Goal: Task Accomplishment & Management: Manage account settings

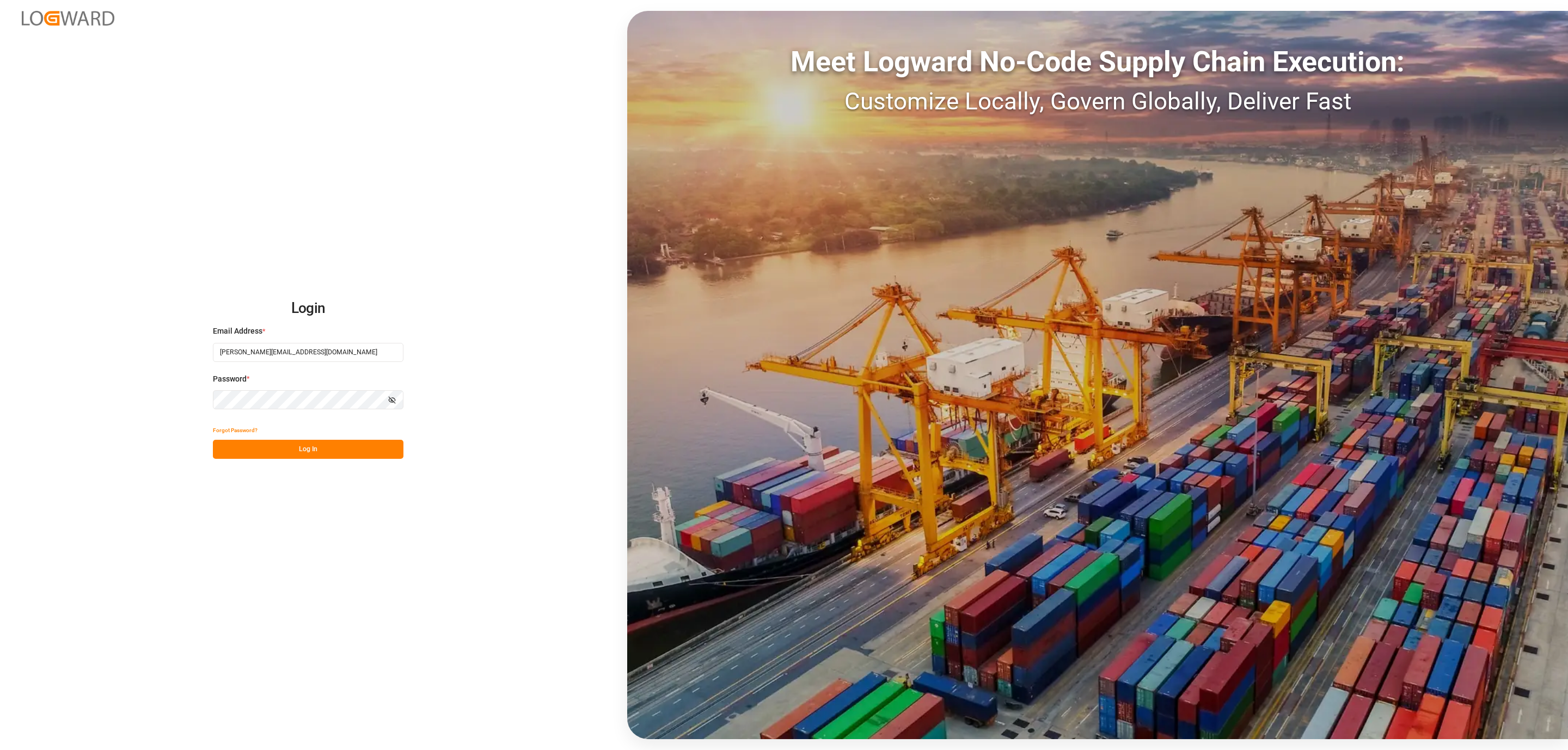
click at [373, 438] on div "Forgot Password?" at bounding box center [308, 430] width 190 height 19
click at [361, 448] on button "Log In" at bounding box center [308, 449] width 190 height 19
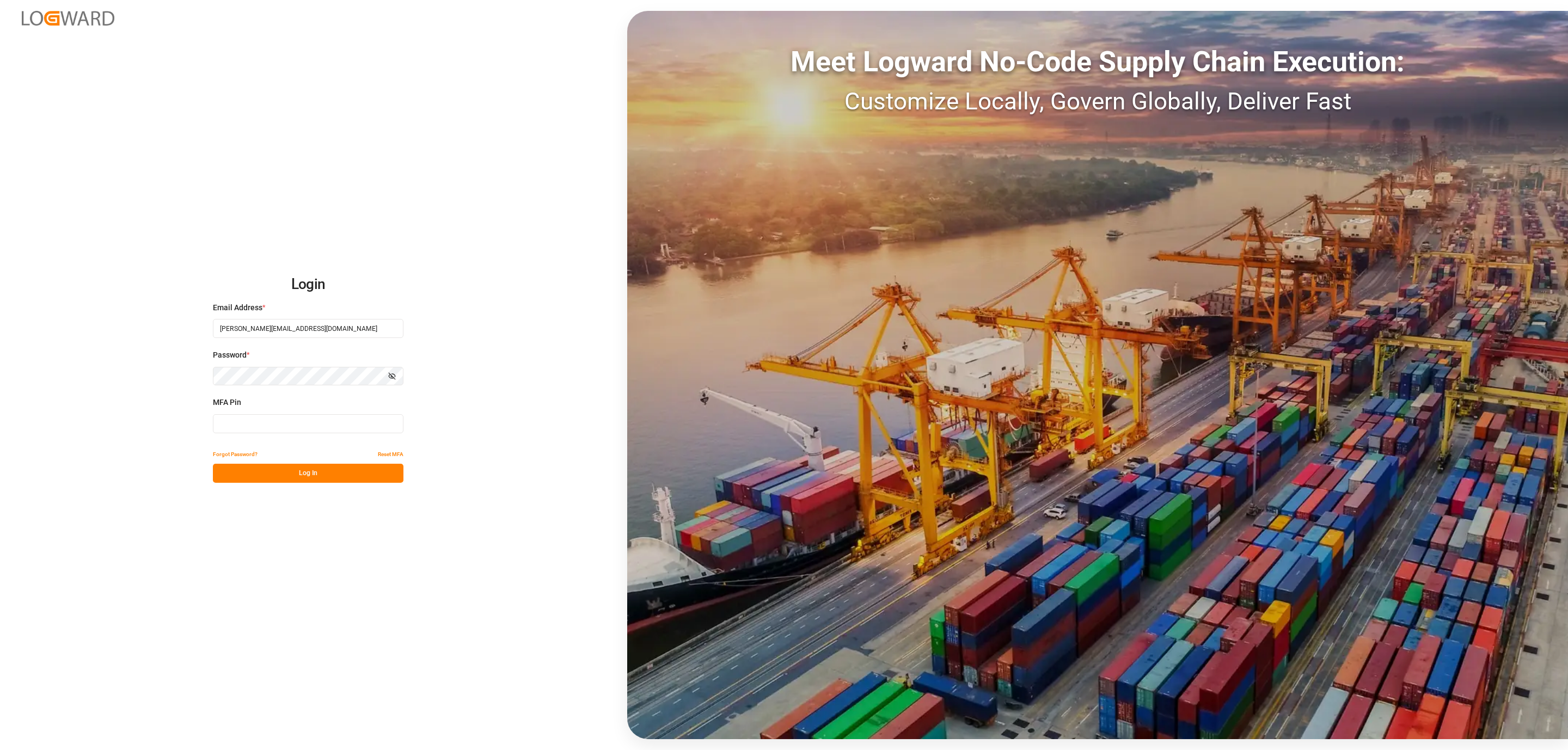
click at [252, 422] on input at bounding box center [308, 423] width 190 height 19
type input "152792"
click at [265, 472] on button "Log In" at bounding box center [308, 473] width 190 height 19
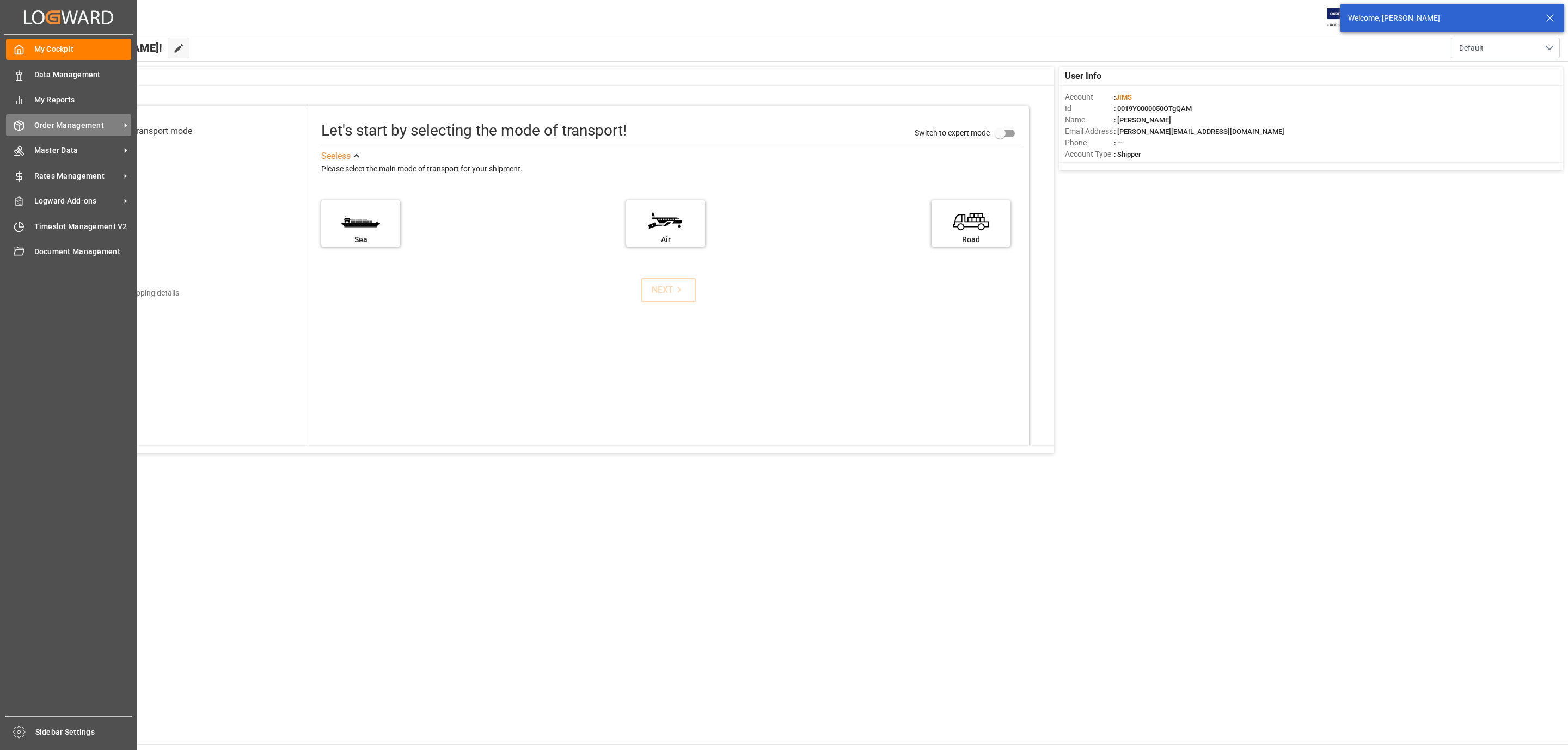
click at [62, 133] on div "Order Management Order Management" at bounding box center [68, 125] width 125 height 21
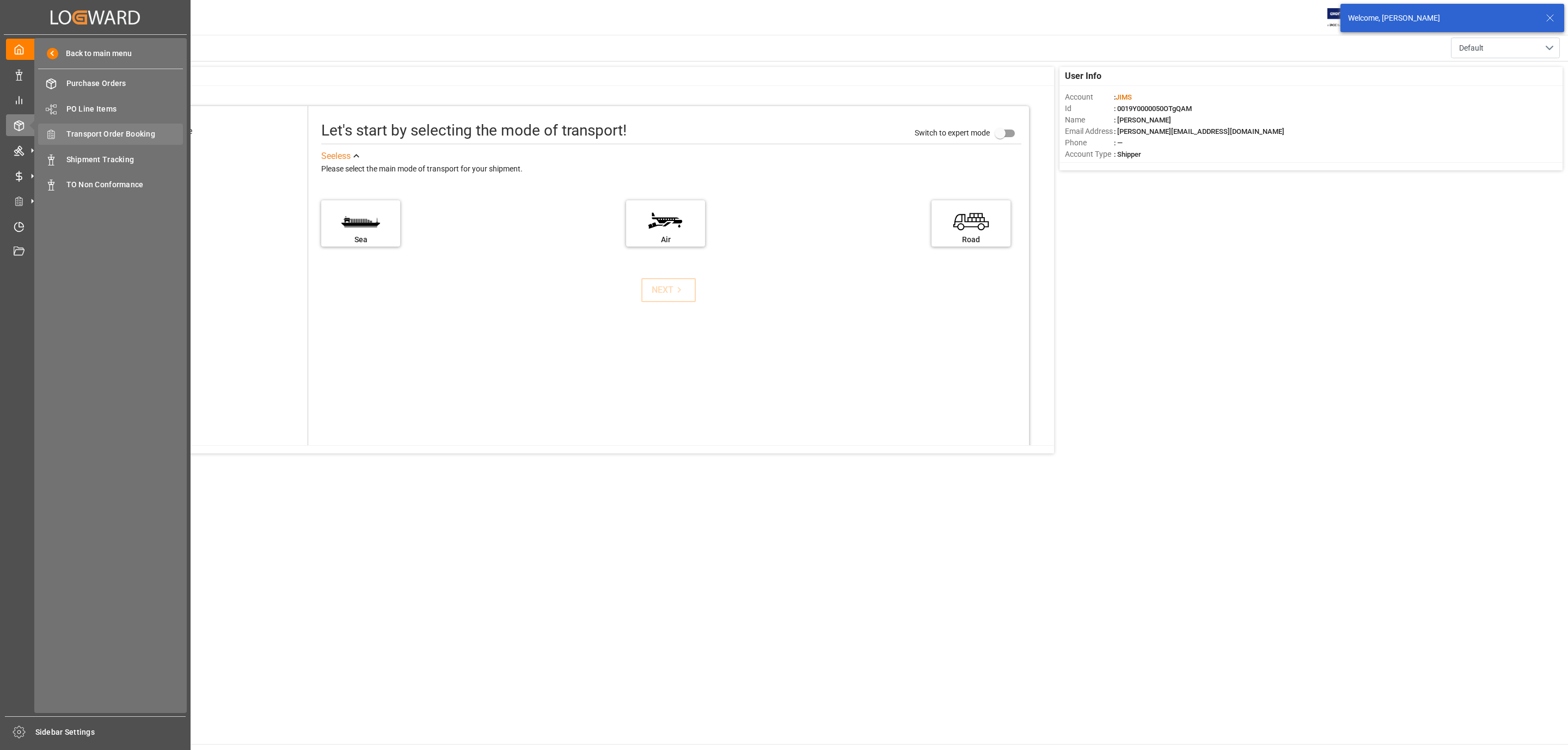
click at [110, 126] on div "Transport Order Booking Transport Order Booking" at bounding box center [110, 134] width 145 height 21
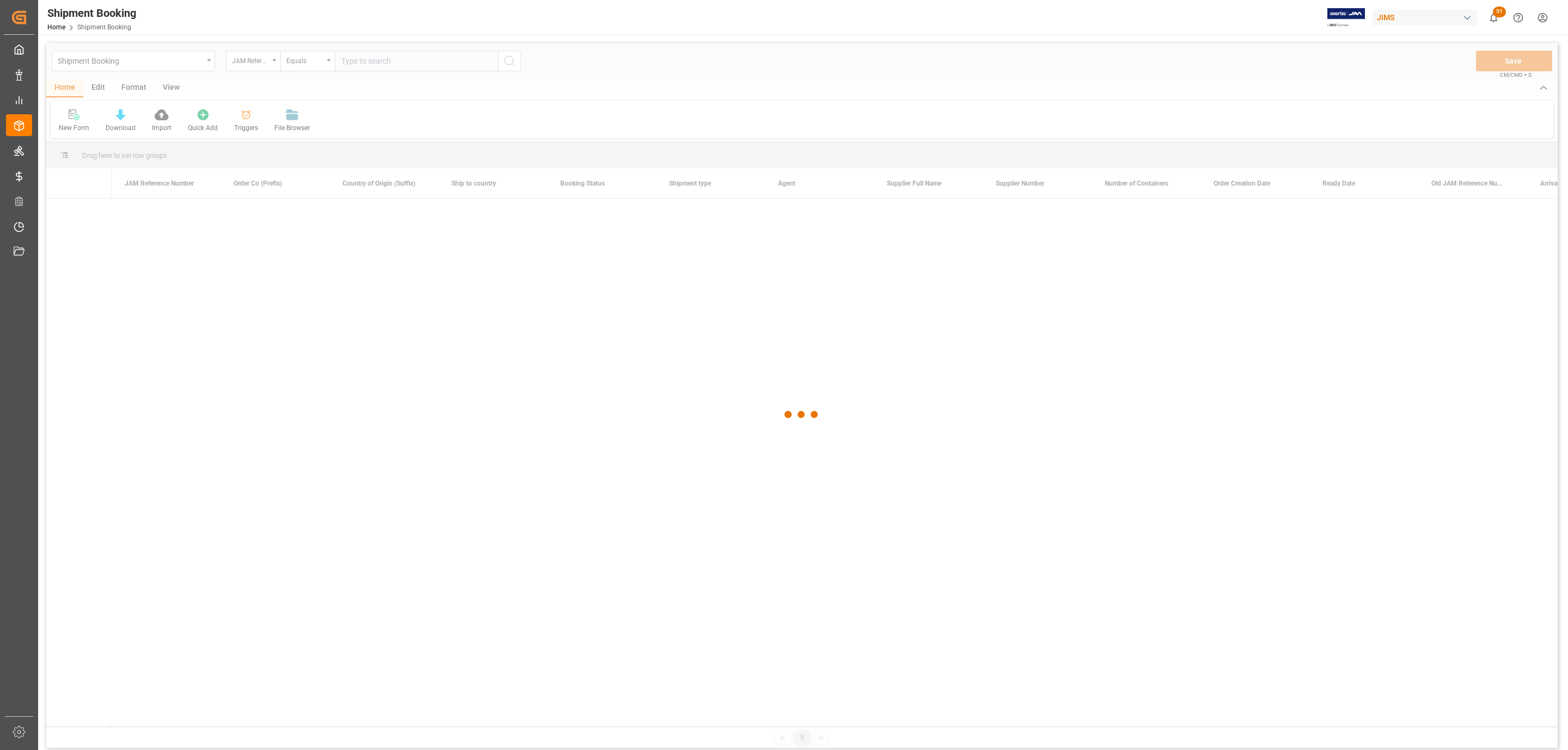
click at [371, 61] on div at bounding box center [801, 415] width 1511 height 744
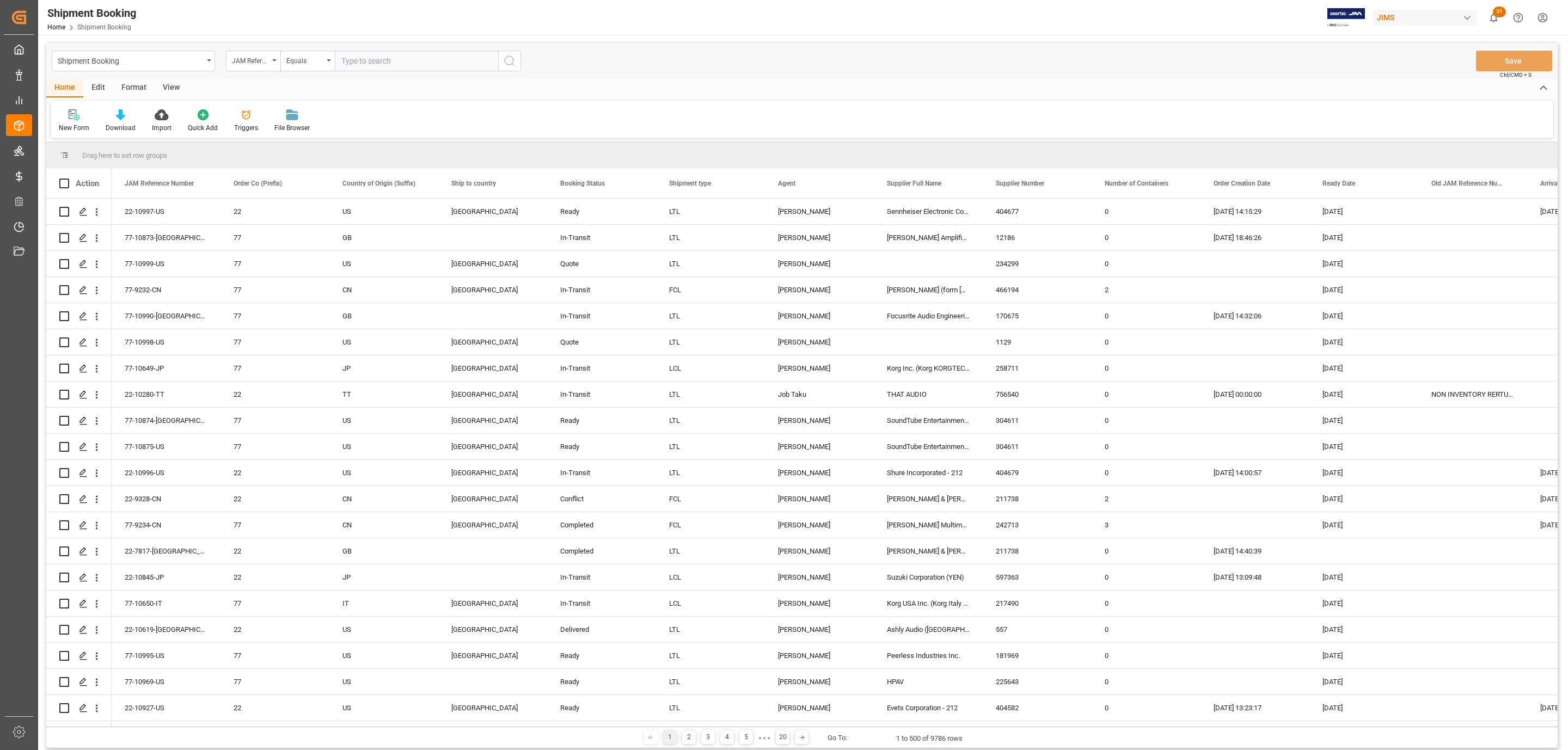
click at [371, 61] on input "text" at bounding box center [417, 61] width 163 height 20
paste input "77-10826-US"
type input "77-10826-US"
click at [510, 61] on icon "search button" at bounding box center [509, 61] width 13 height 13
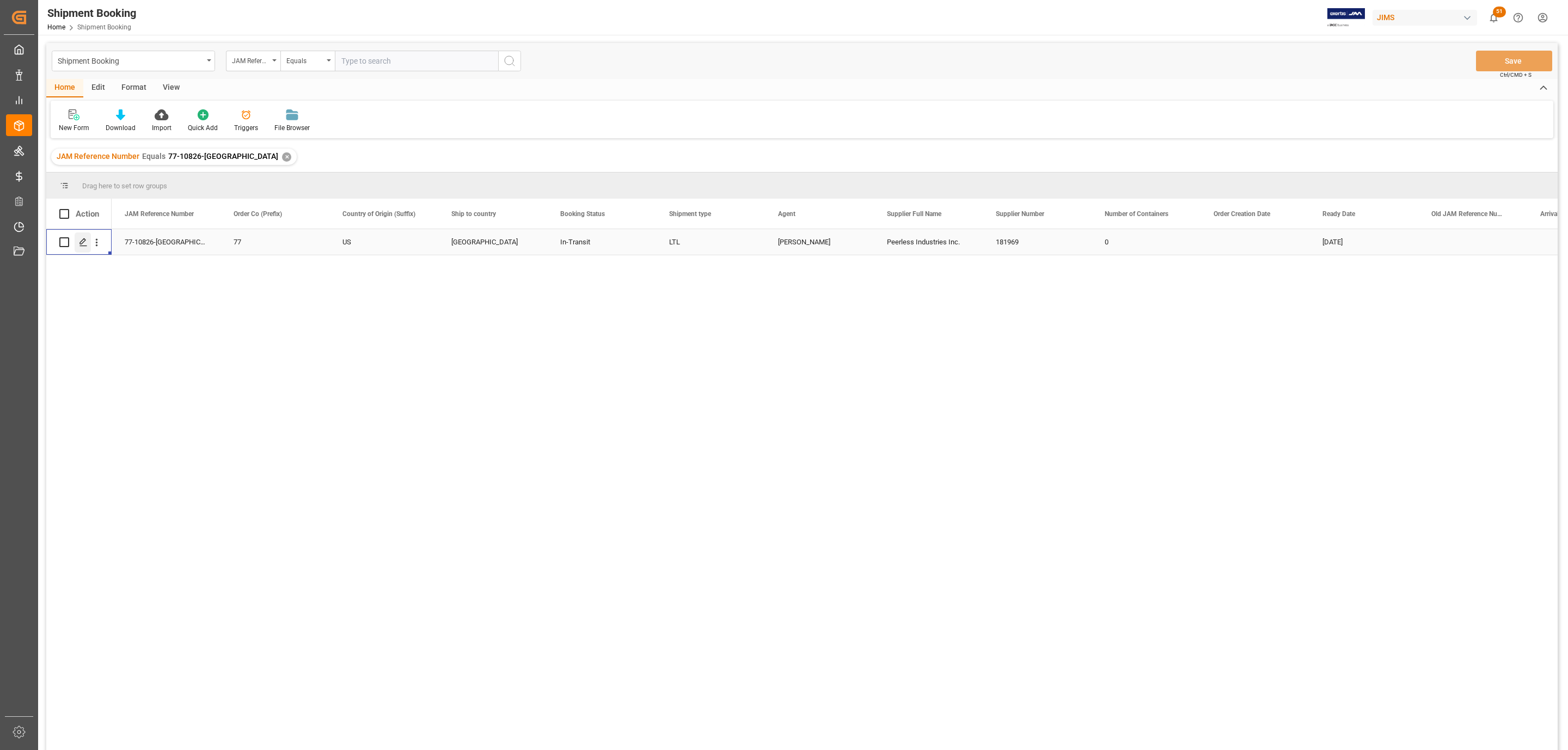
click at [84, 242] on icon "Press SPACE to select this row." at bounding box center [83, 242] width 8 height 8
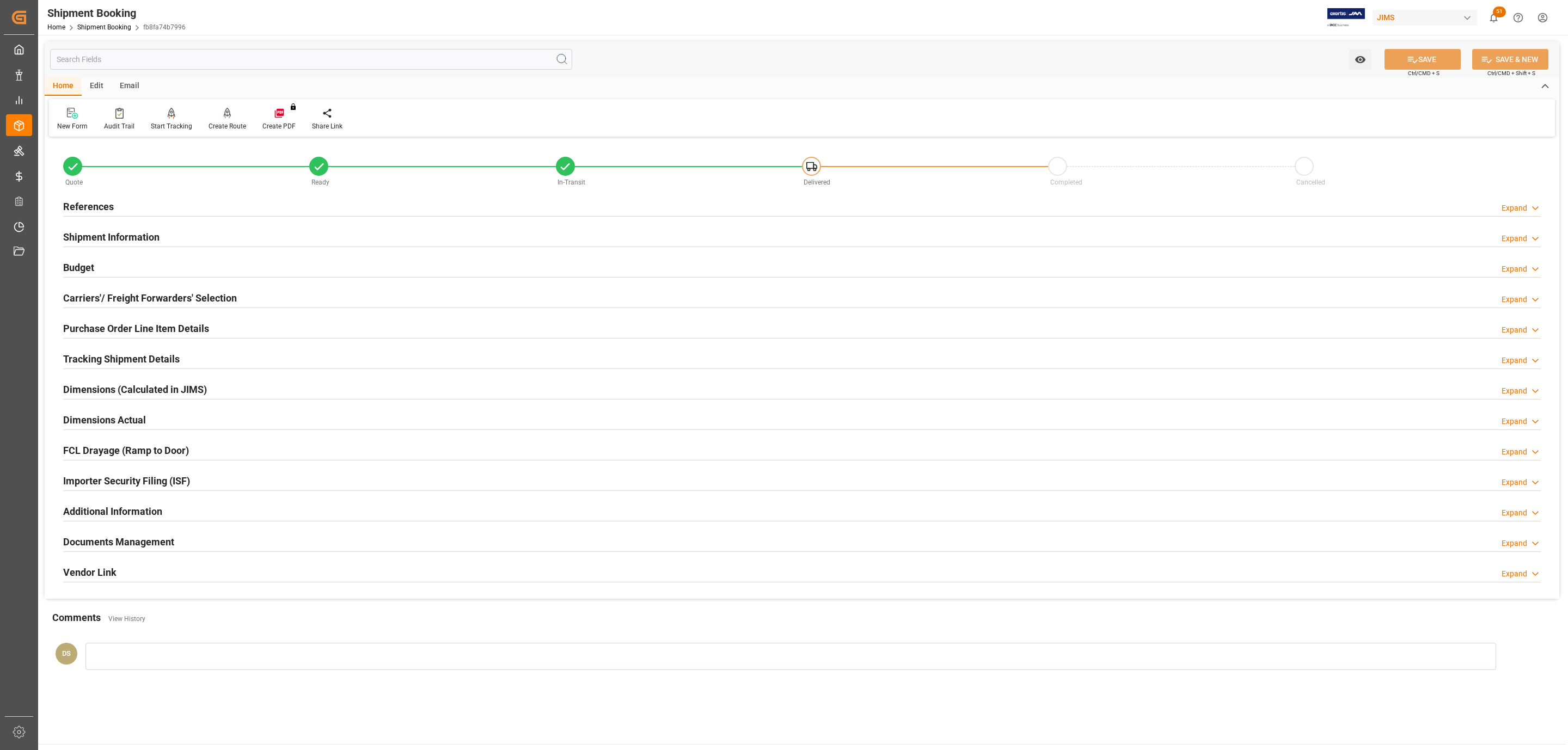
click at [151, 299] on h2 "Carriers'/ Freight Forwarders' Selection" at bounding box center [150, 298] width 174 height 15
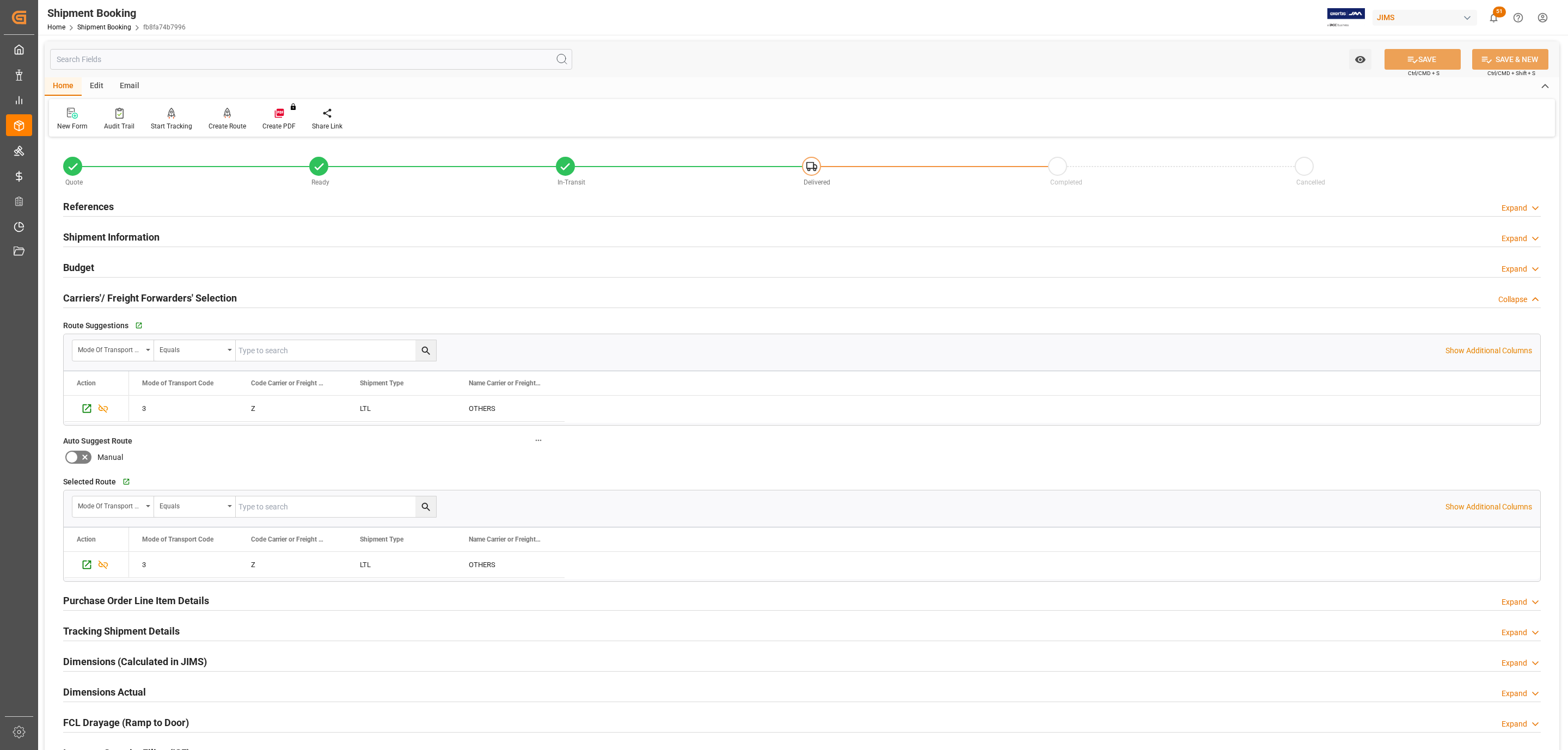
click at [139, 266] on div "Budget Expand" at bounding box center [802, 266] width 1478 height 20
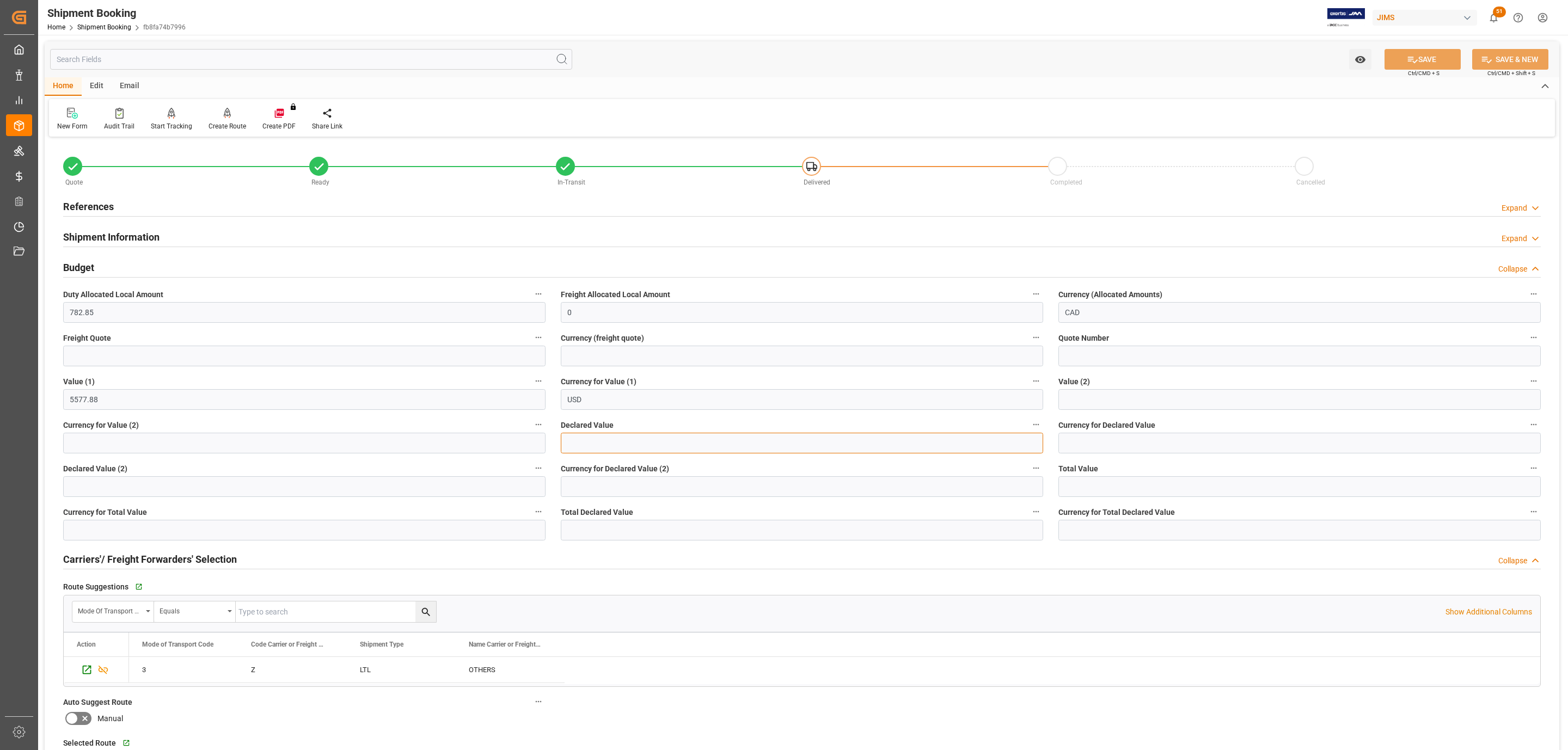
click at [608, 436] on input "text" at bounding box center [802, 443] width 482 height 20
type input "5577.88"
type input "usd"
click at [1388, 64] on button "SAVE" at bounding box center [1423, 59] width 76 height 20
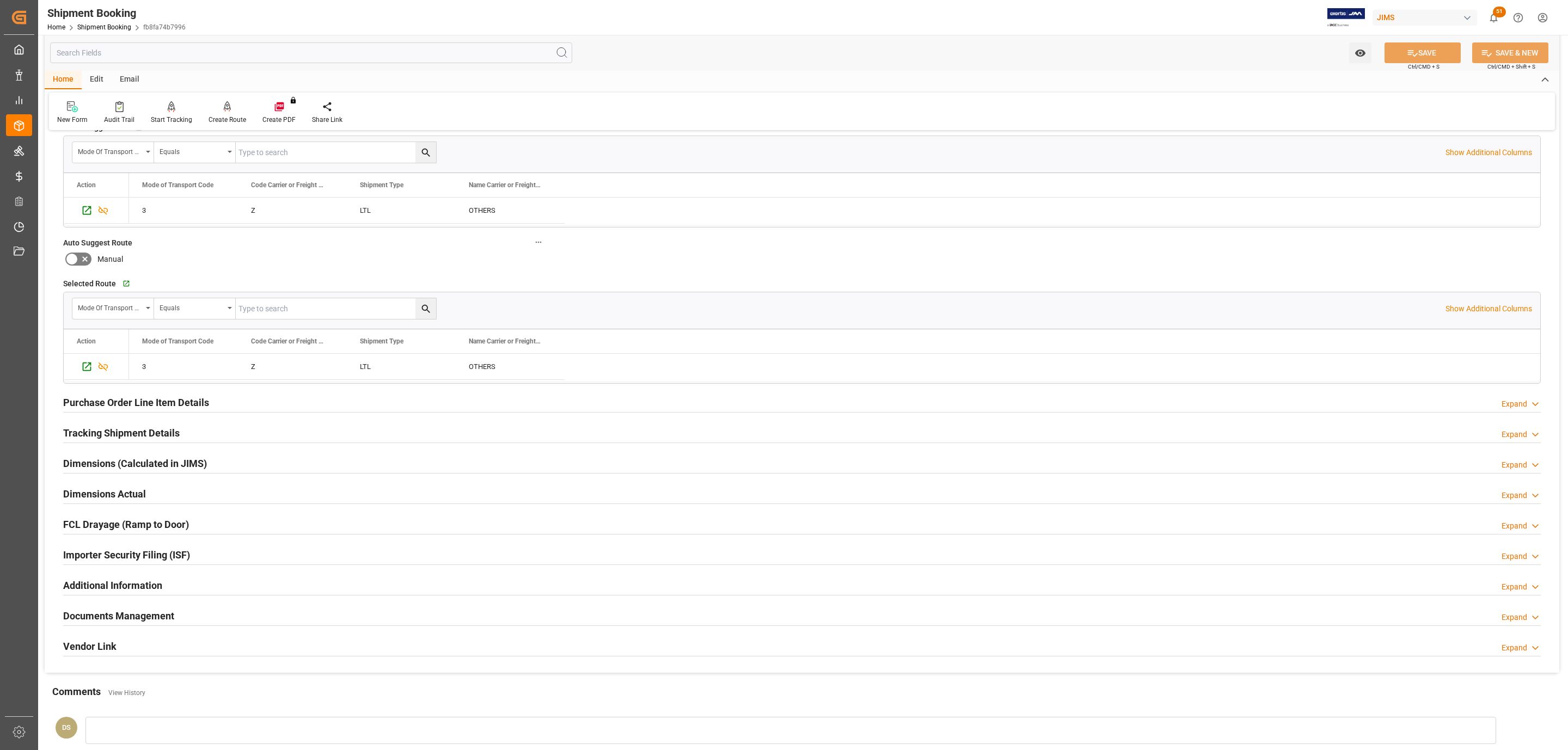
scroll to position [571, 0]
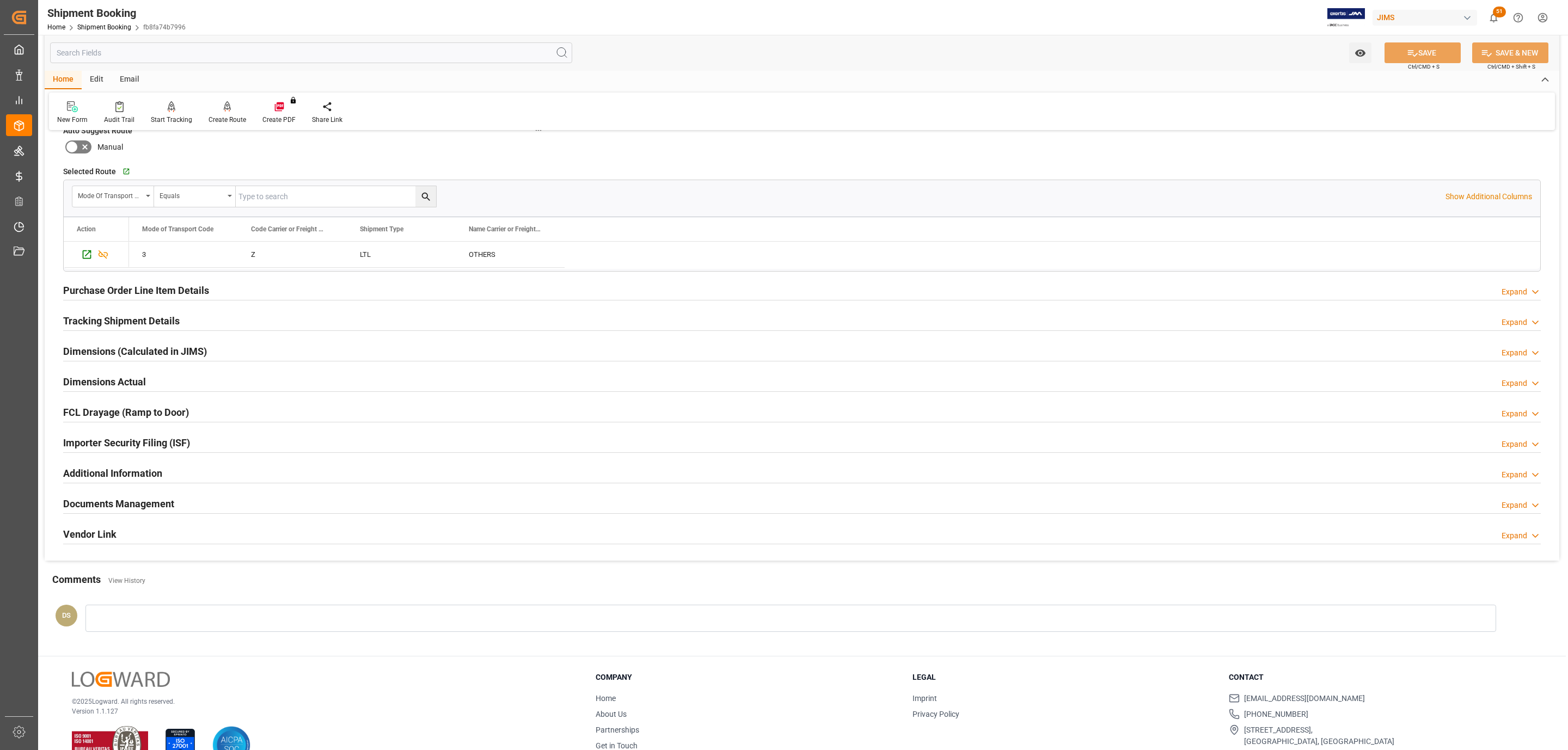
click at [212, 506] on div "Documents Management Expand" at bounding box center [802, 503] width 1478 height 20
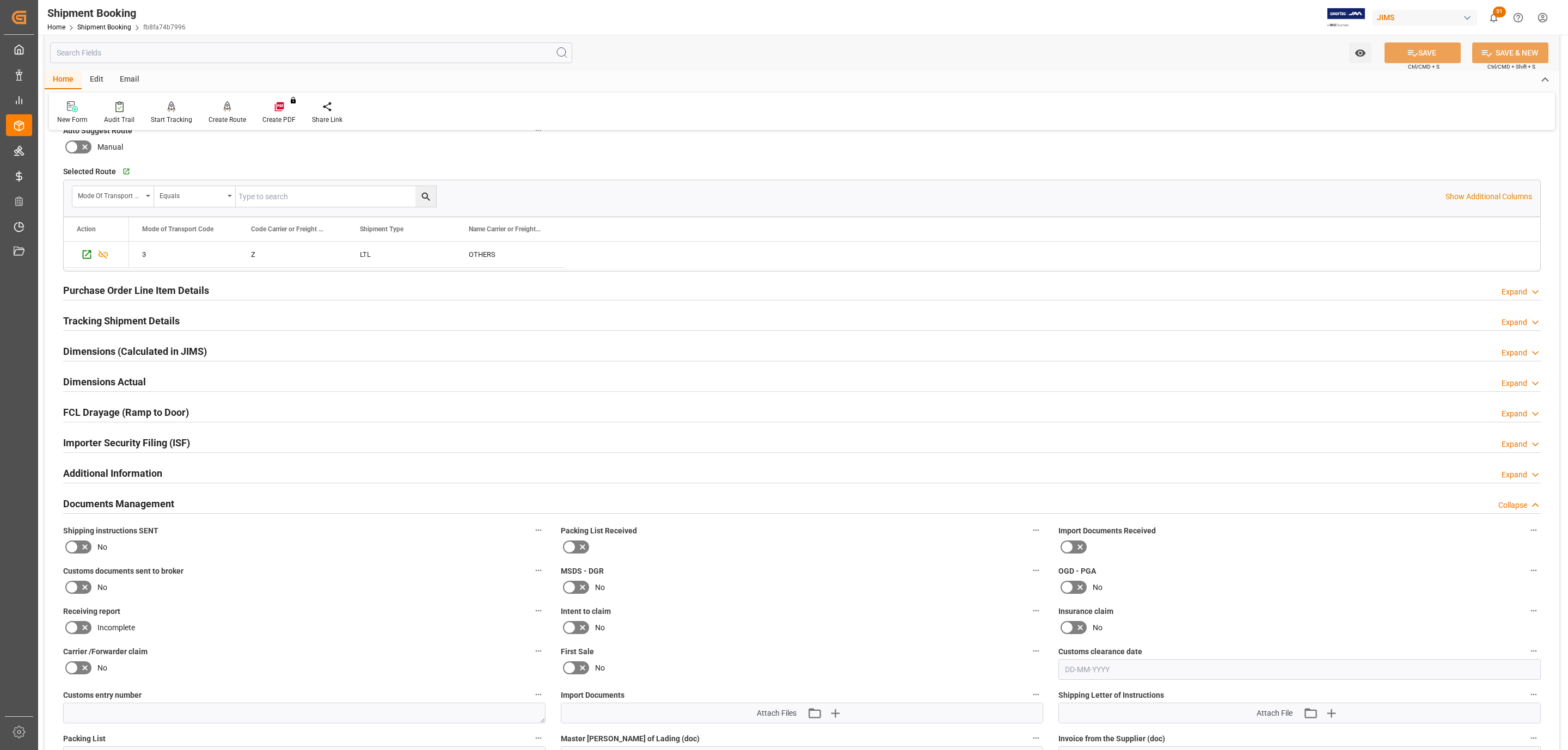
click at [81, 550] on icon at bounding box center [85, 547] width 13 height 13
click at [0, 0] on input "checkbox" at bounding box center [0, 0] width 0 height 0
click at [81, 591] on icon at bounding box center [85, 587] width 13 height 13
click at [0, 0] on input "checkbox" at bounding box center [0, 0] width 0 height 0
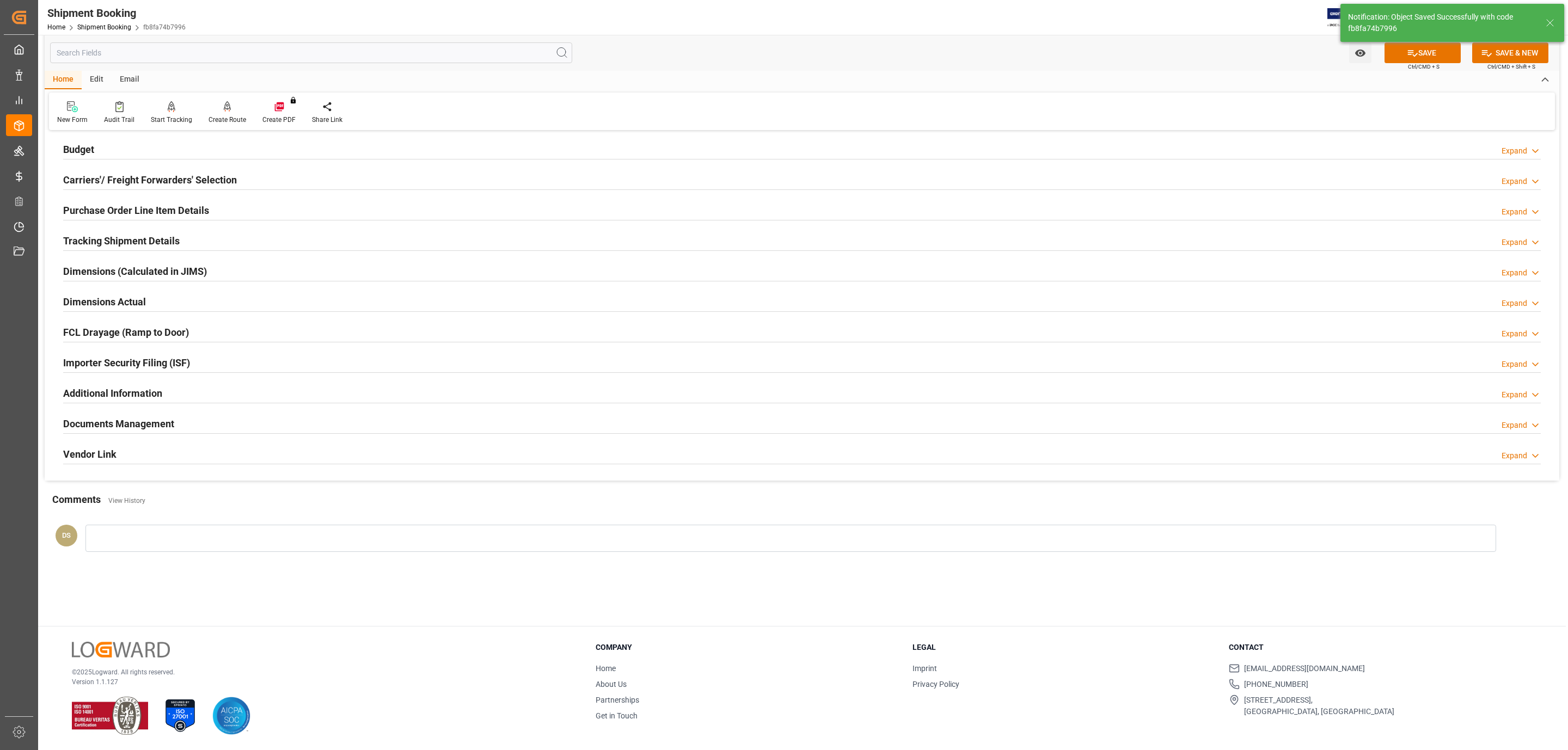
scroll to position [118, 0]
click at [177, 433] on div "Documents Management Expand" at bounding box center [802, 423] width 1478 height 20
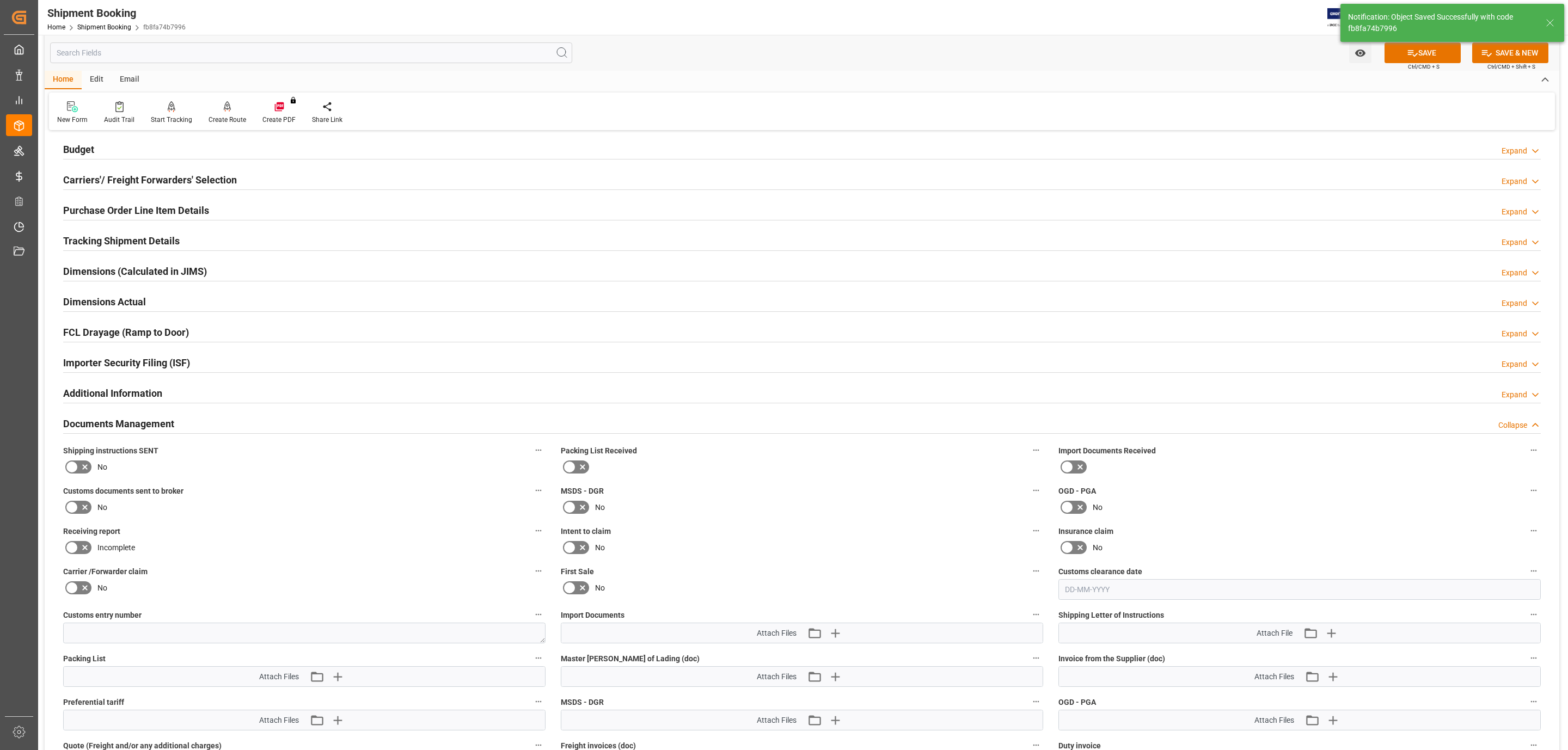
click at [84, 474] on icon at bounding box center [85, 467] width 13 height 13
click at [0, 0] on input "checkbox" at bounding box center [0, 0] width 0 height 0
click at [79, 508] on icon at bounding box center [85, 507] width 13 height 13
click at [0, 0] on input "checkbox" at bounding box center [0, 0] width 0 height 0
click at [77, 511] on icon at bounding box center [71, 507] width 13 height 13
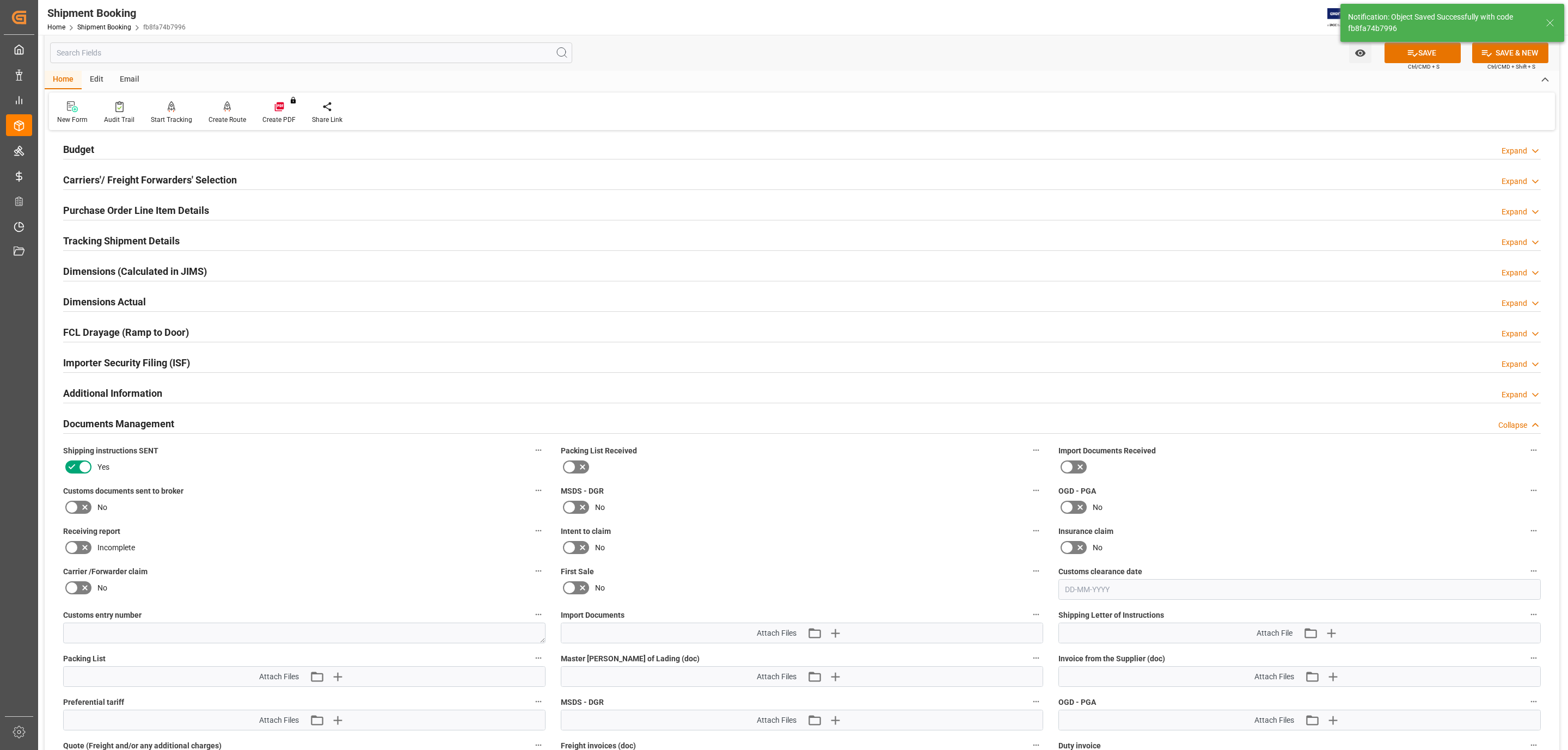
click at [0, 0] on input "checkbox" at bounding box center [0, 0] width 0 height 0
click at [84, 510] on icon at bounding box center [85, 507] width 13 height 13
click at [0, 0] on input "checkbox" at bounding box center [0, 0] width 0 height 0
click at [840, 631] on icon "button" at bounding box center [835, 633] width 18 height 18
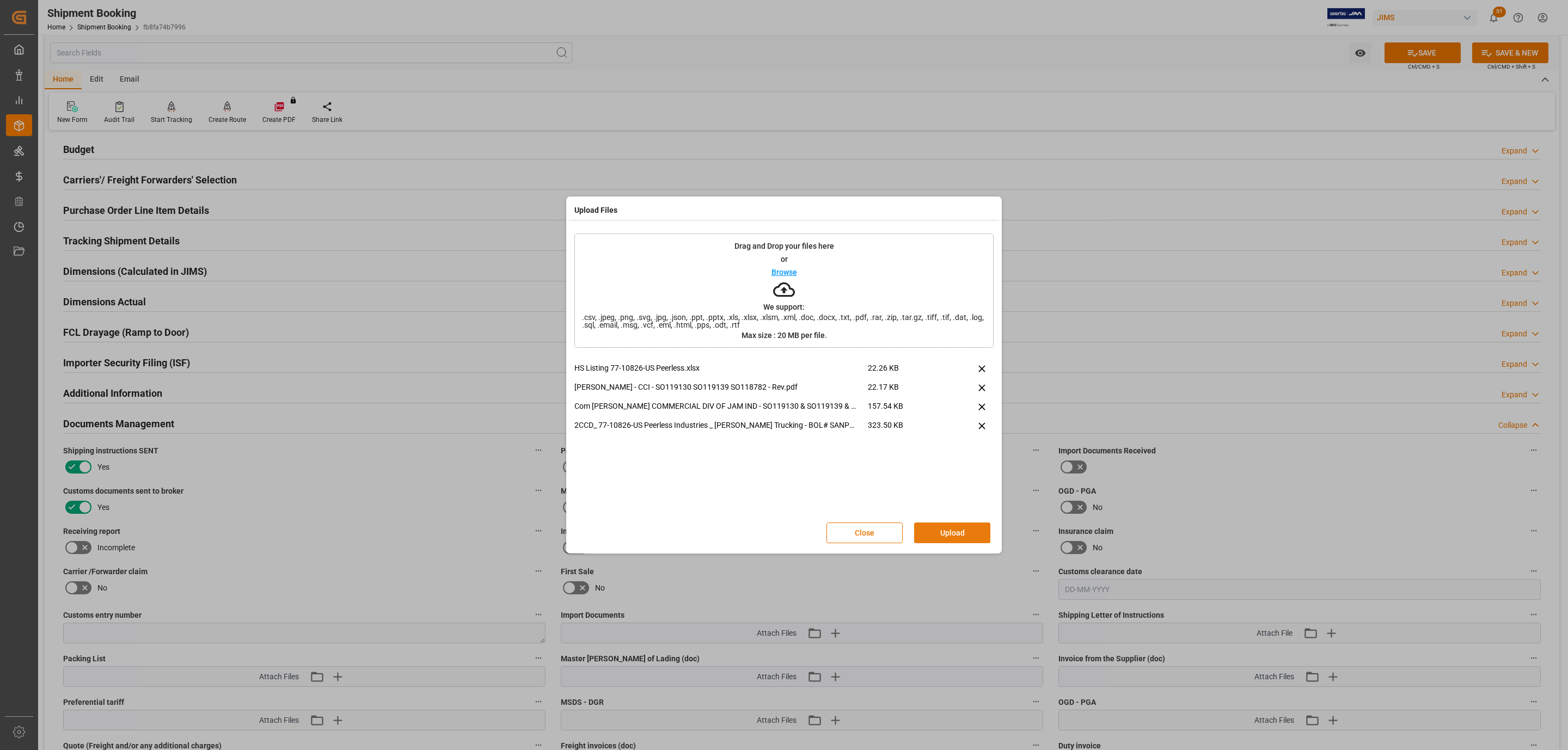
click at [946, 526] on button "Upload" at bounding box center [953, 532] width 76 height 20
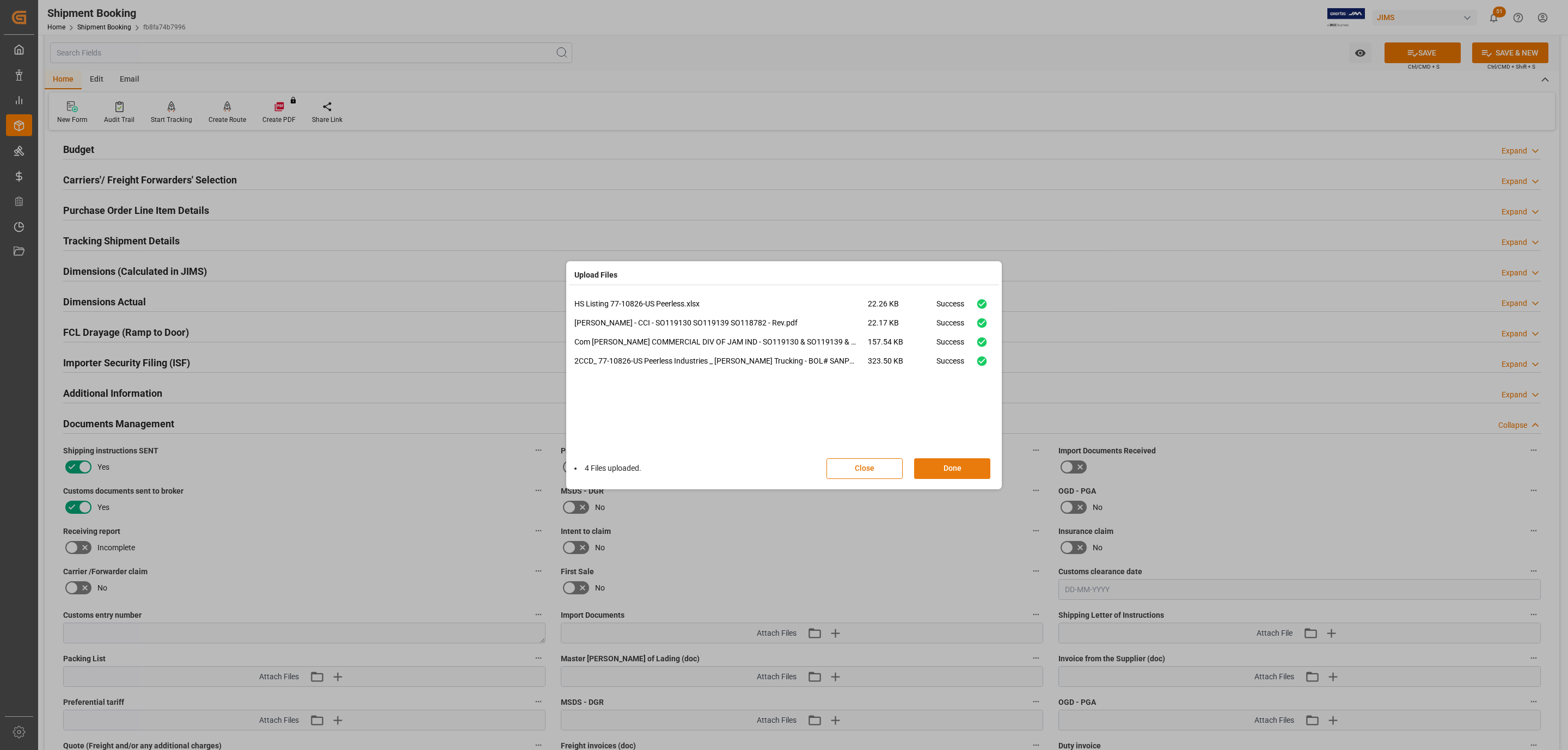
click at [955, 467] on button "Done" at bounding box center [953, 468] width 76 height 20
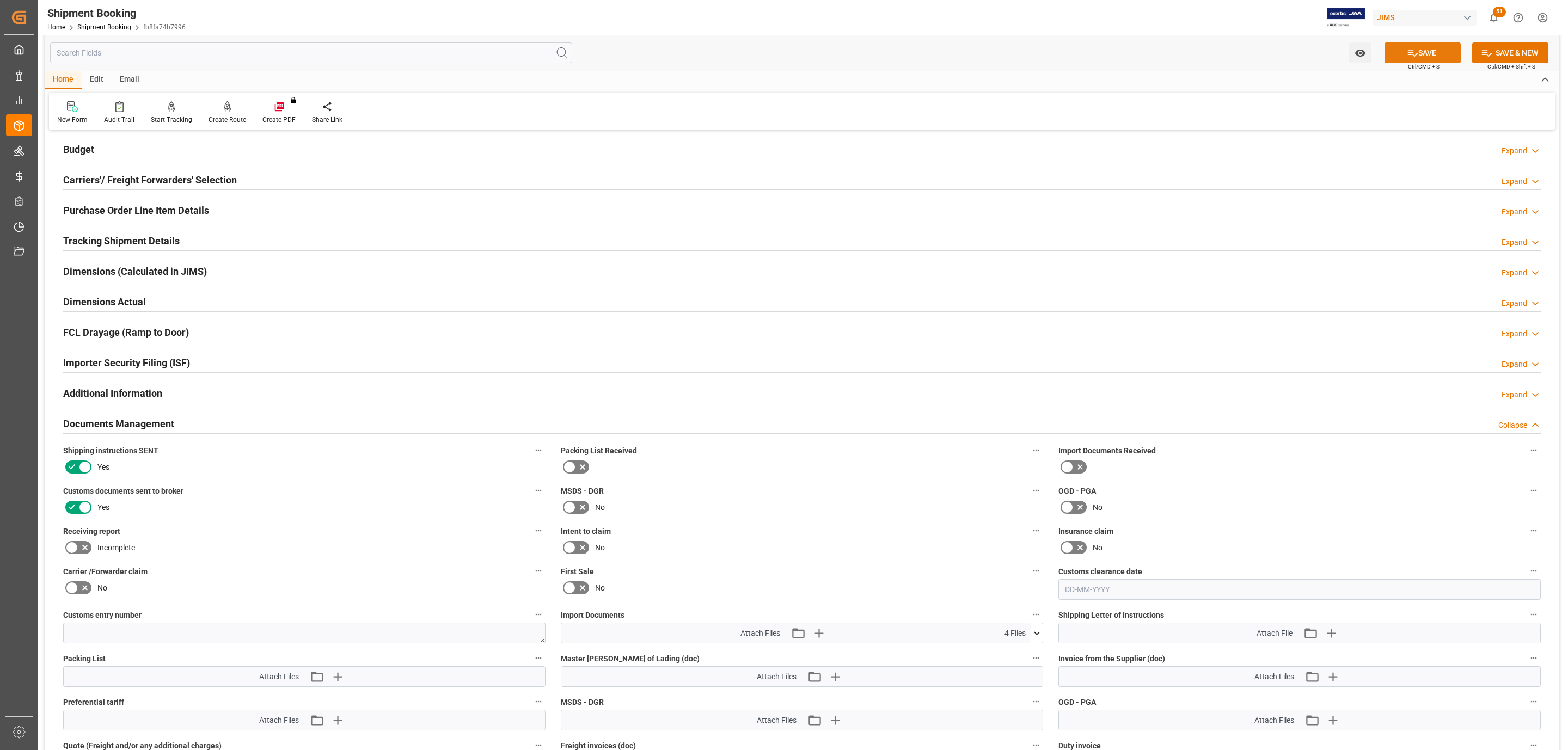
click at [1441, 52] on button "SAVE" at bounding box center [1423, 52] width 76 height 20
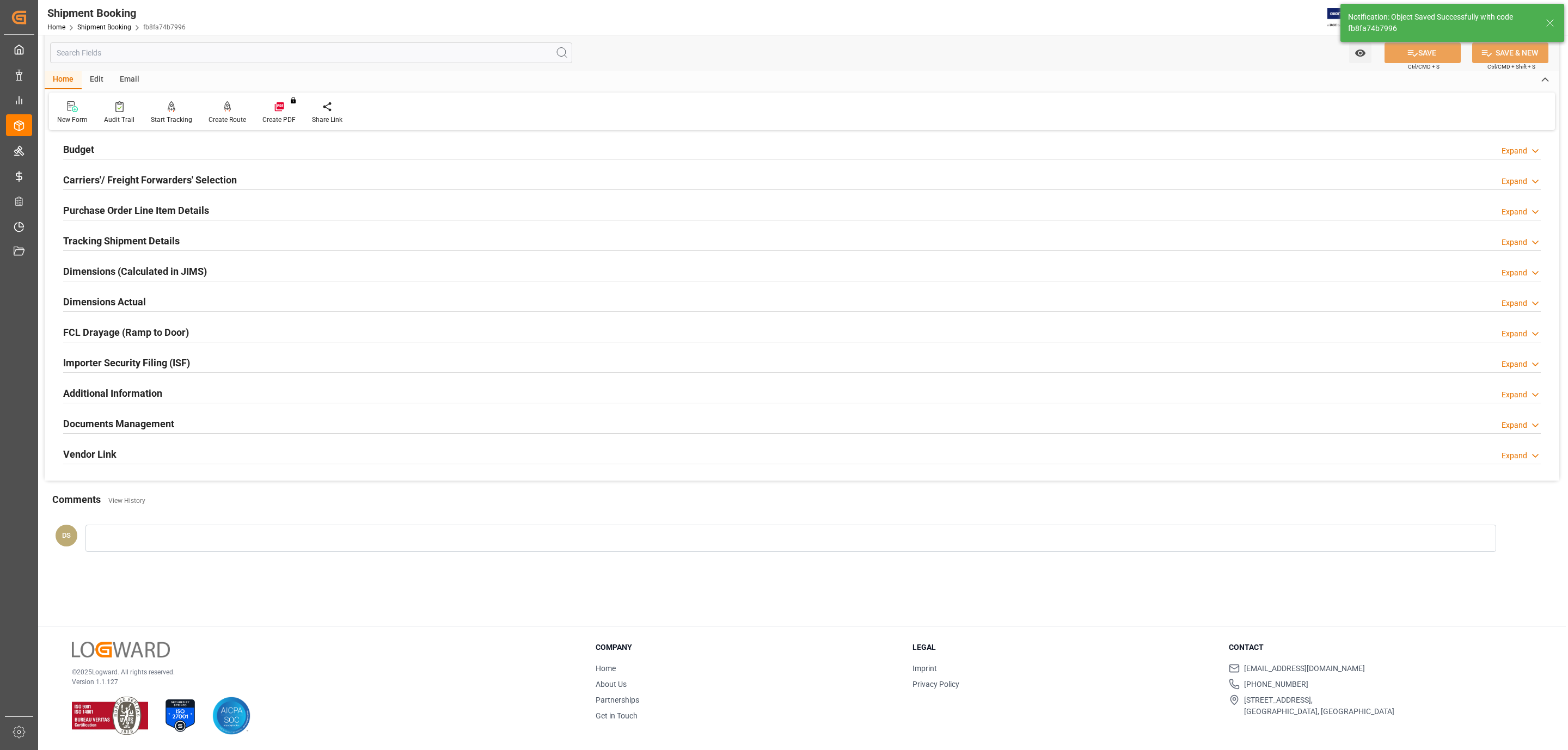
click at [191, 180] on h2 "Carriers'/ Freight Forwarders' Selection" at bounding box center [150, 180] width 174 height 15
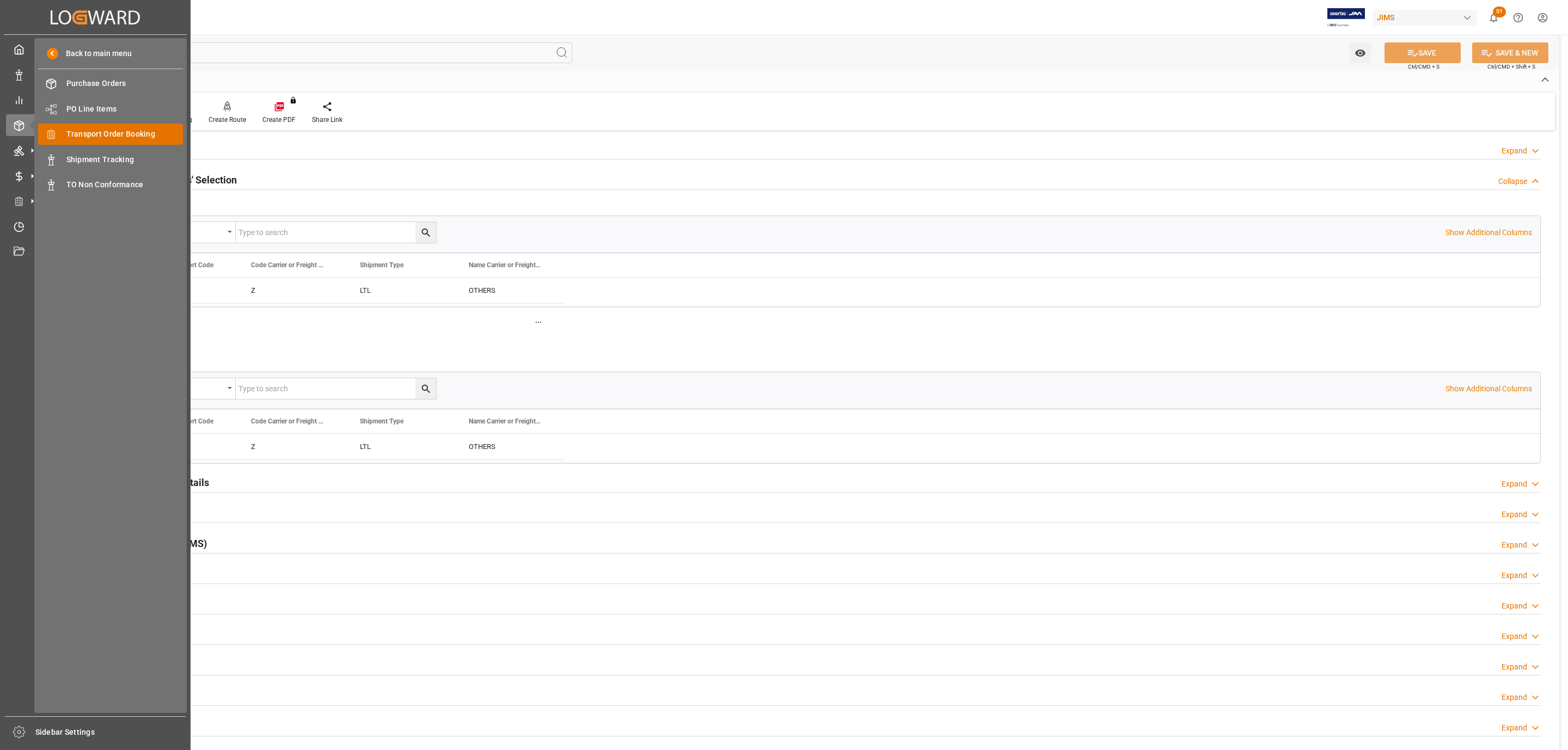
click at [122, 132] on span "Transport Order Booking" at bounding box center [125, 134] width 117 height 11
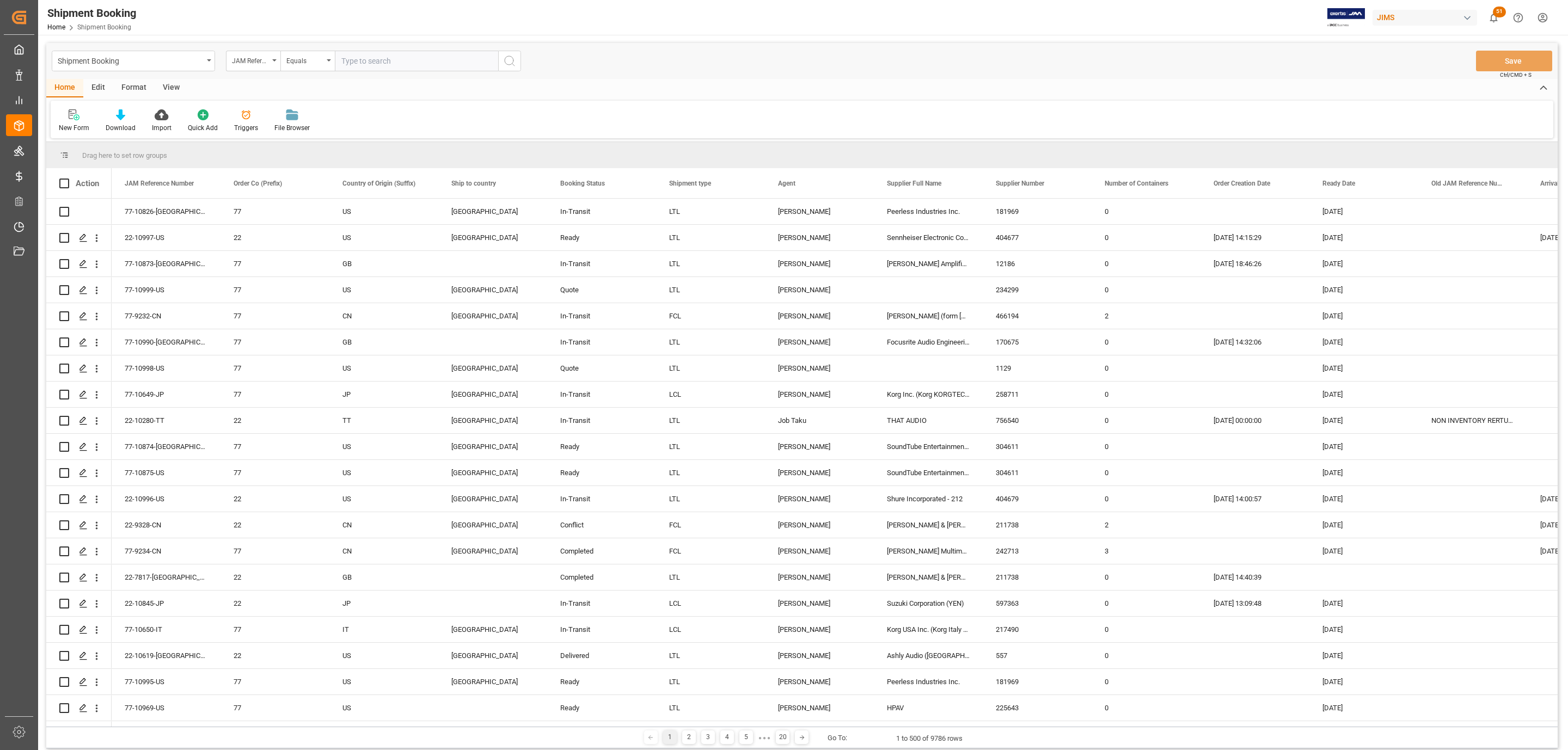
paste input "77-10874-[GEOGRAPHIC_DATA]"
type input "77-10874-[GEOGRAPHIC_DATA]"
click at [520, 64] on button "search button" at bounding box center [509, 61] width 23 height 20
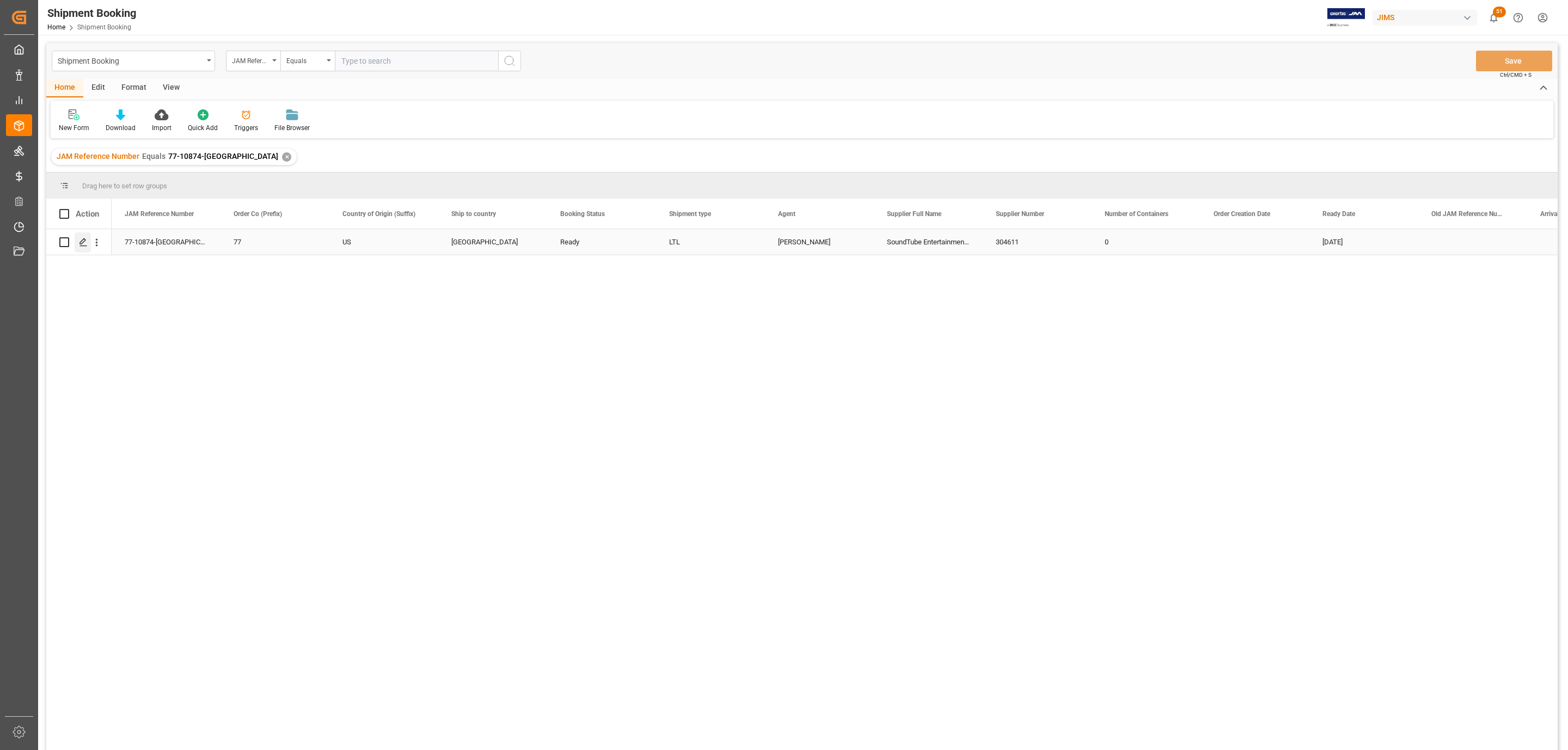
click at [81, 247] on div "Press SPACE to select this row." at bounding box center [82, 242] width 16 height 20
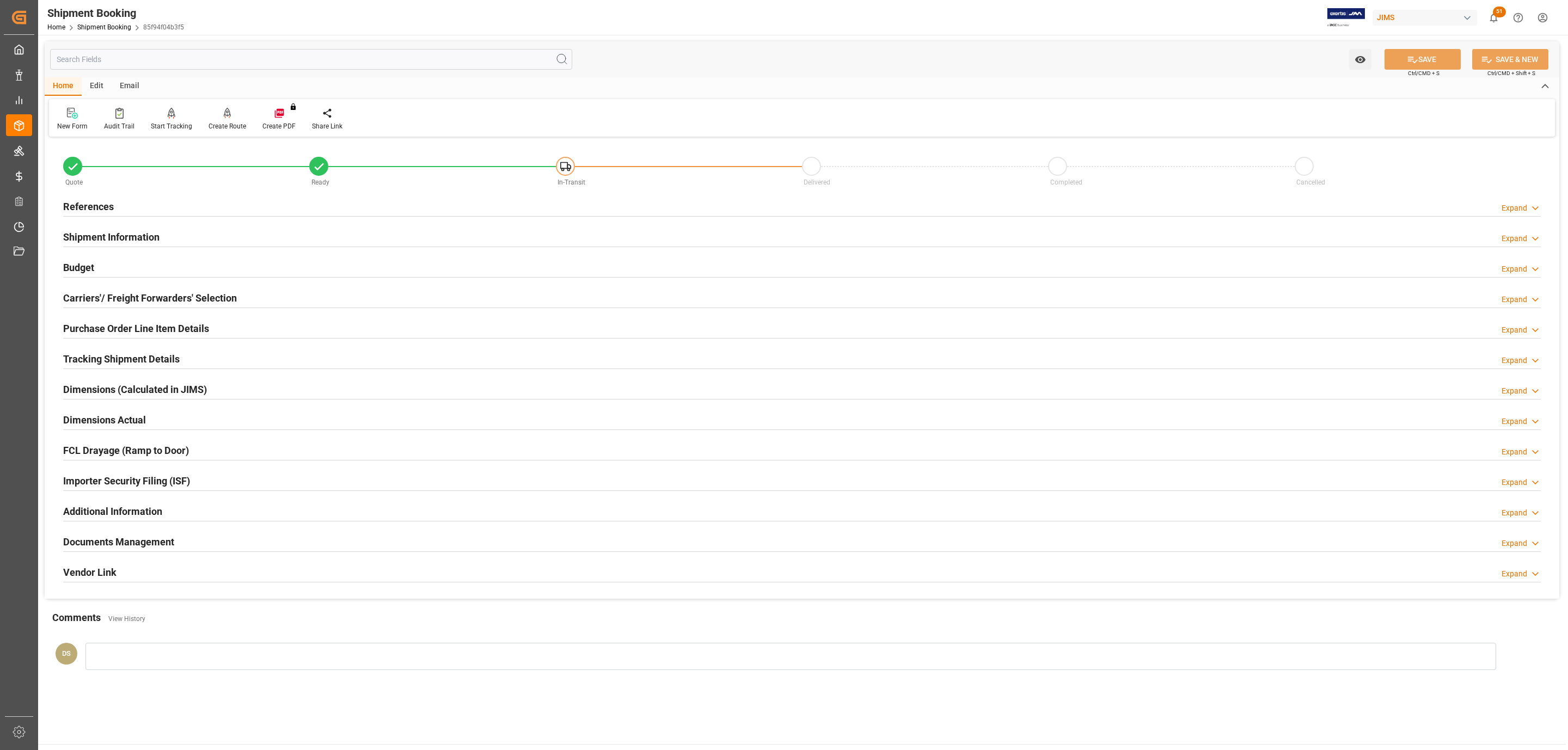
click at [201, 293] on h2 "Carriers'/ Freight Forwarders' Selection" at bounding box center [150, 298] width 174 height 15
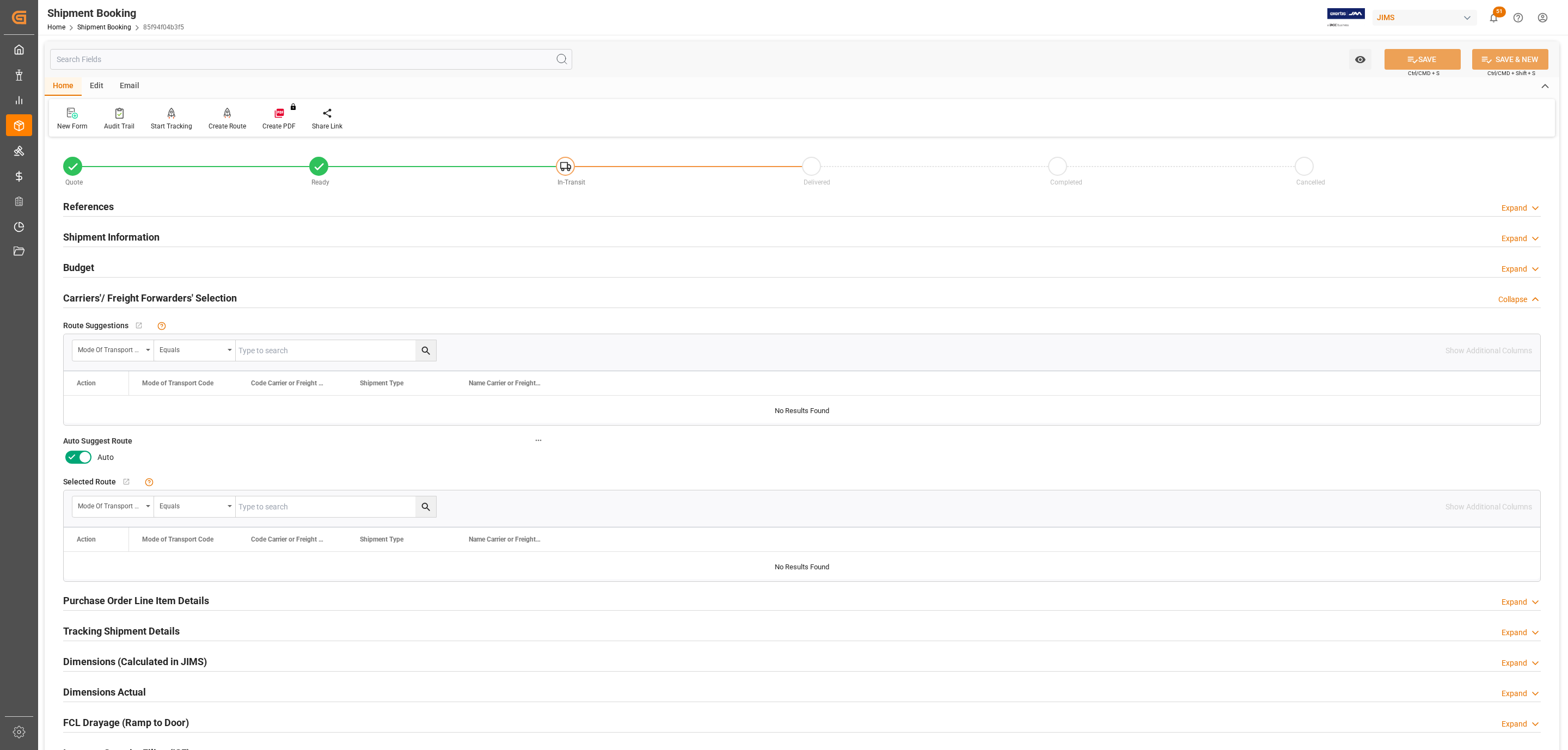
click at [98, 219] on div "References Expand" at bounding box center [802, 206] width 1493 height 30
click at [105, 200] on h2 "References" at bounding box center [88, 206] width 51 height 15
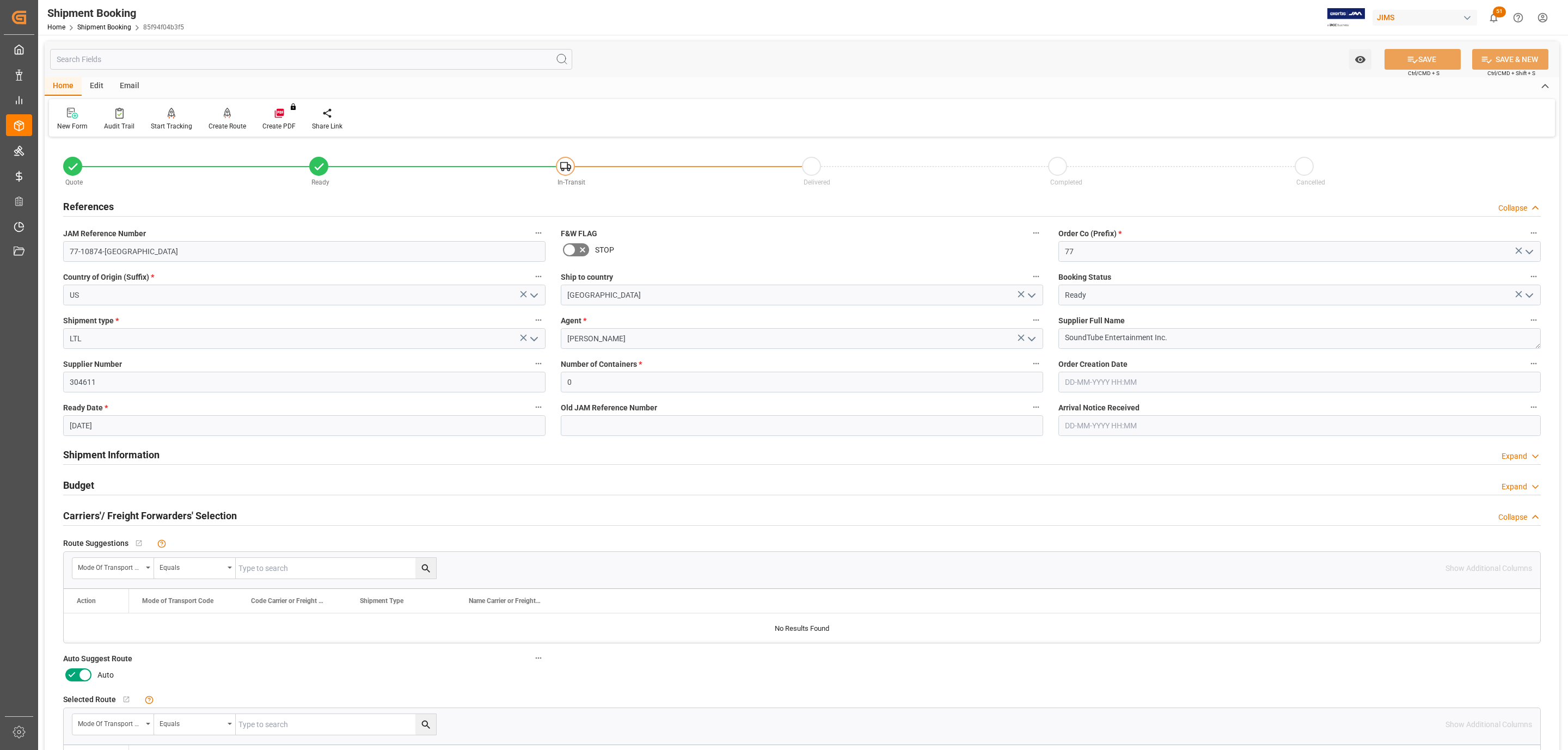
click at [105, 200] on h2 "References" at bounding box center [88, 206] width 51 height 15
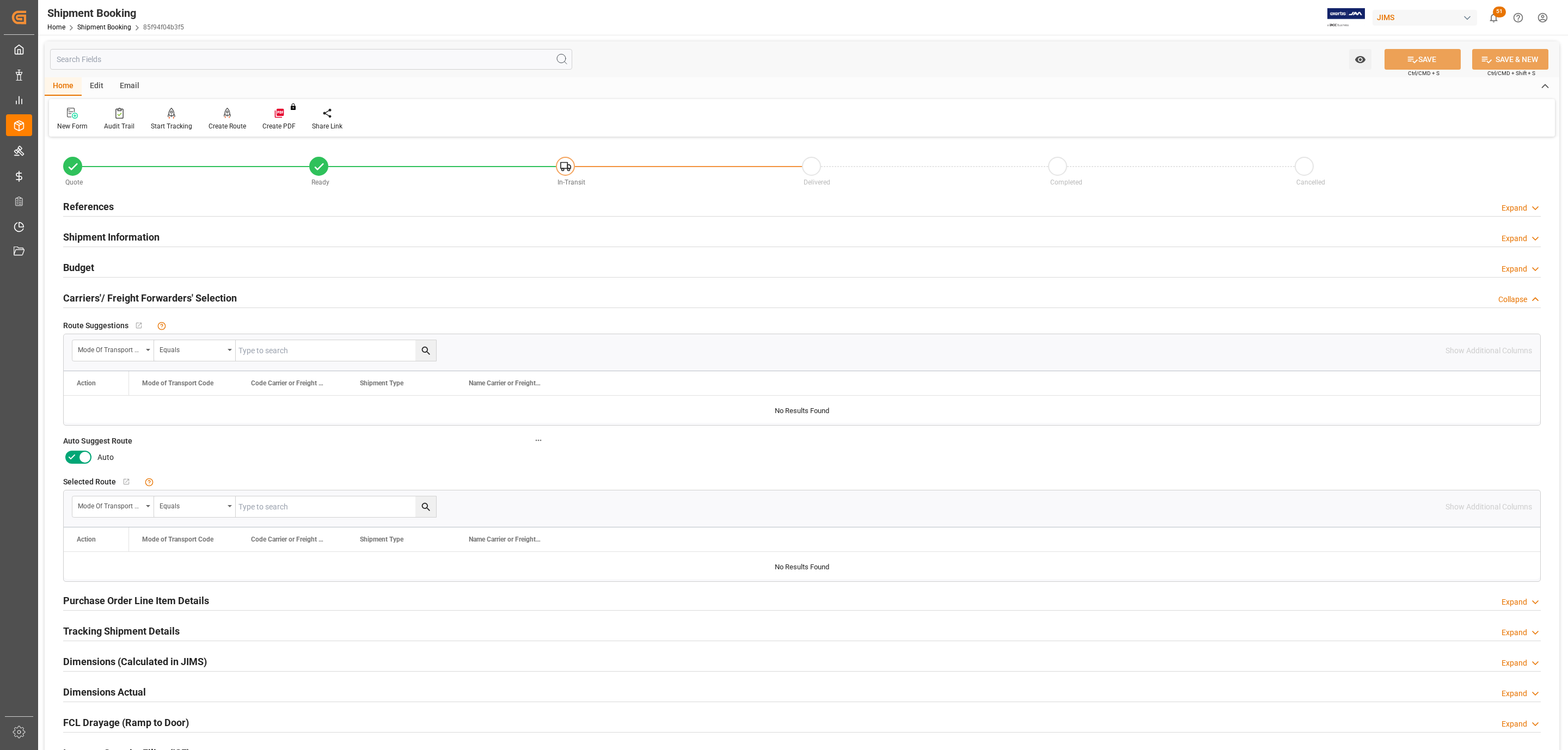
click at [85, 455] on icon at bounding box center [85, 457] width 13 height 13
click at [0, 0] on input "checkbox" at bounding box center [0, 0] width 0 height 0
click at [1417, 49] on button "SAVE" at bounding box center [1423, 59] width 76 height 20
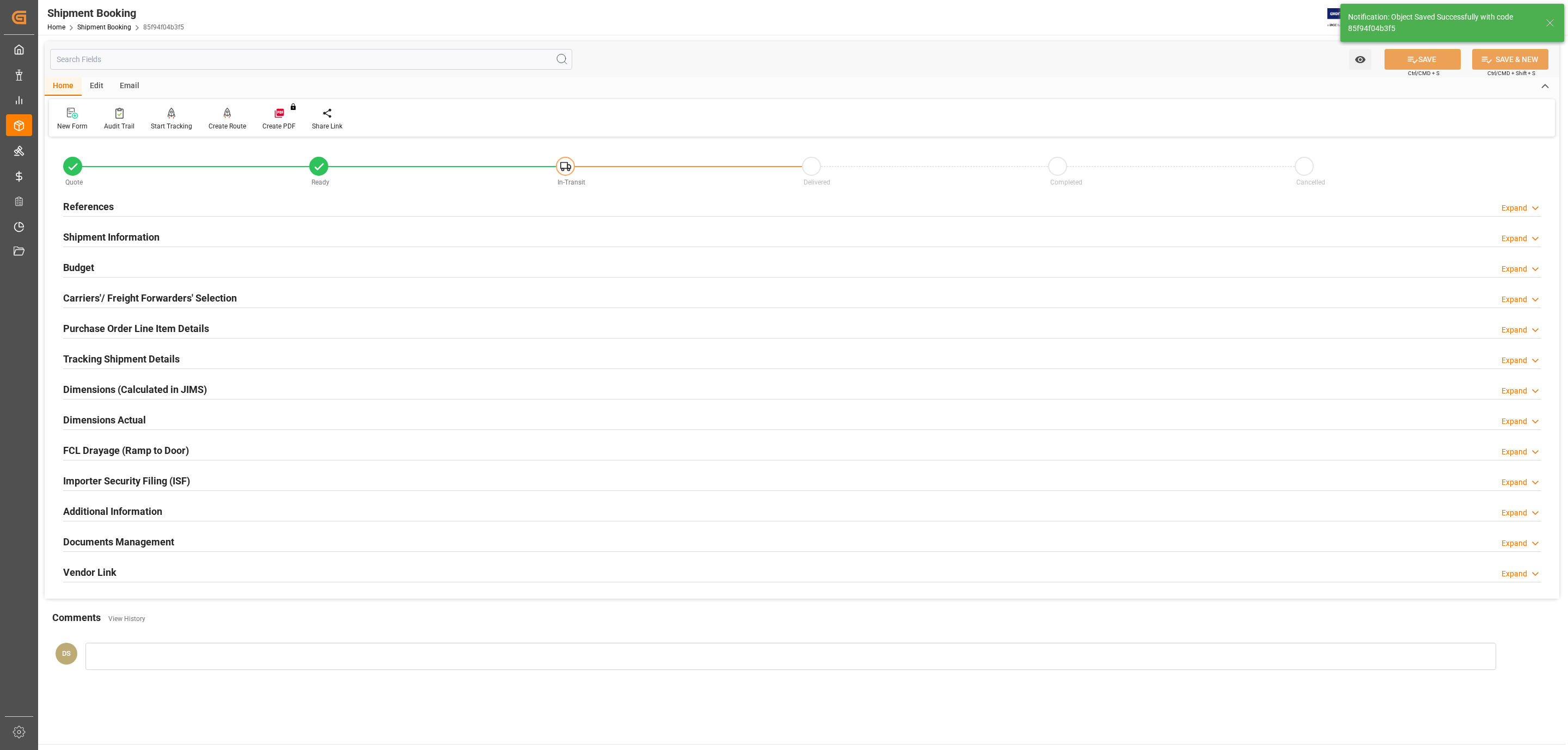
drag, startPoint x: 75, startPoint y: 1, endPoint x: 663, endPoint y: 35, distance: 589.0
click at [673, 30] on div "Shipment Booking Home Shipment Booking 85f94f04b3f5 JIMS 51 Notifications Only …" at bounding box center [799, 17] width 1538 height 35
click at [226, 117] on icon at bounding box center [227, 112] width 8 height 11
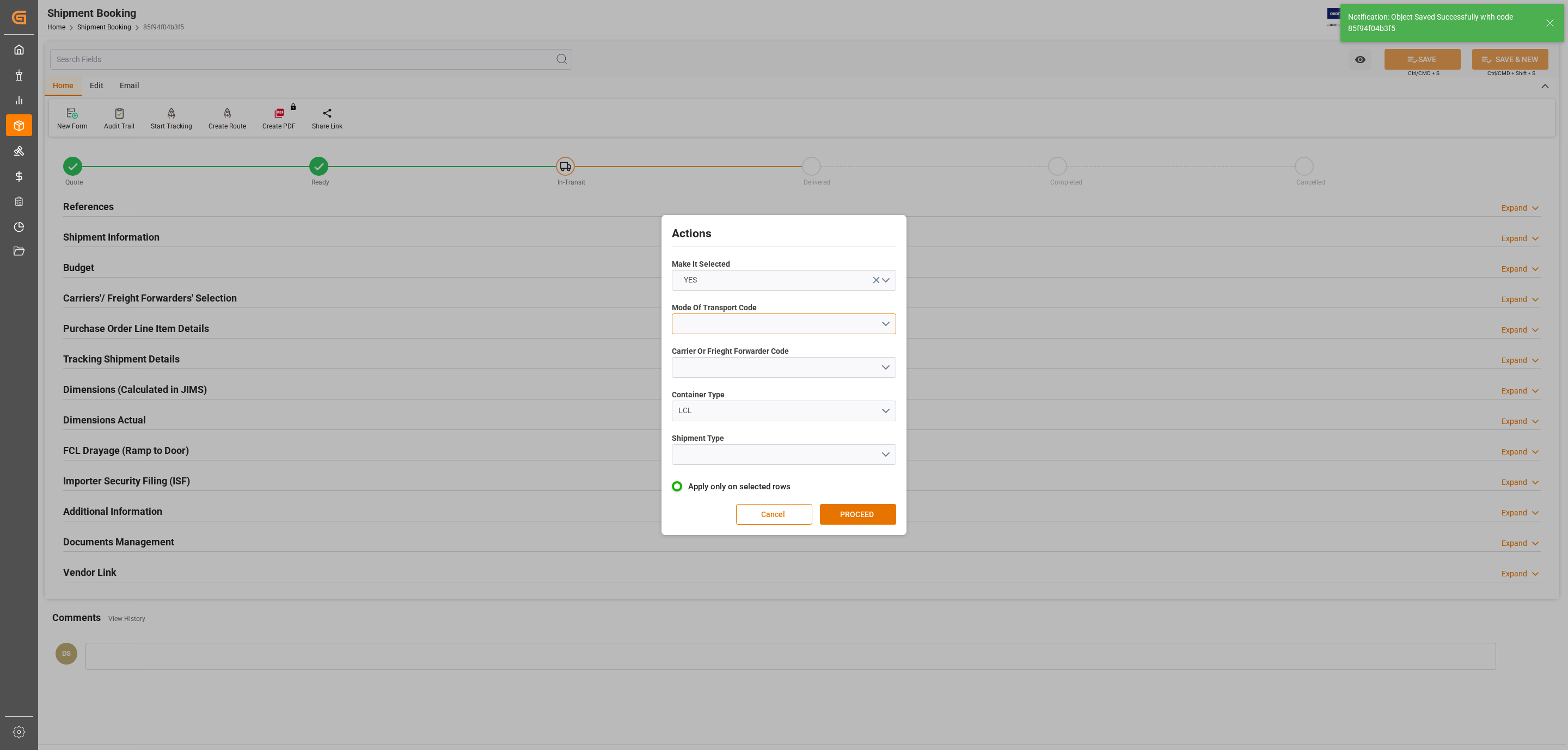
click at [704, 322] on button "open menu" at bounding box center [784, 323] width 224 height 20
click at [763, 420] on div "5- COURIER GROUND" at bounding box center [784, 418] width 223 height 23
click at [733, 368] on button "open menu" at bounding box center [784, 367] width 224 height 20
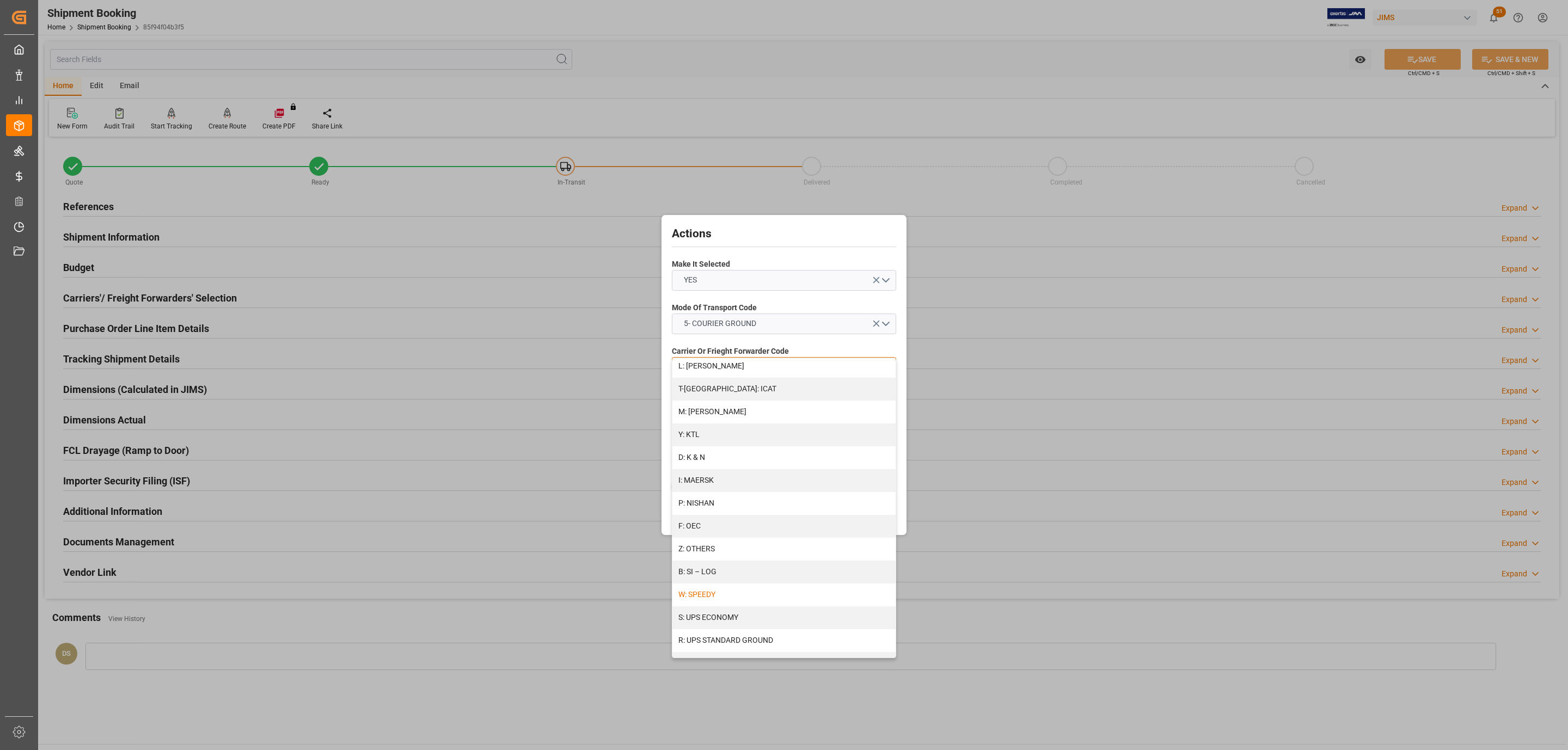
scroll to position [488, 0]
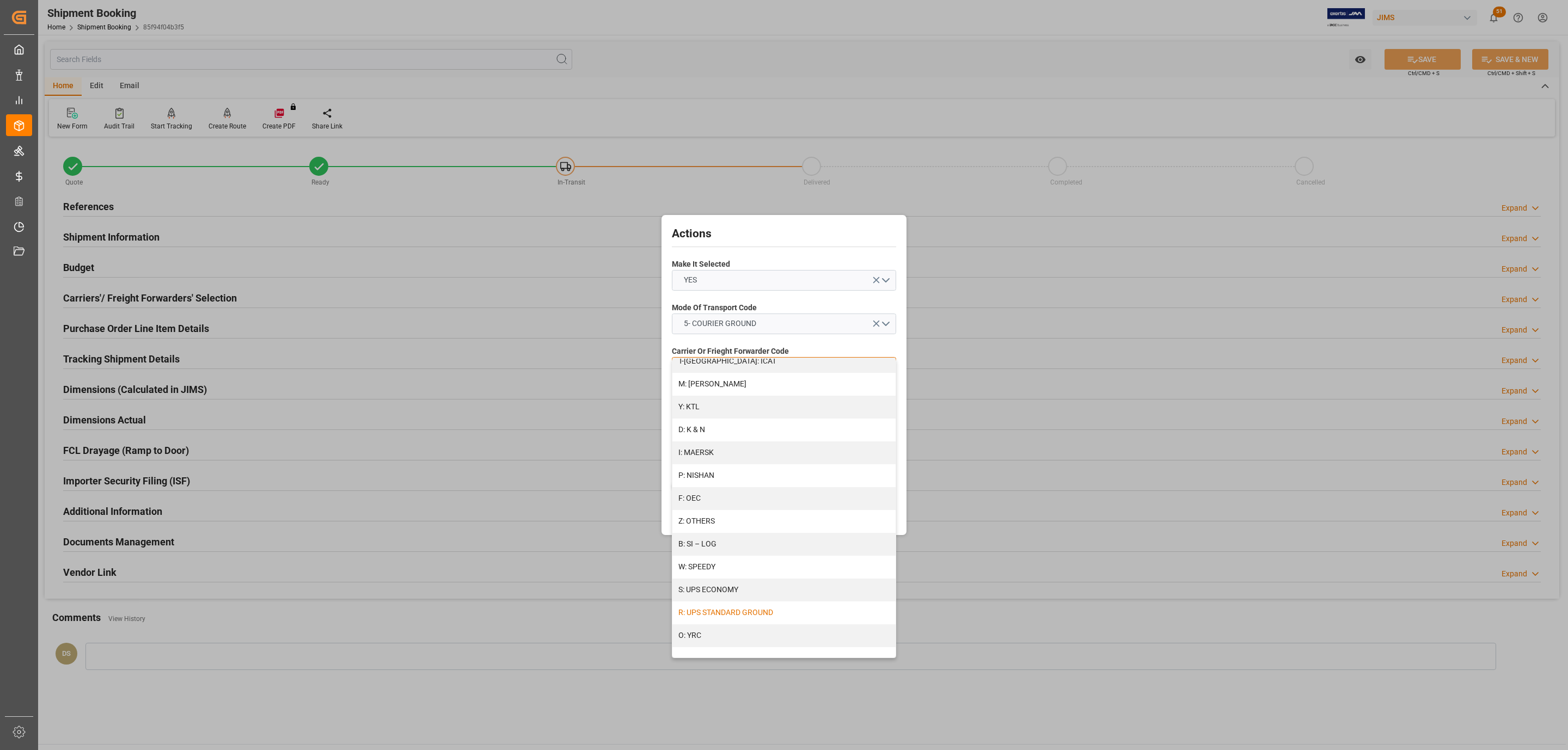
click at [737, 607] on div "R: UPS STANDARD GROUND" at bounding box center [784, 613] width 223 height 23
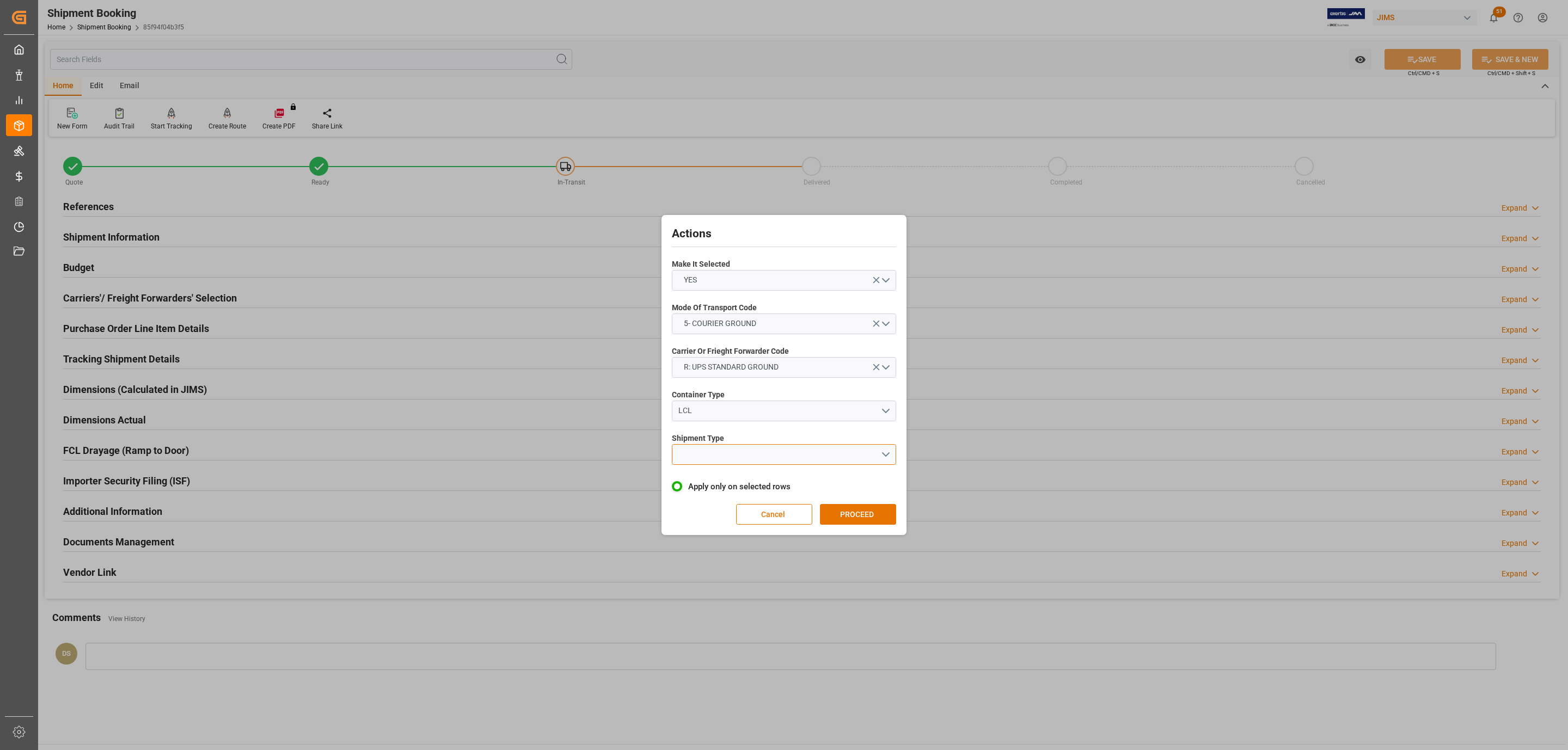
click at [714, 453] on button "open menu" at bounding box center [784, 454] width 224 height 20
click at [719, 462] on div "LTL" at bounding box center [784, 457] width 223 height 23
click at [866, 517] on button "PROCEED" at bounding box center [859, 514] width 76 height 20
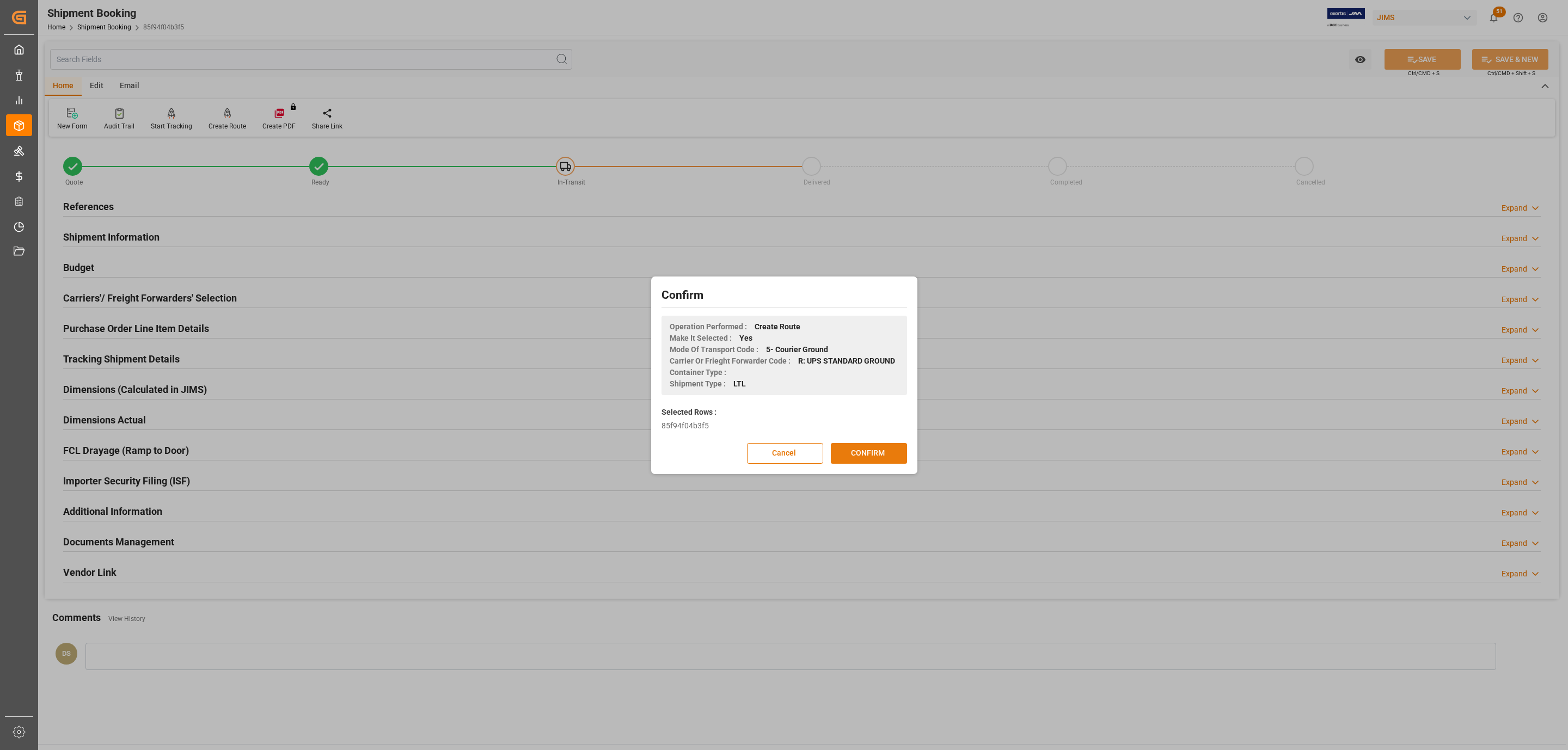
click at [877, 448] on button "CONFIRM" at bounding box center [869, 453] width 76 height 20
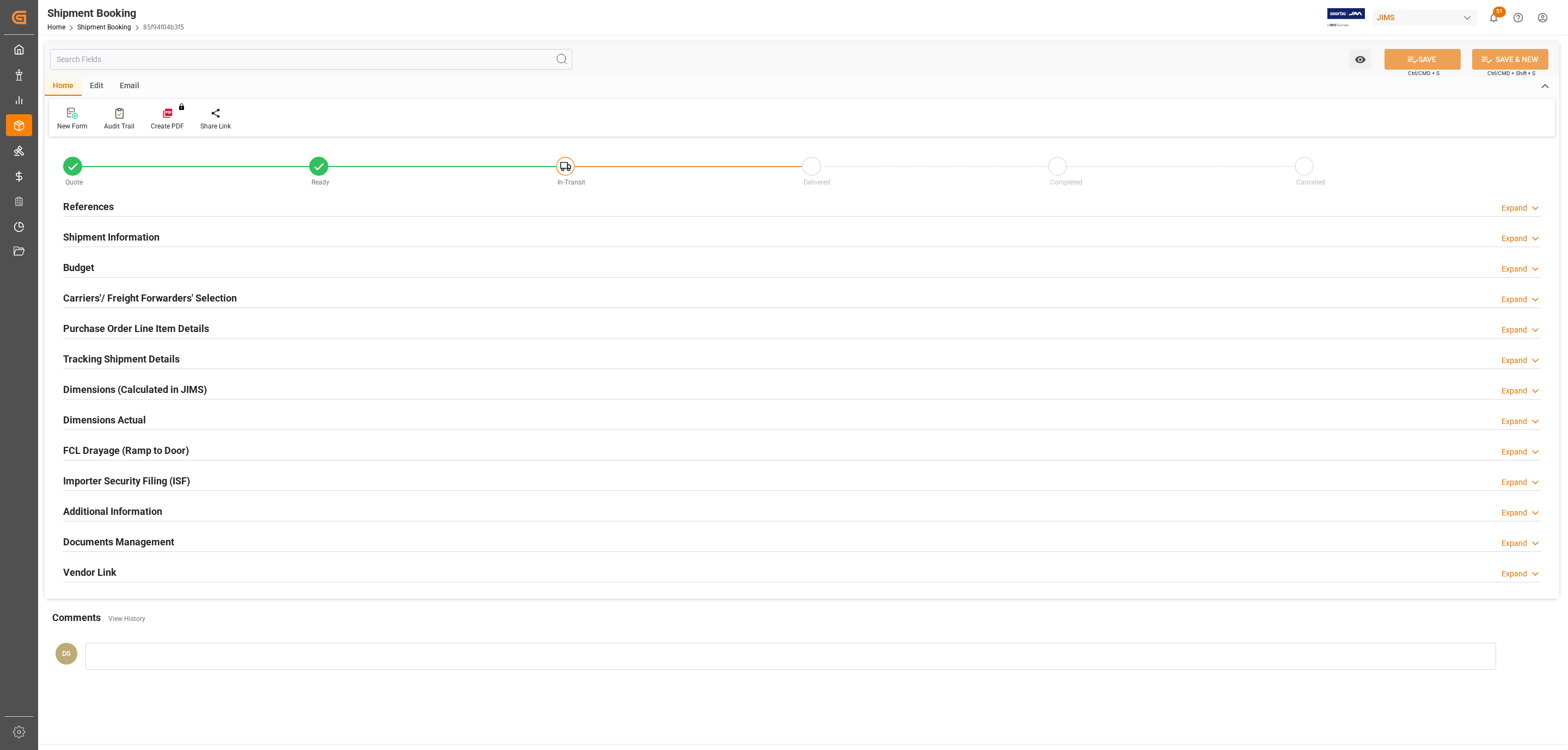
type input "0"
type input "145.2375"
type input "2112"
click at [143, 291] on div "Carriers'/ Freight Forwarders' Selection" at bounding box center [150, 297] width 174 height 20
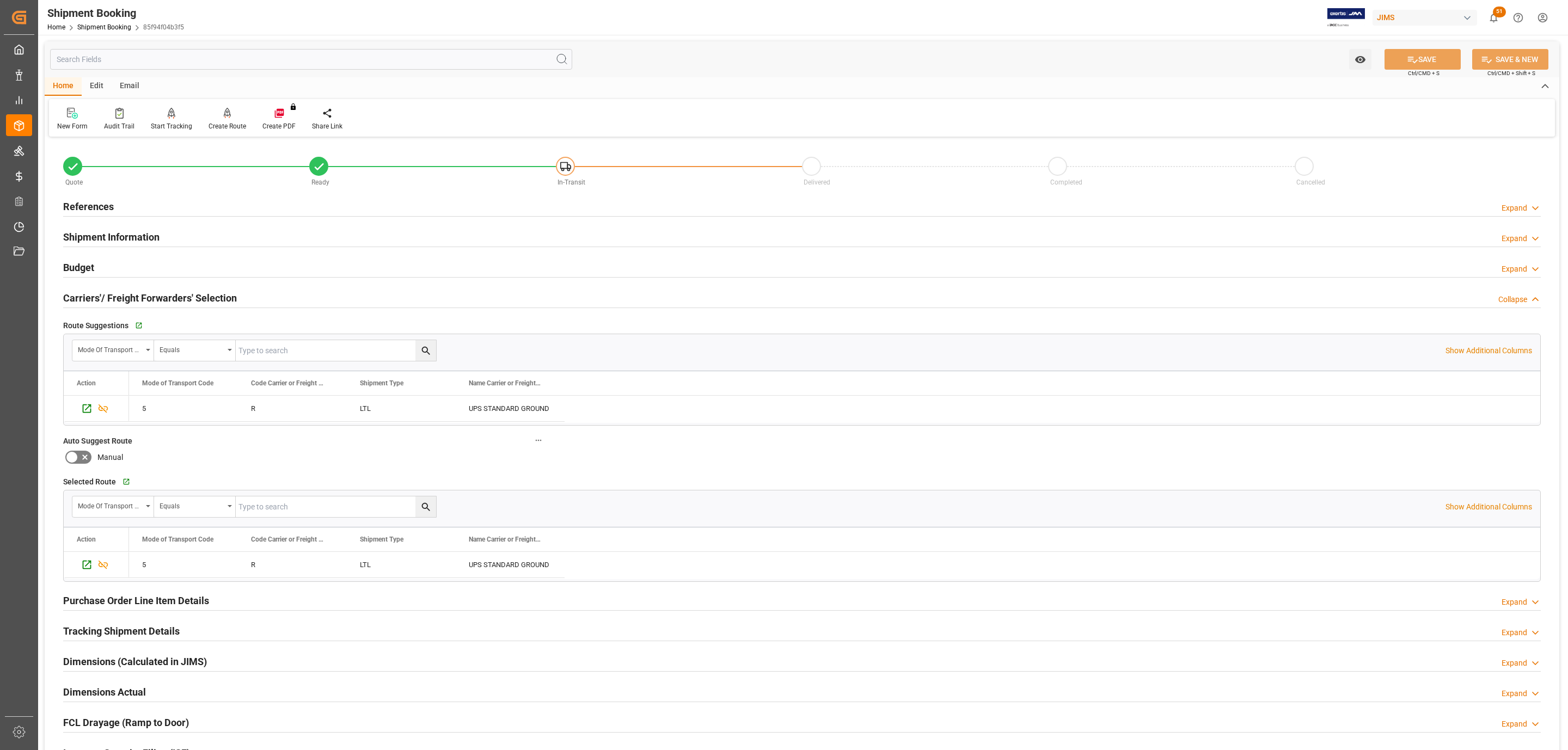
click at [146, 271] on div "Budget Expand" at bounding box center [802, 266] width 1478 height 20
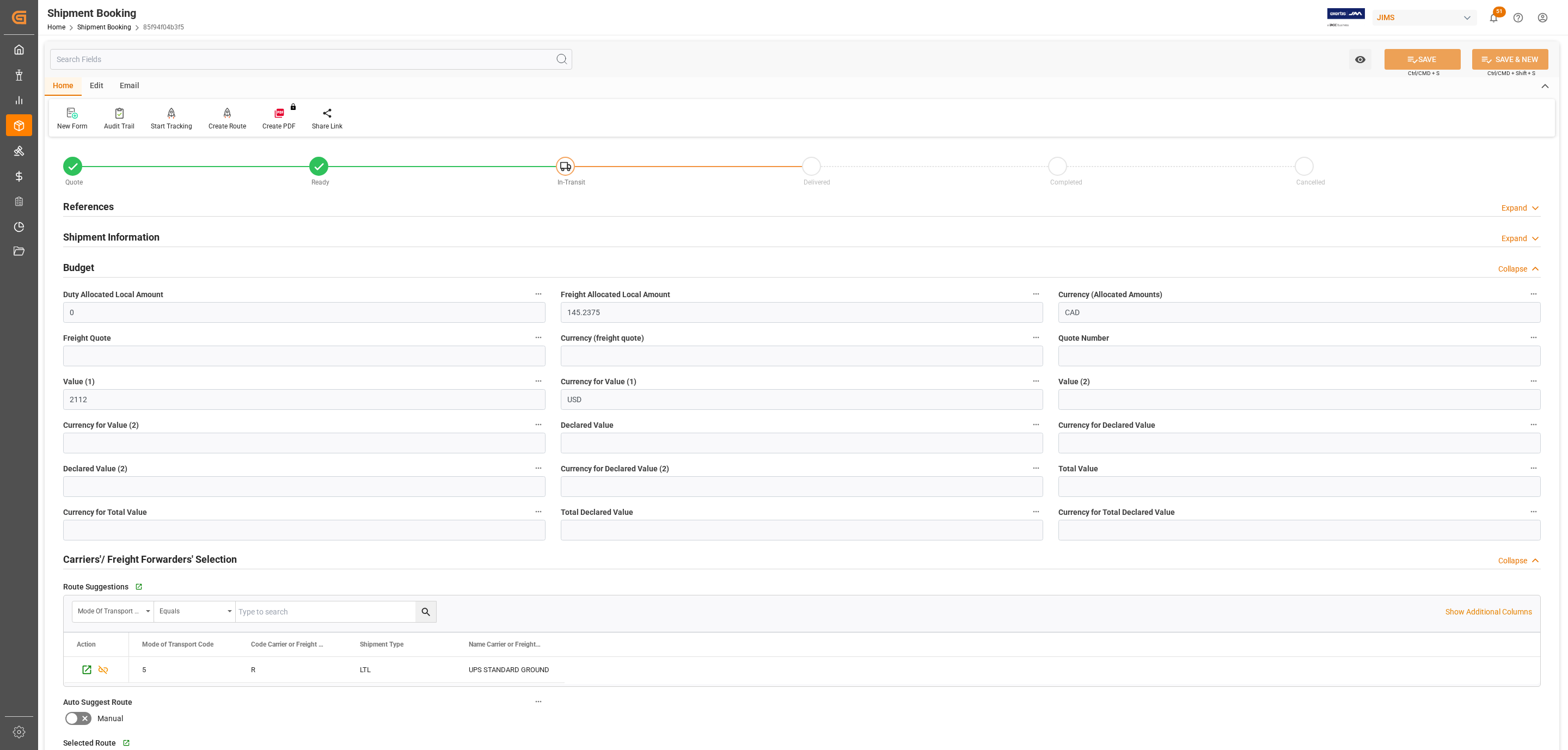
drag, startPoint x: 152, startPoint y: 271, endPoint x: 142, endPoint y: 294, distance: 25.1
click at [152, 271] on div "Budget Collapse" at bounding box center [802, 266] width 1478 height 20
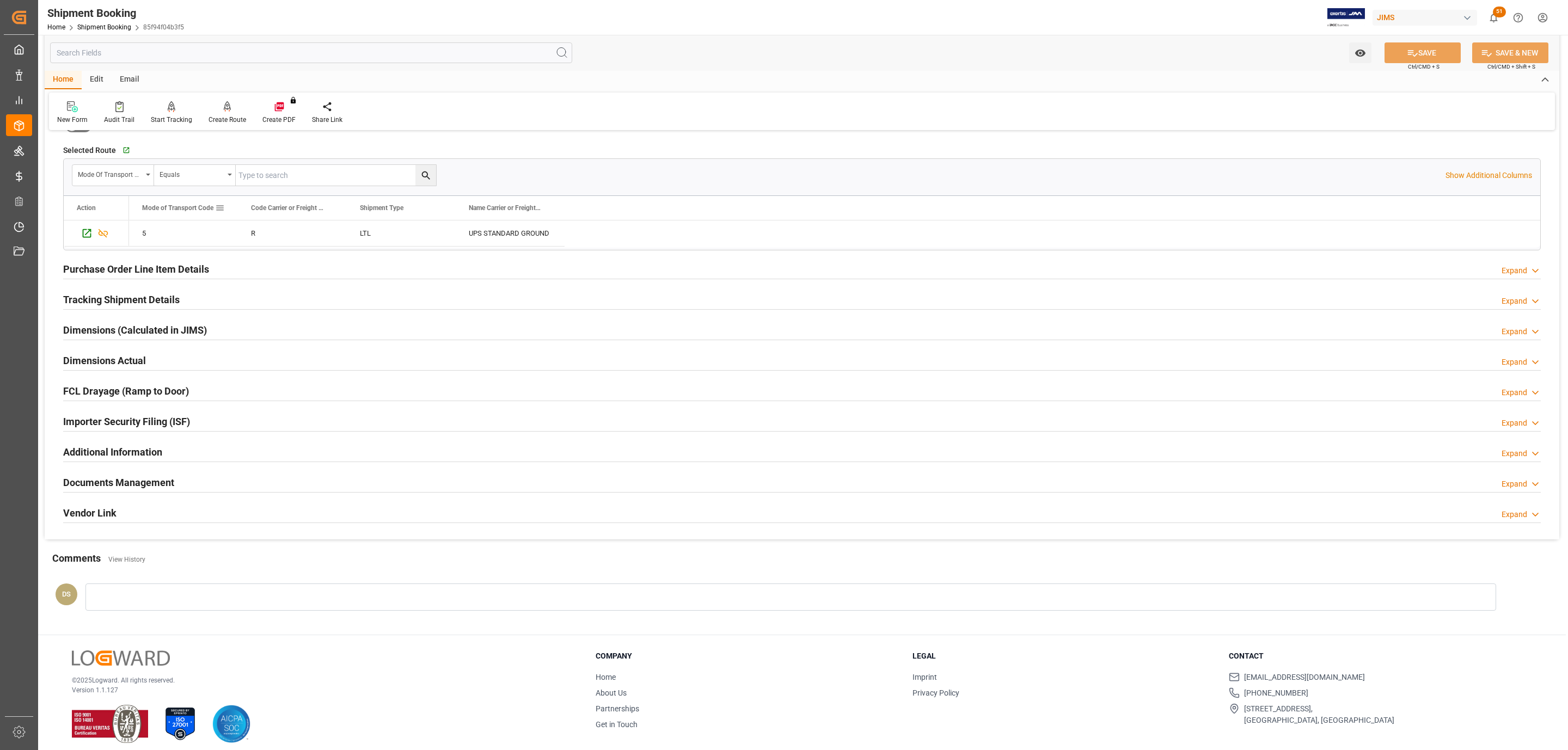
scroll to position [344, 0]
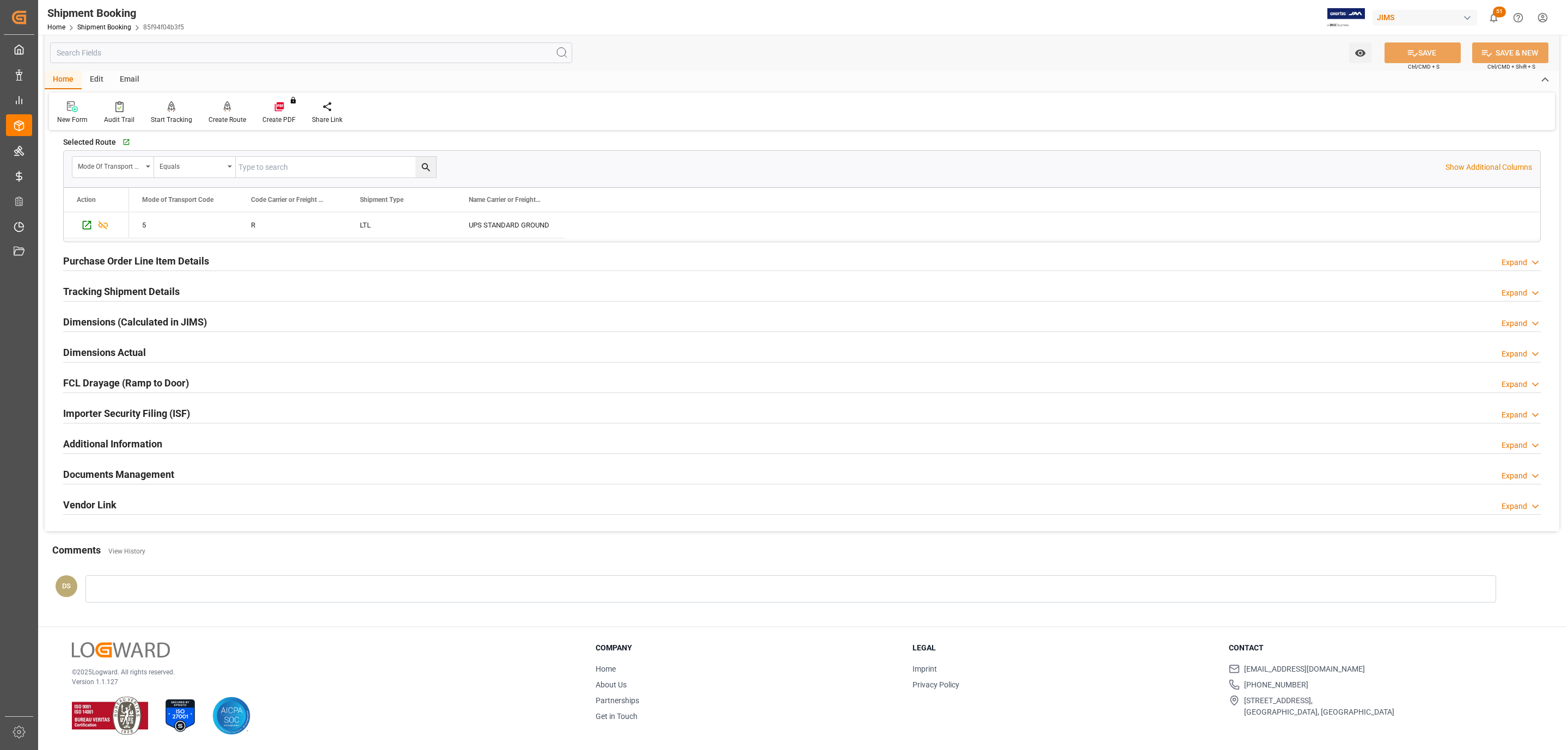
click at [118, 295] on h2 "Tracking Shipment Details" at bounding box center [121, 291] width 117 height 15
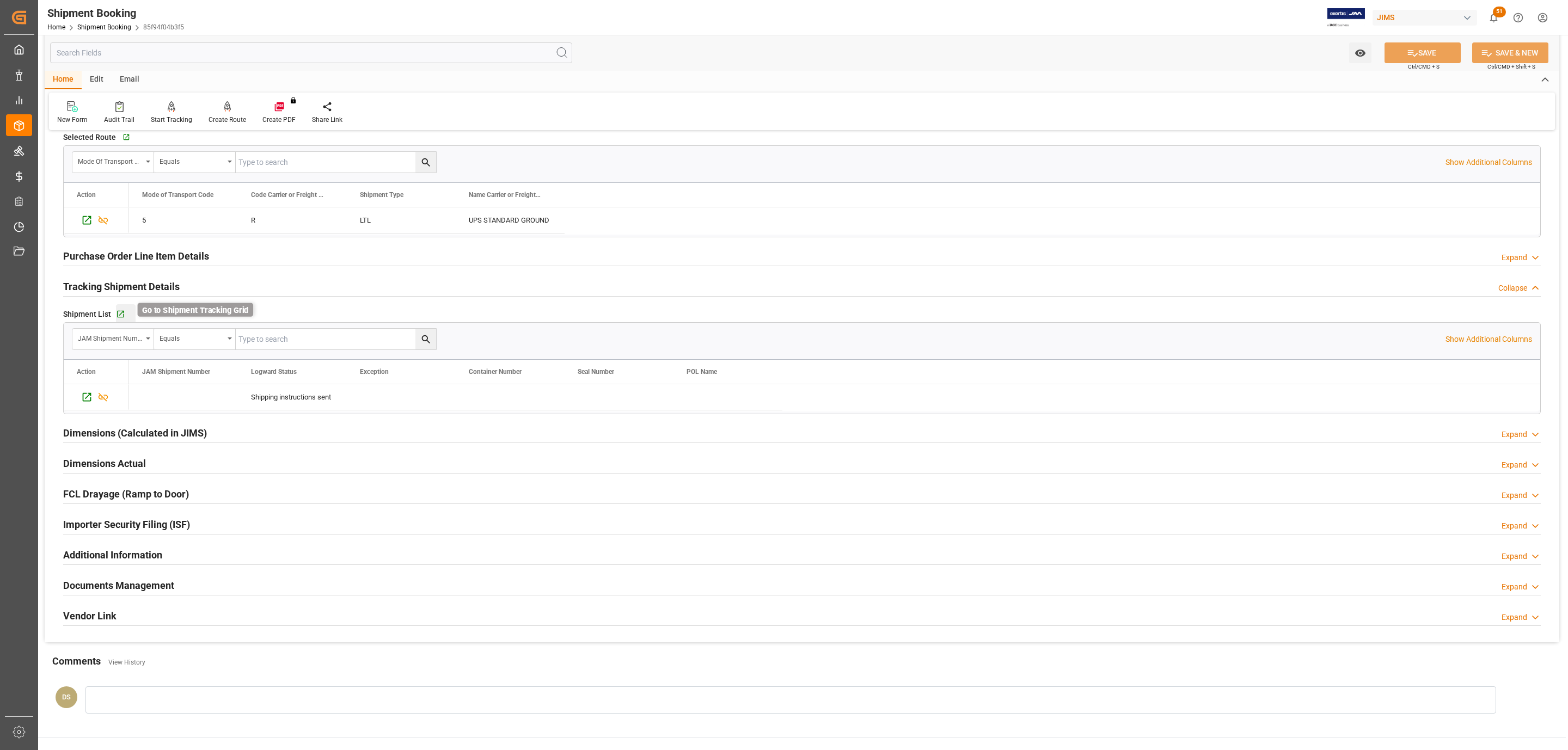
click at [122, 316] on icon "button" at bounding box center [121, 315] width 7 height 7
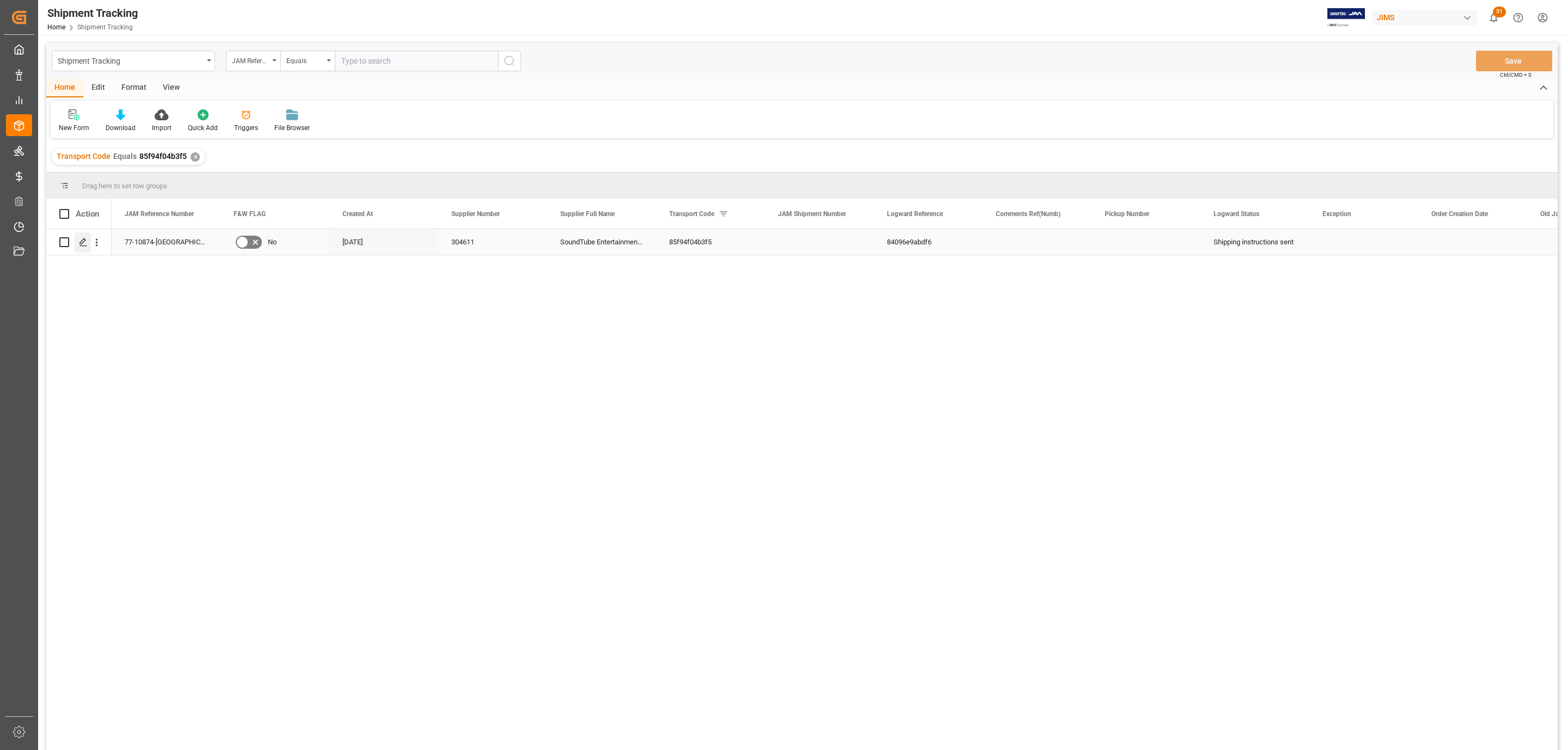
click at [84, 245] on icon "Press SPACE to select this row." at bounding box center [83, 242] width 8 height 8
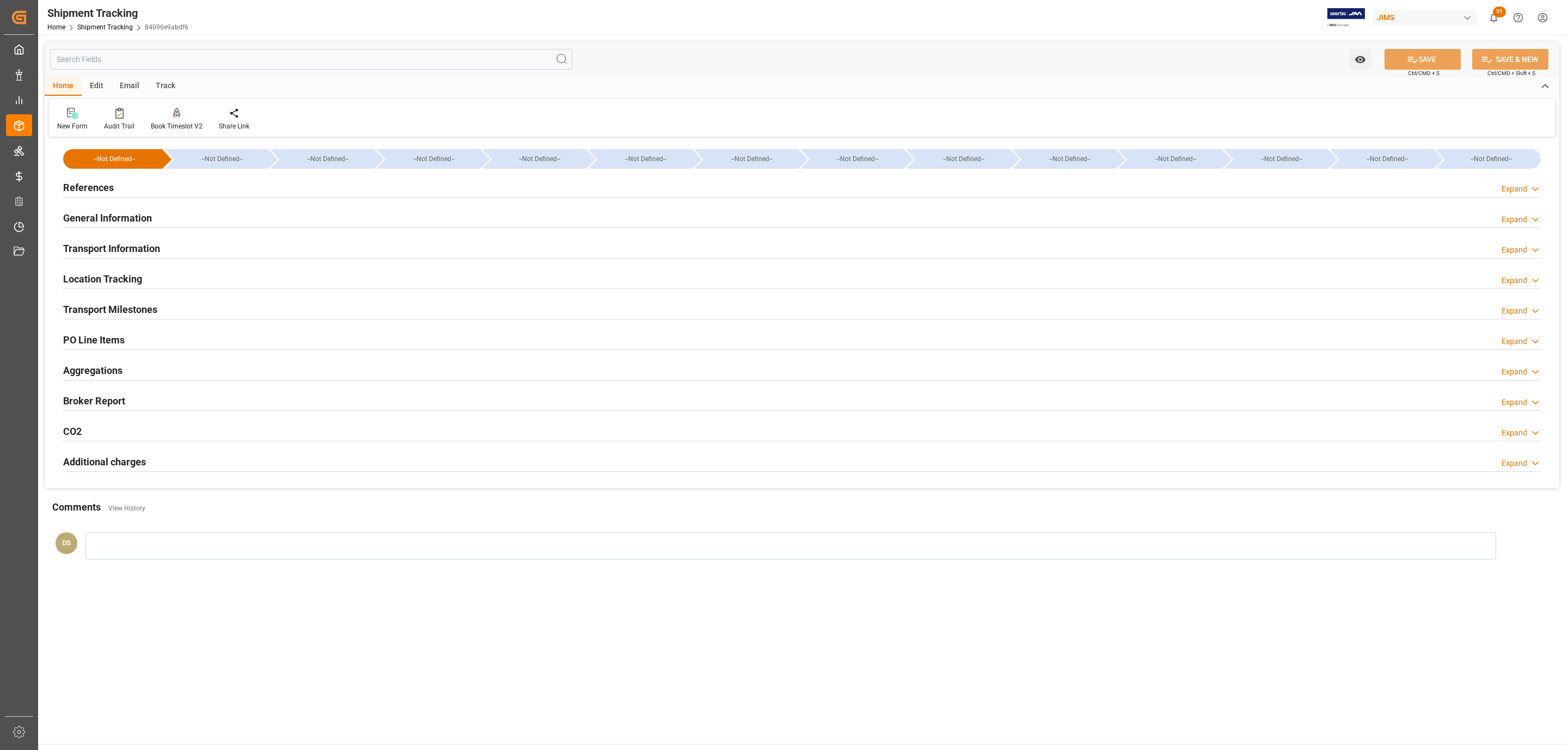
type input "04-09-2025"
click at [153, 189] on div "References Expand" at bounding box center [802, 186] width 1478 height 20
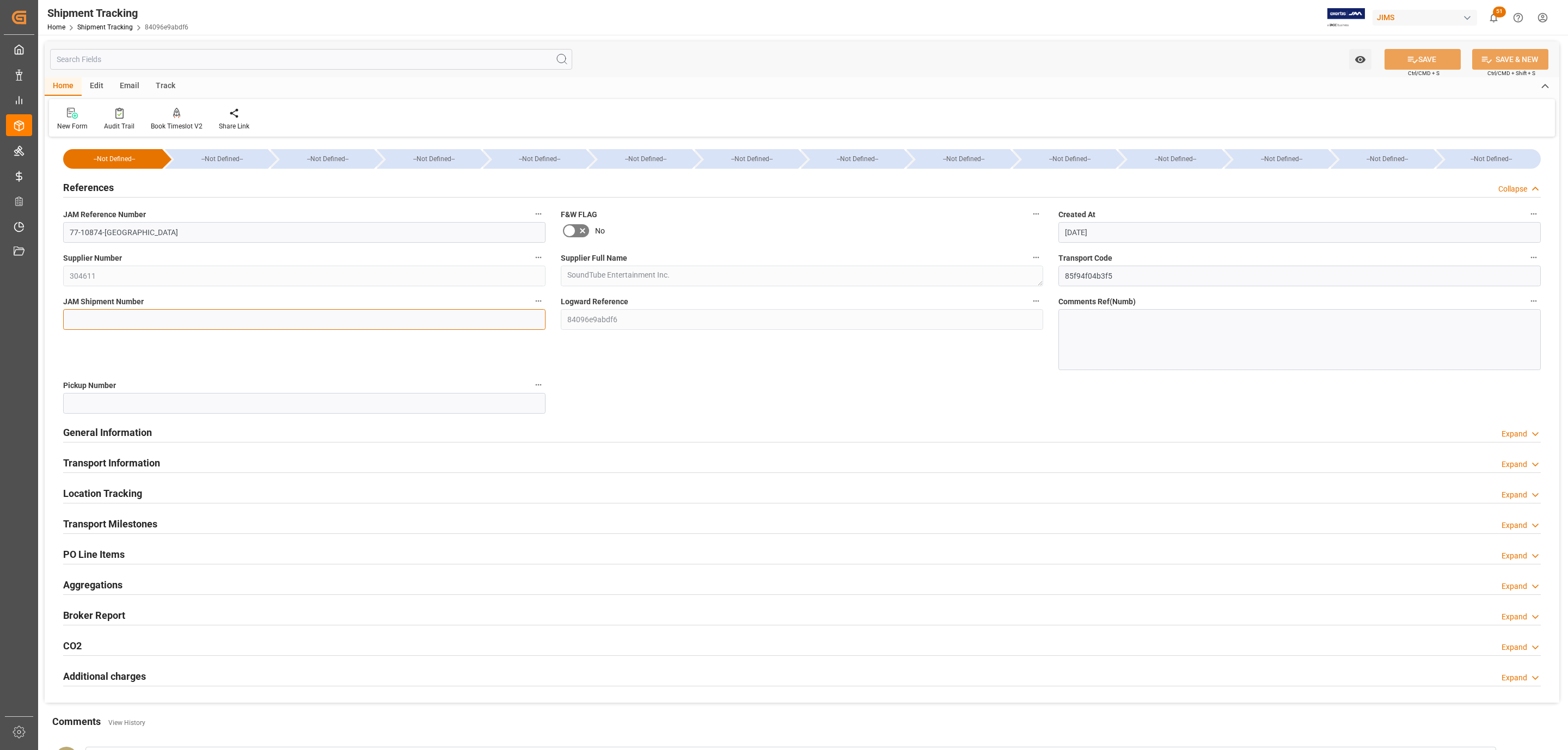
click at [221, 316] on input at bounding box center [304, 319] width 482 height 20
paste input "72964"
type input "72964"
click at [1395, 54] on button "SAVE" at bounding box center [1423, 59] width 76 height 20
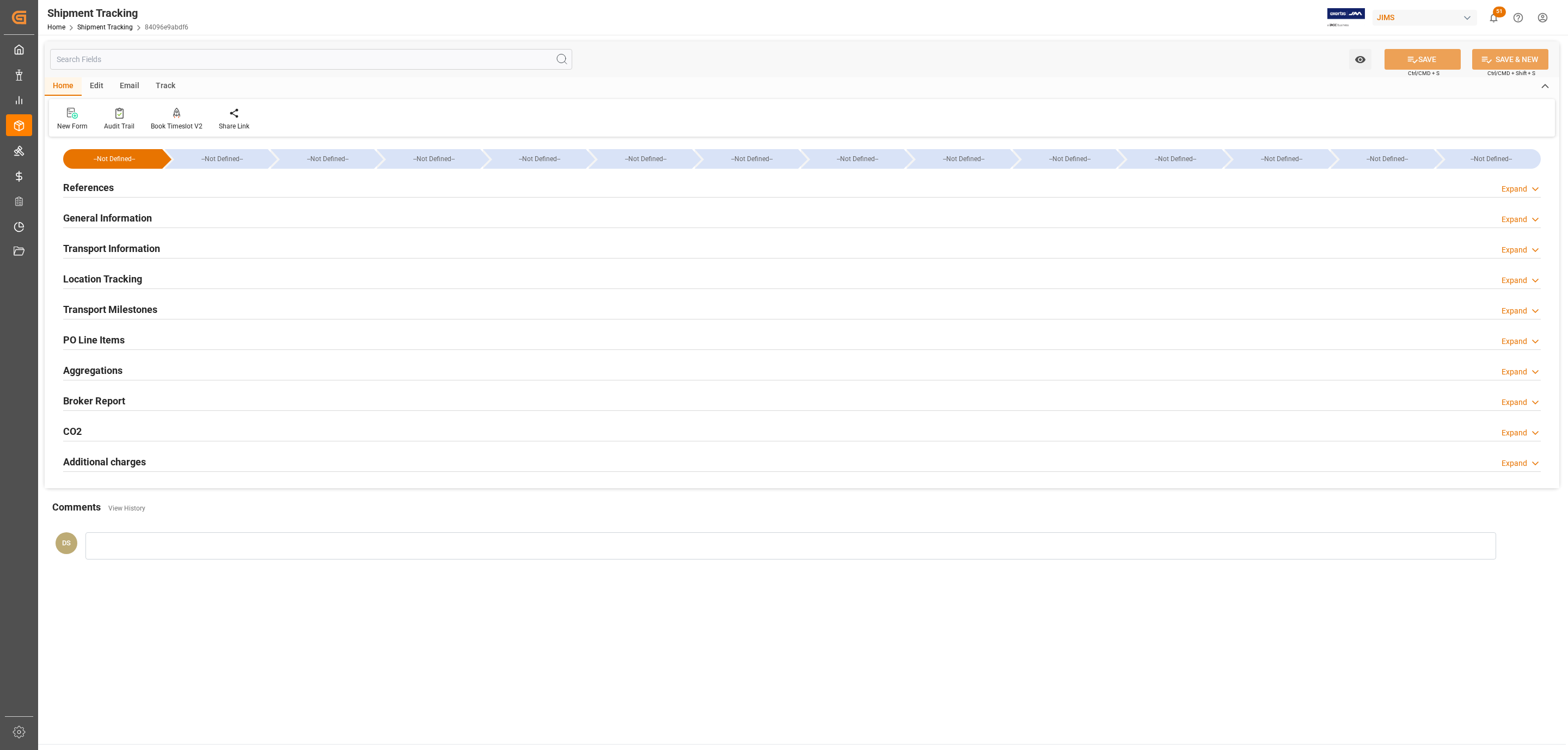
click at [153, 248] on h2 "Transport Information" at bounding box center [111, 248] width 97 height 15
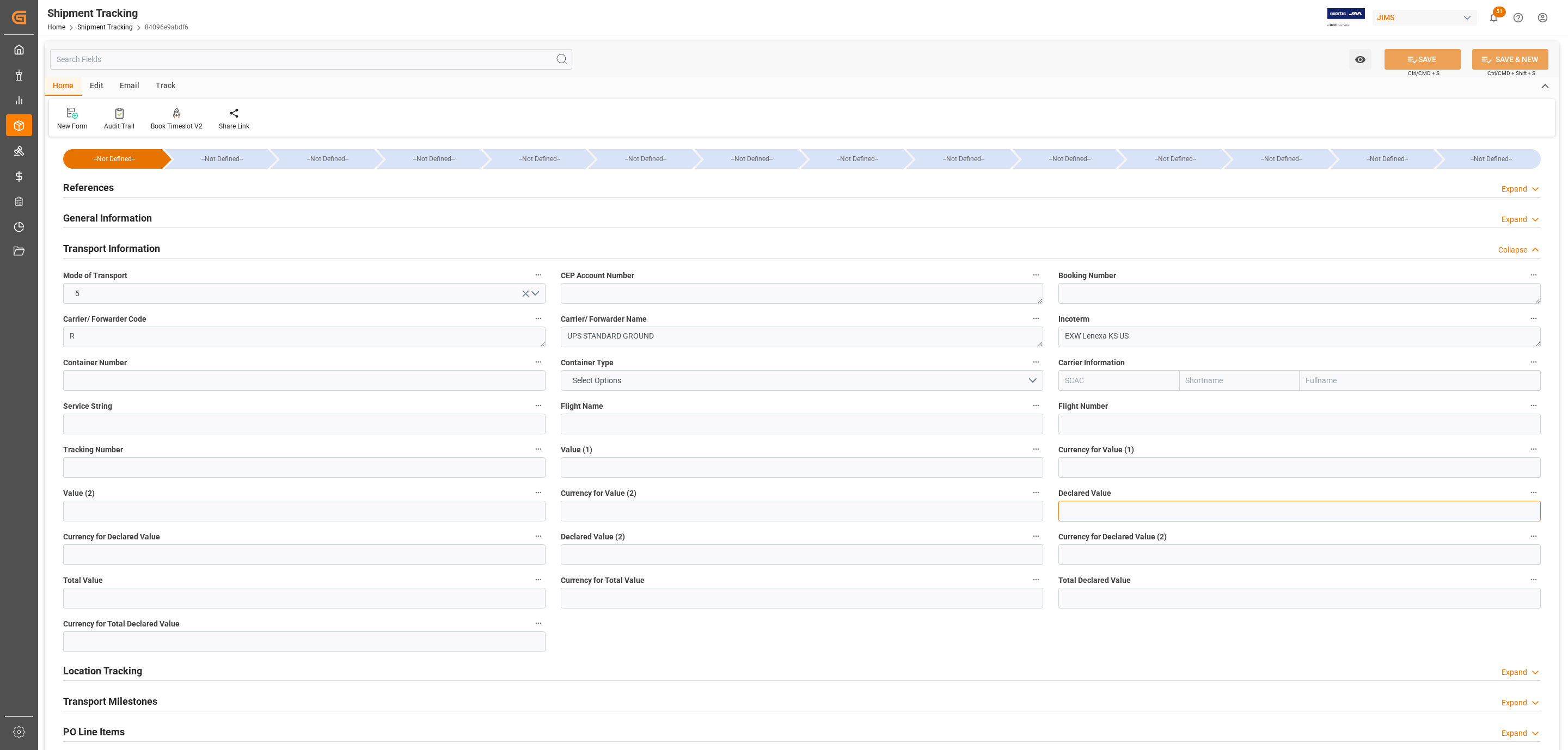
click at [1093, 506] on input "text" at bounding box center [1300, 510] width 482 height 20
type input "2112"
click at [76, 547] on input at bounding box center [304, 554] width 482 height 20
type input "USD"
drag, startPoint x: 1404, startPoint y: 69, endPoint x: 1410, endPoint y: 60, distance: 10.8
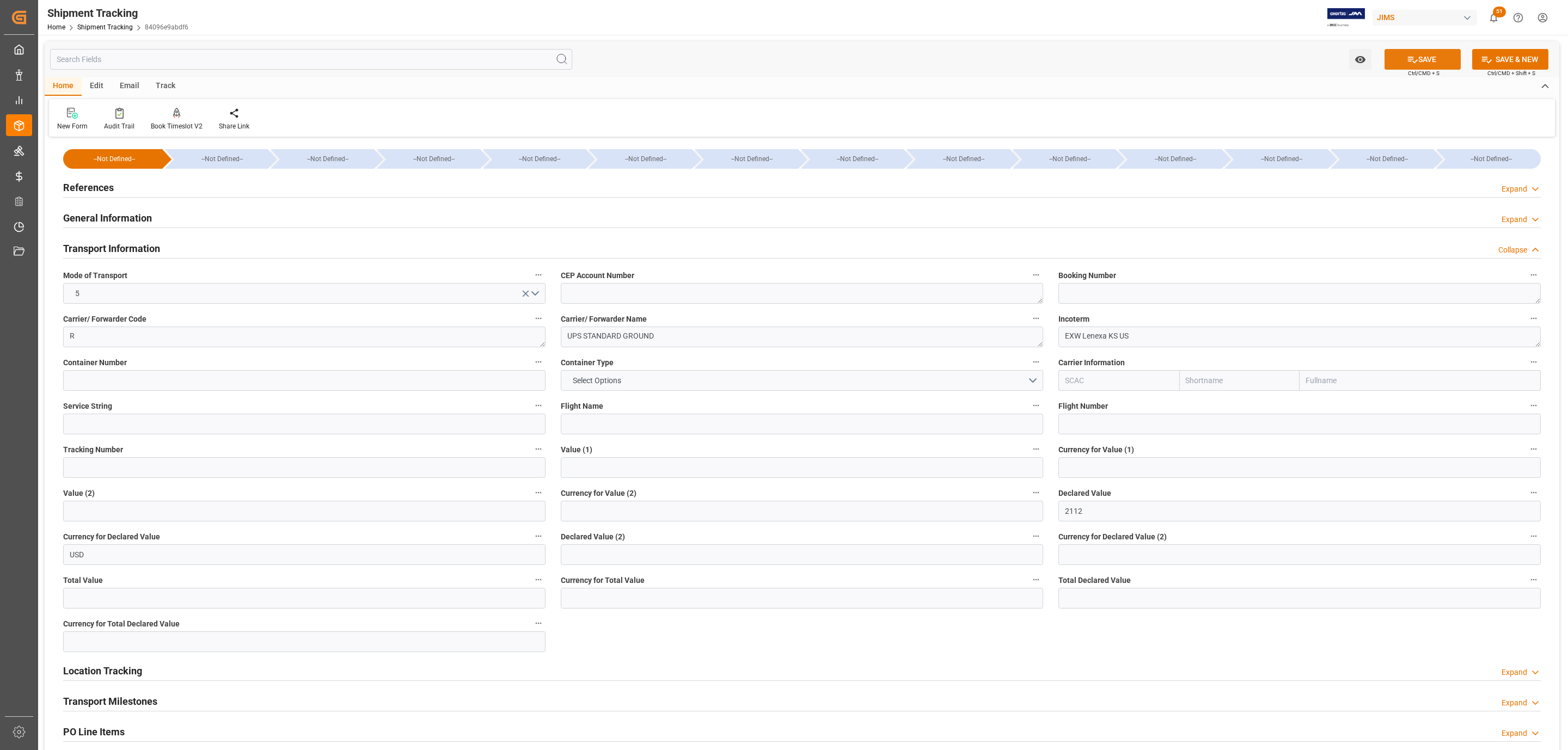
click at [1404, 69] on button "SAVE" at bounding box center [1423, 59] width 76 height 20
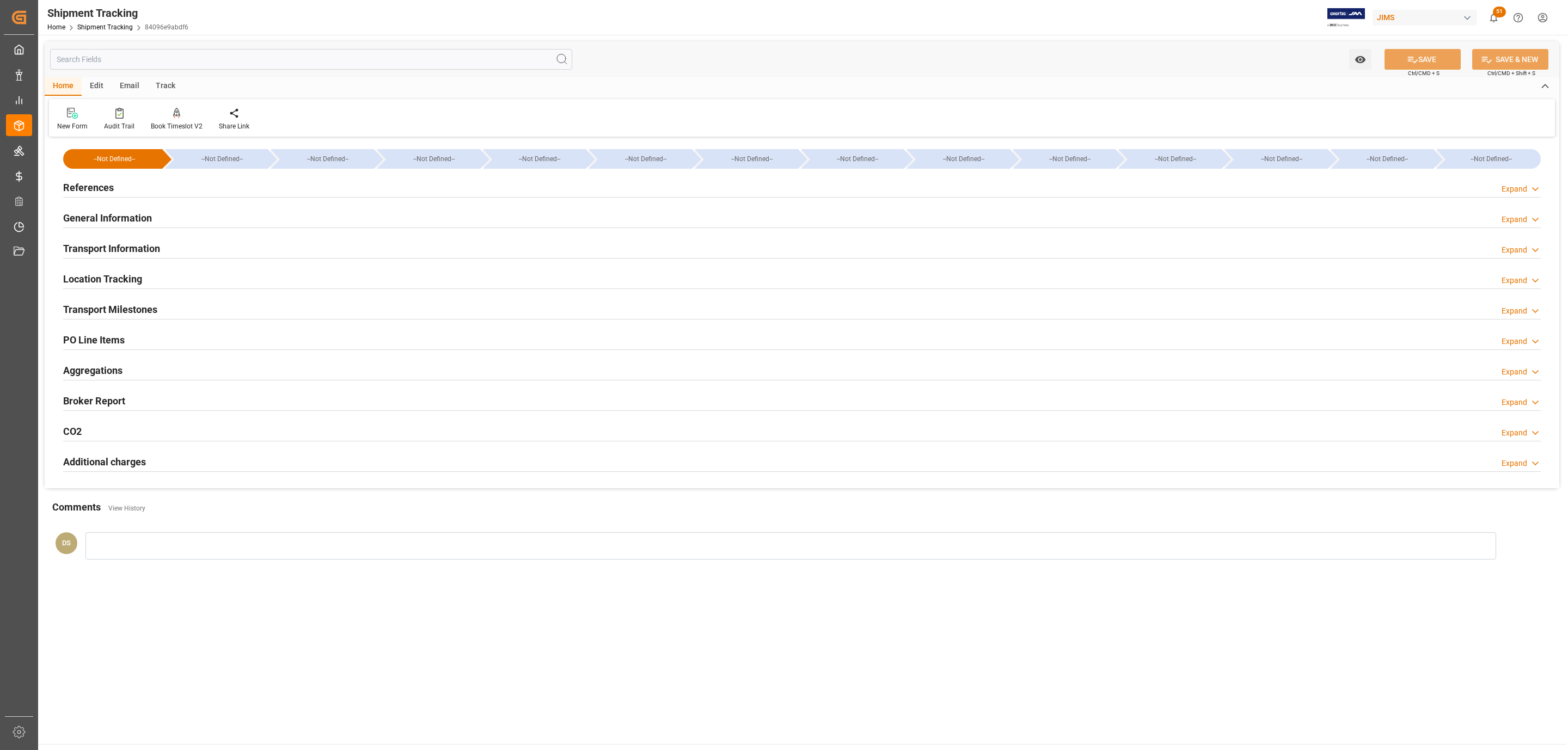
click at [100, 240] on div "Transport Information" at bounding box center [111, 247] width 97 height 20
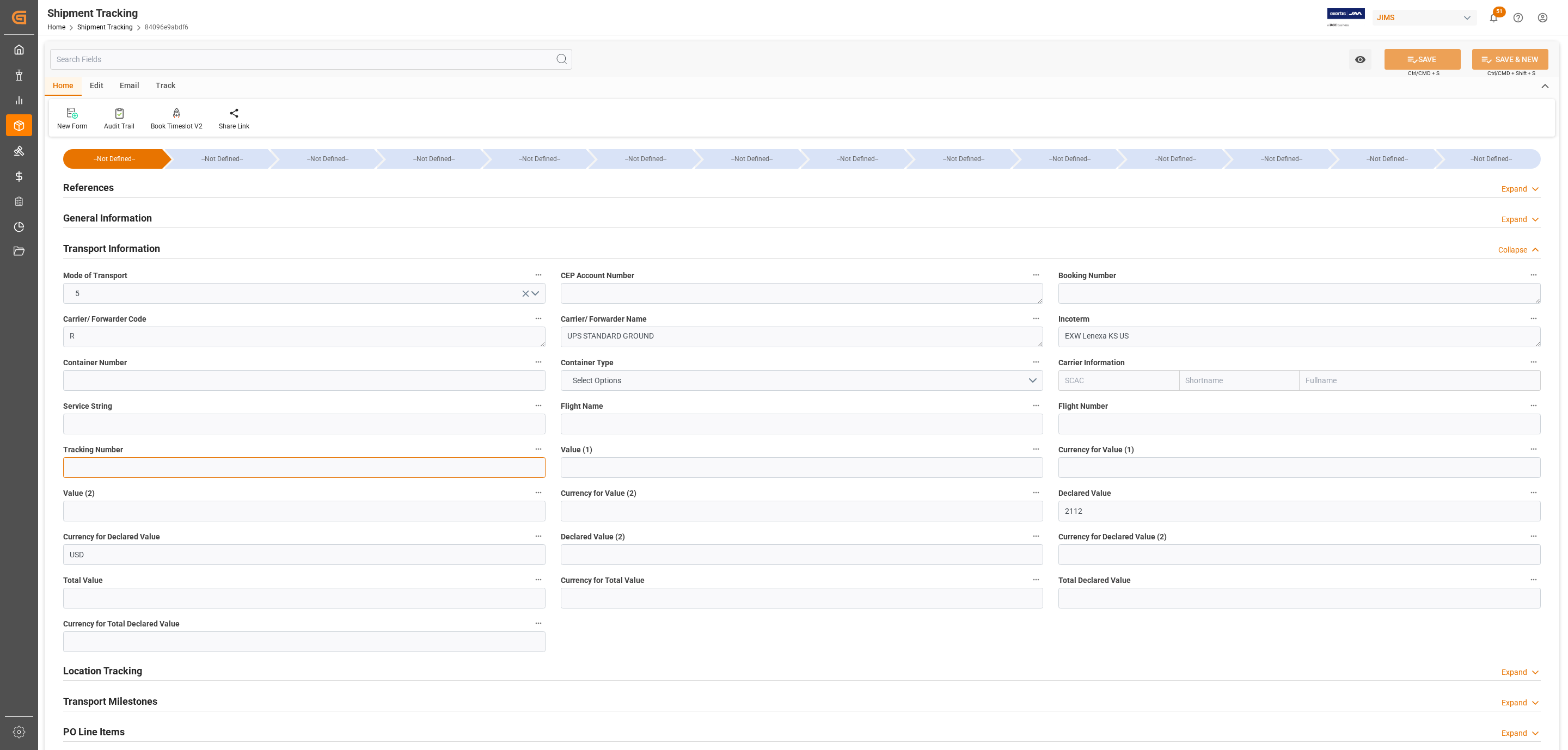
click at [115, 467] on input at bounding box center [304, 467] width 482 height 20
paste input "1ZR847686842316586"
type input "1ZR847686842316586"
click at [1402, 64] on button "SAVE" at bounding box center [1423, 59] width 76 height 20
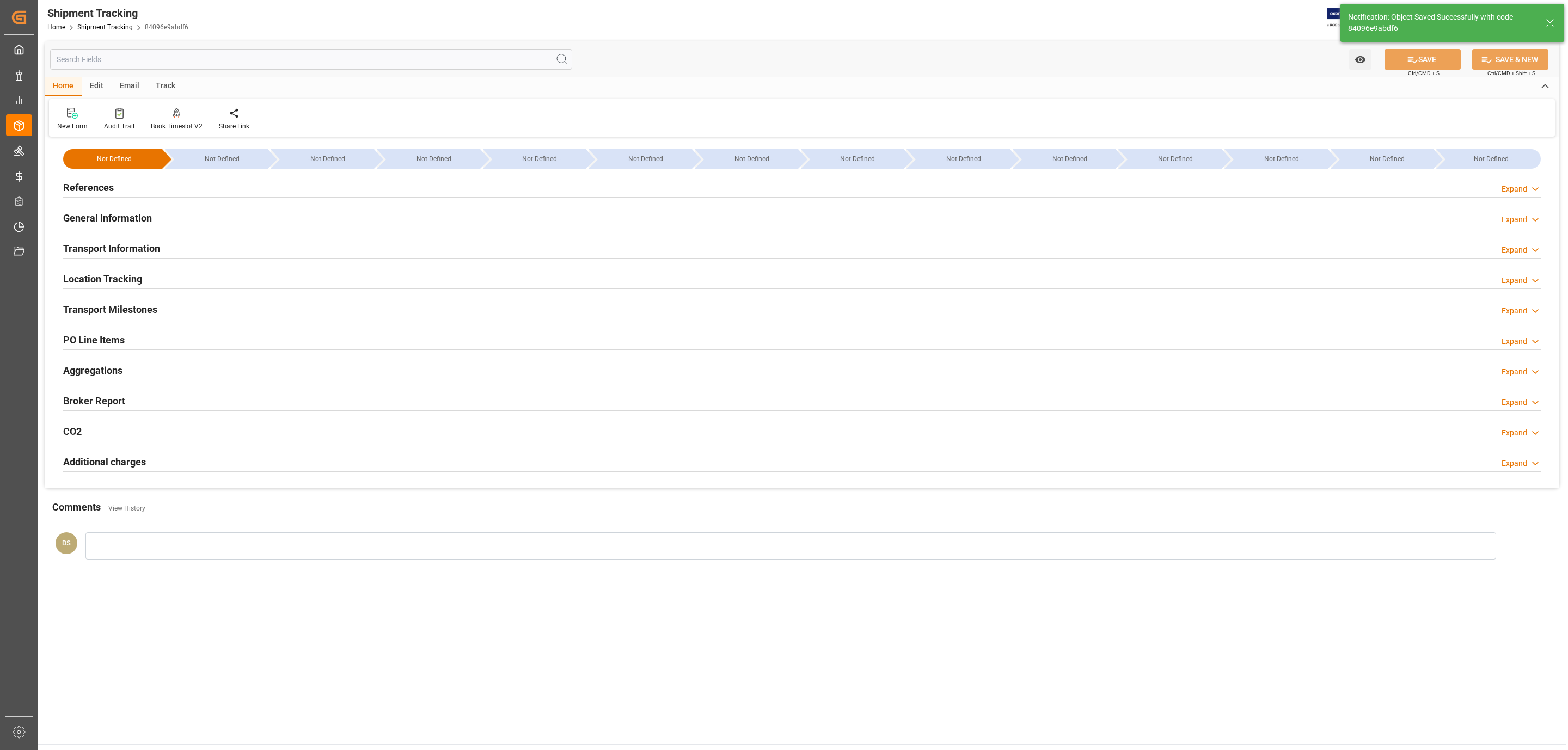
click at [122, 305] on h2 "Transport Milestones" at bounding box center [110, 309] width 94 height 15
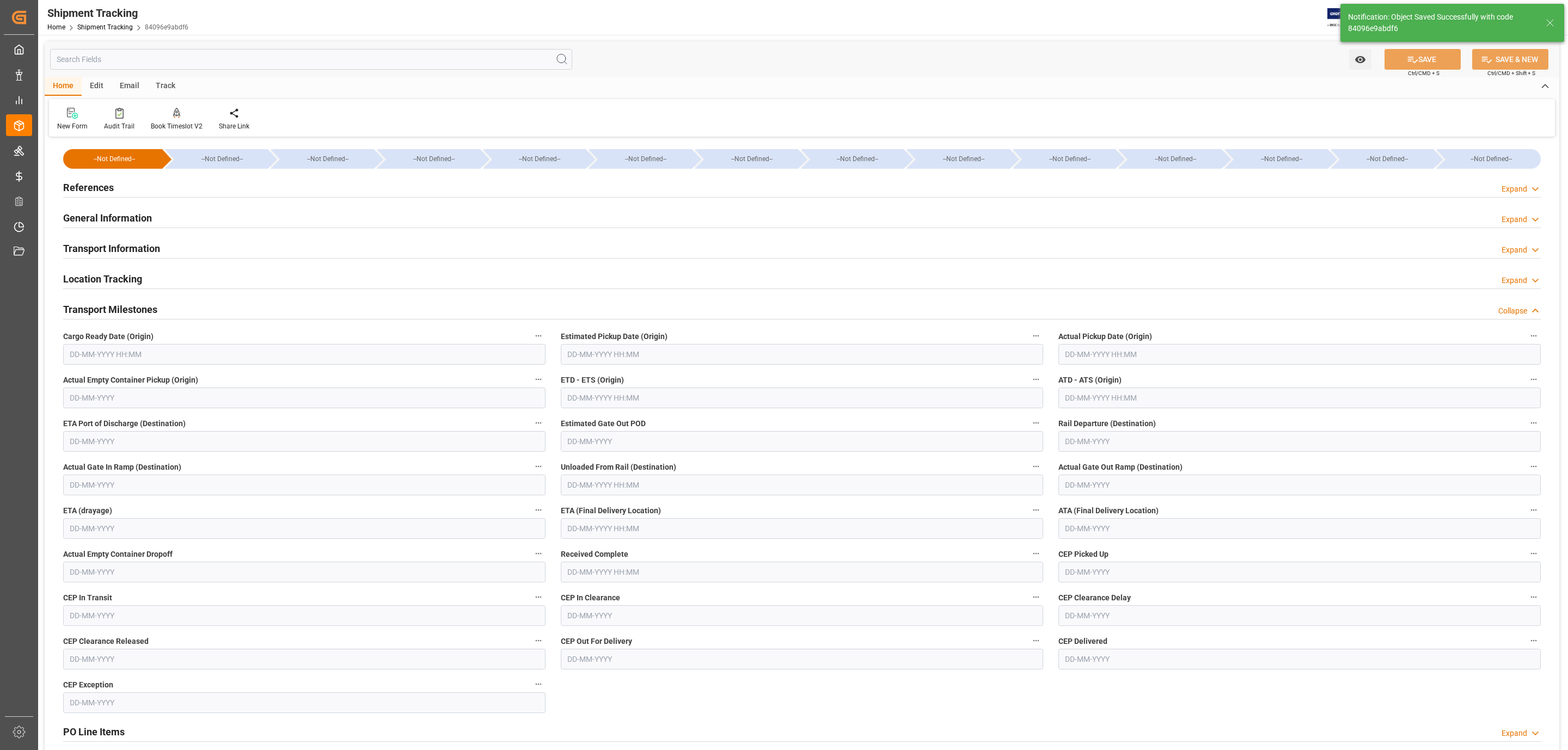
click at [93, 354] on input "text" at bounding box center [304, 354] width 482 height 20
drag, startPoint x: 72, startPoint y: 447, endPoint x: 207, endPoint y: 430, distance: 136.1
click at [72, 447] on div "8" at bounding box center [77, 443] width 13 height 13
type input "08-09-2025 00:00"
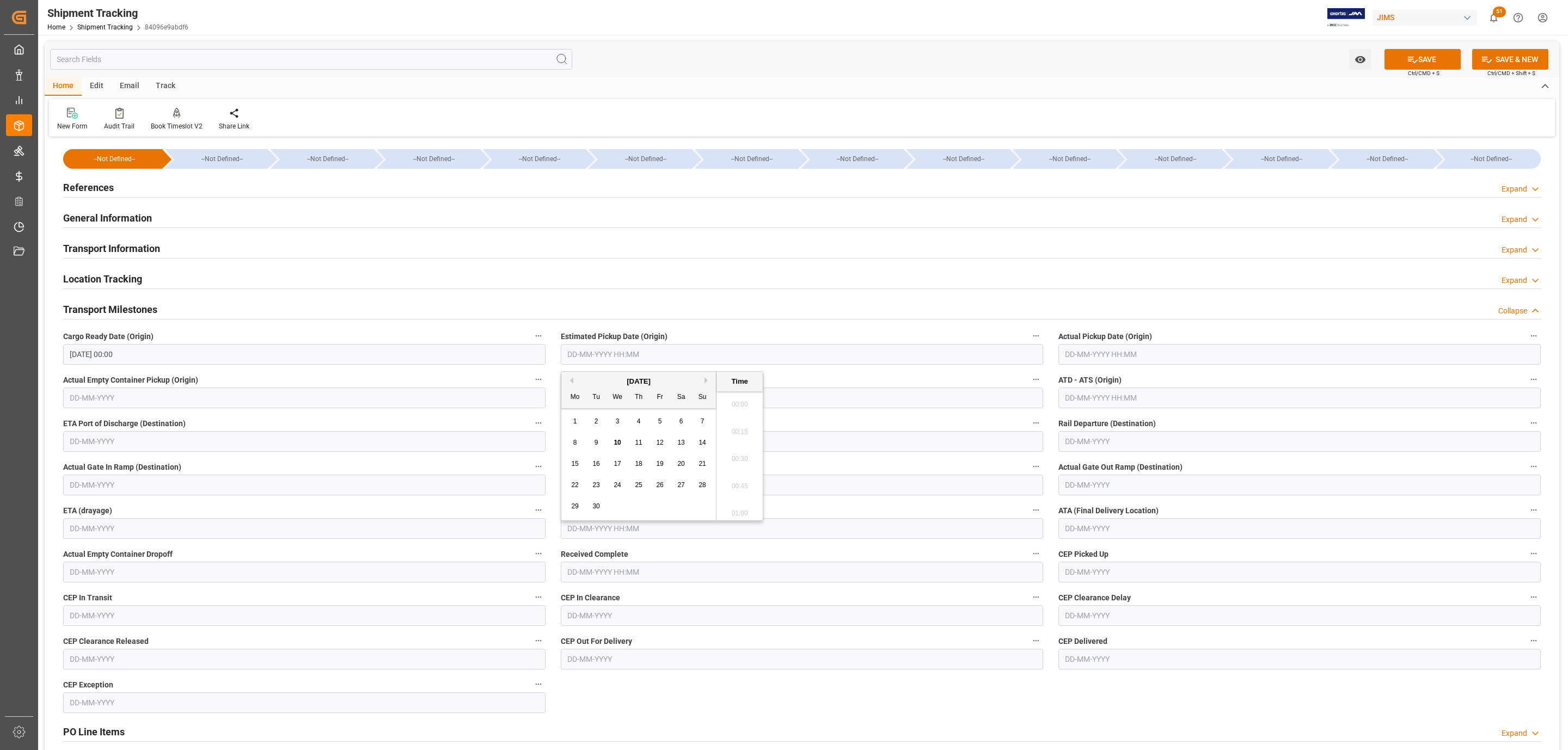
click at [595, 358] on input "text" at bounding box center [802, 354] width 482 height 20
click at [579, 444] on div "8" at bounding box center [575, 443] width 13 height 13
type input "08-09-2025 00:00"
click at [1109, 353] on input "text" at bounding box center [1300, 354] width 482 height 20
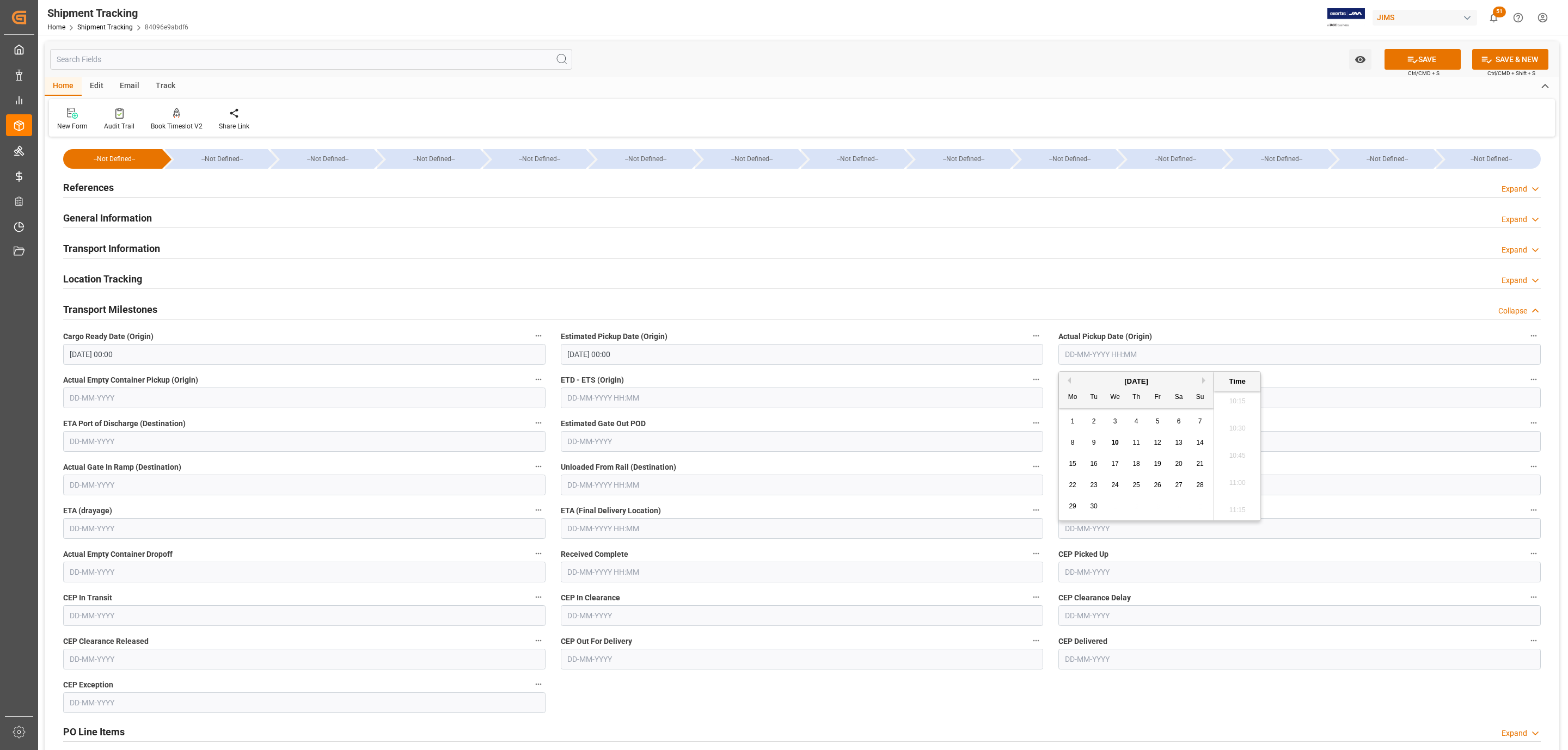
drag, startPoint x: 1074, startPoint y: 444, endPoint x: 1067, endPoint y: 445, distance: 7.1
click at [1074, 444] on span "8" at bounding box center [1072, 443] width 4 height 8
type input "08-09-2025 00:00"
click at [673, 536] on input "text" at bounding box center [802, 528] width 482 height 20
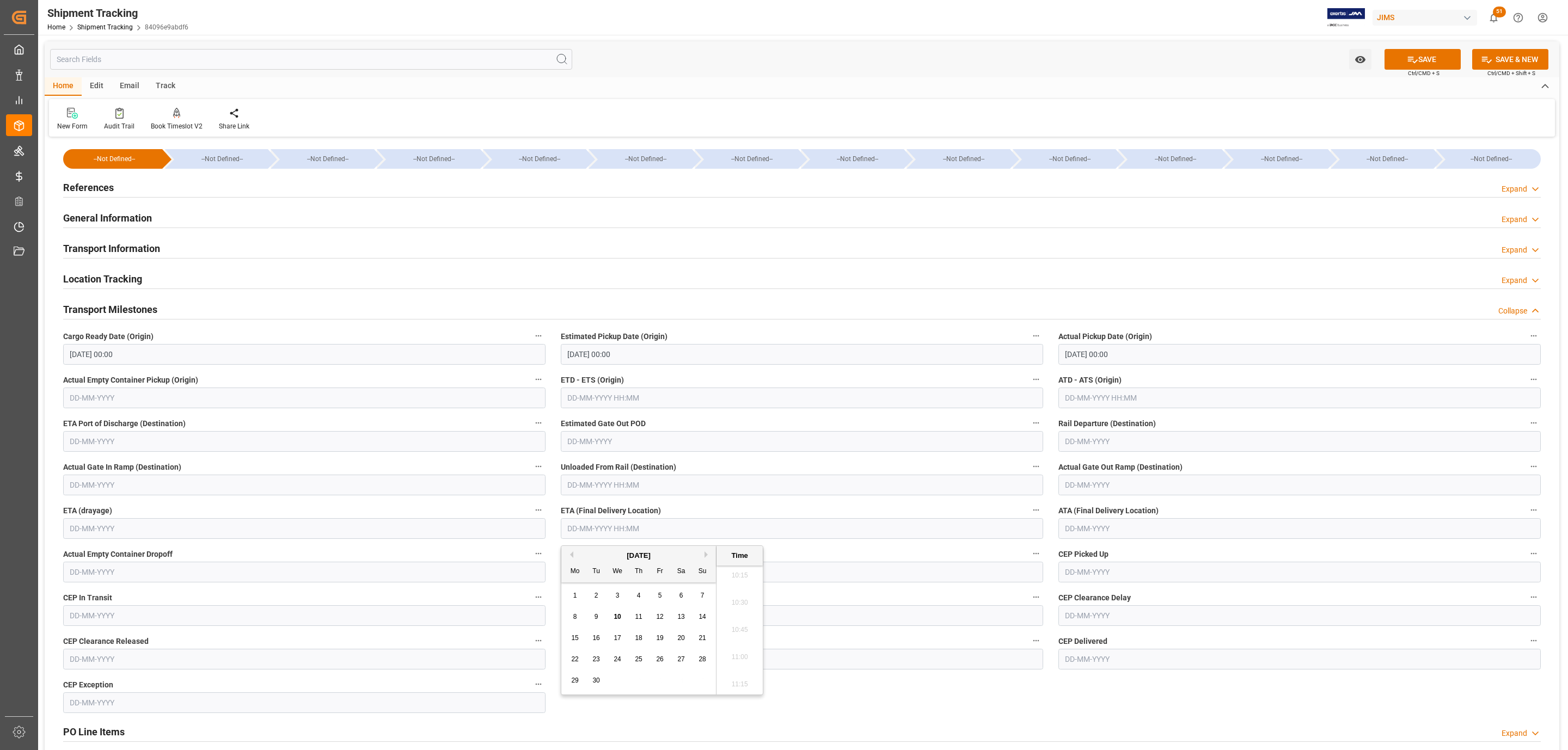
click at [637, 618] on span "11" at bounding box center [639, 616] width 7 height 8
type input "11-09-2025 00:00"
click at [1444, 56] on button "SAVE" at bounding box center [1423, 59] width 76 height 20
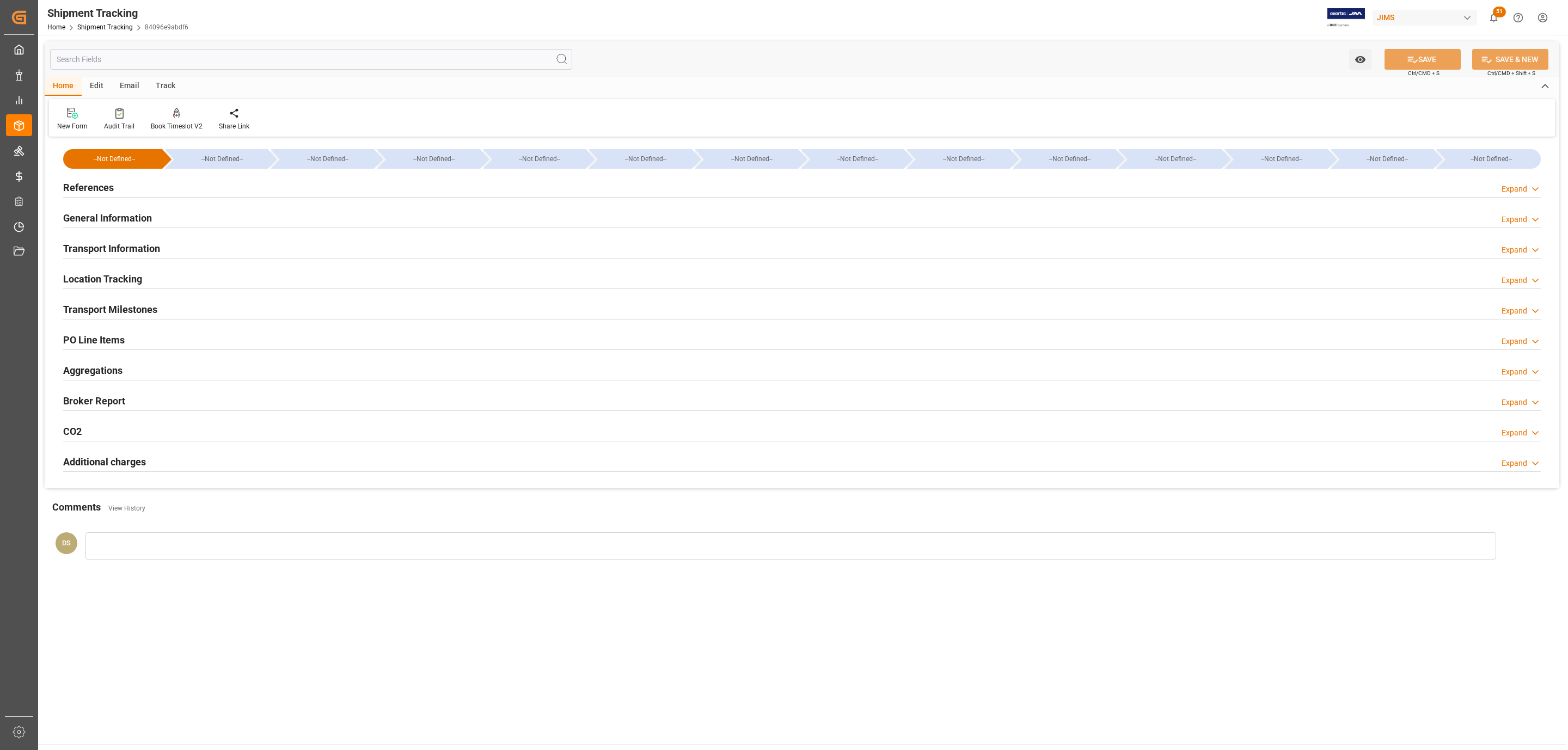
click at [211, 304] on div "Transport Milestones Expand" at bounding box center [802, 308] width 1478 height 20
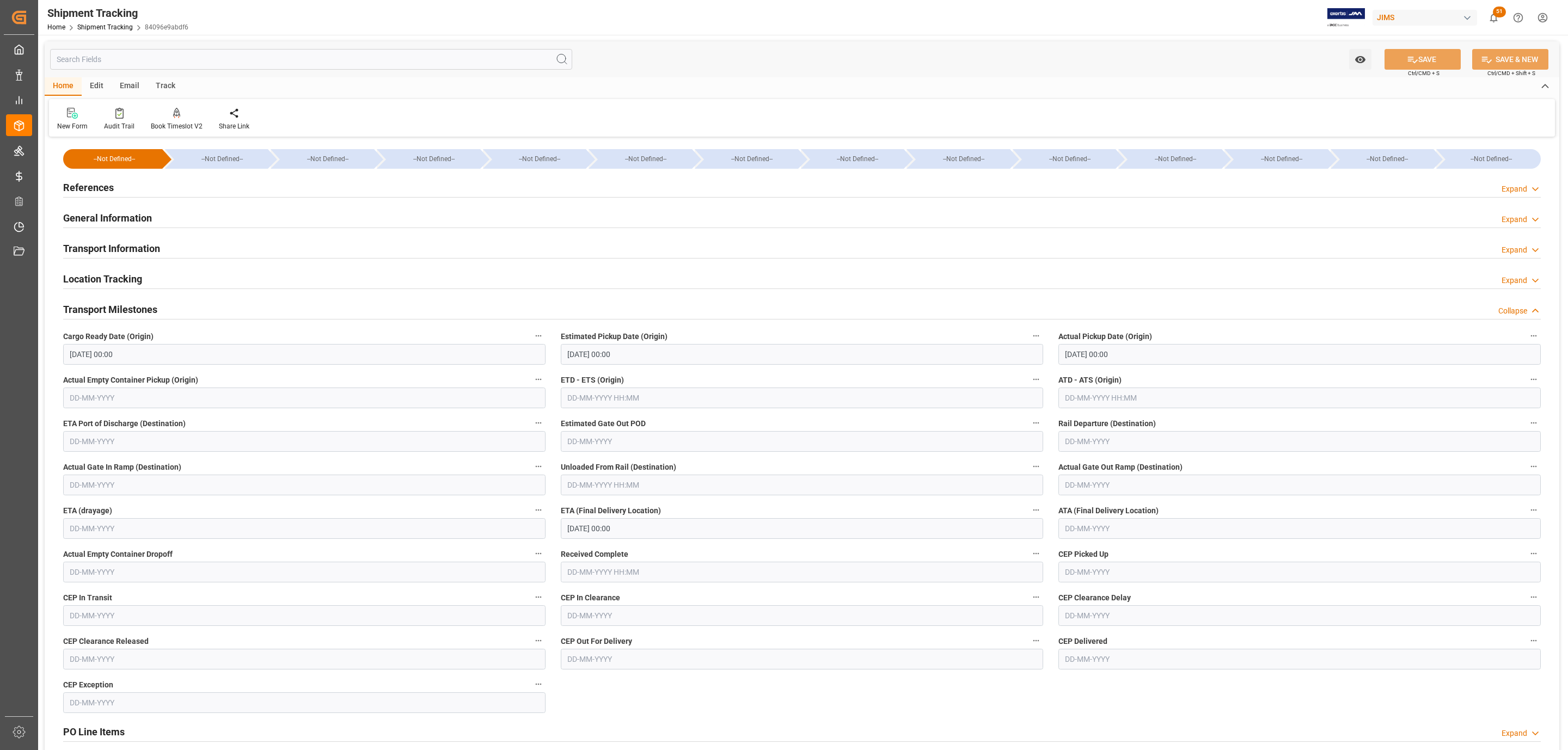
click at [211, 304] on div "Transport Milestones Collapse" at bounding box center [802, 308] width 1478 height 20
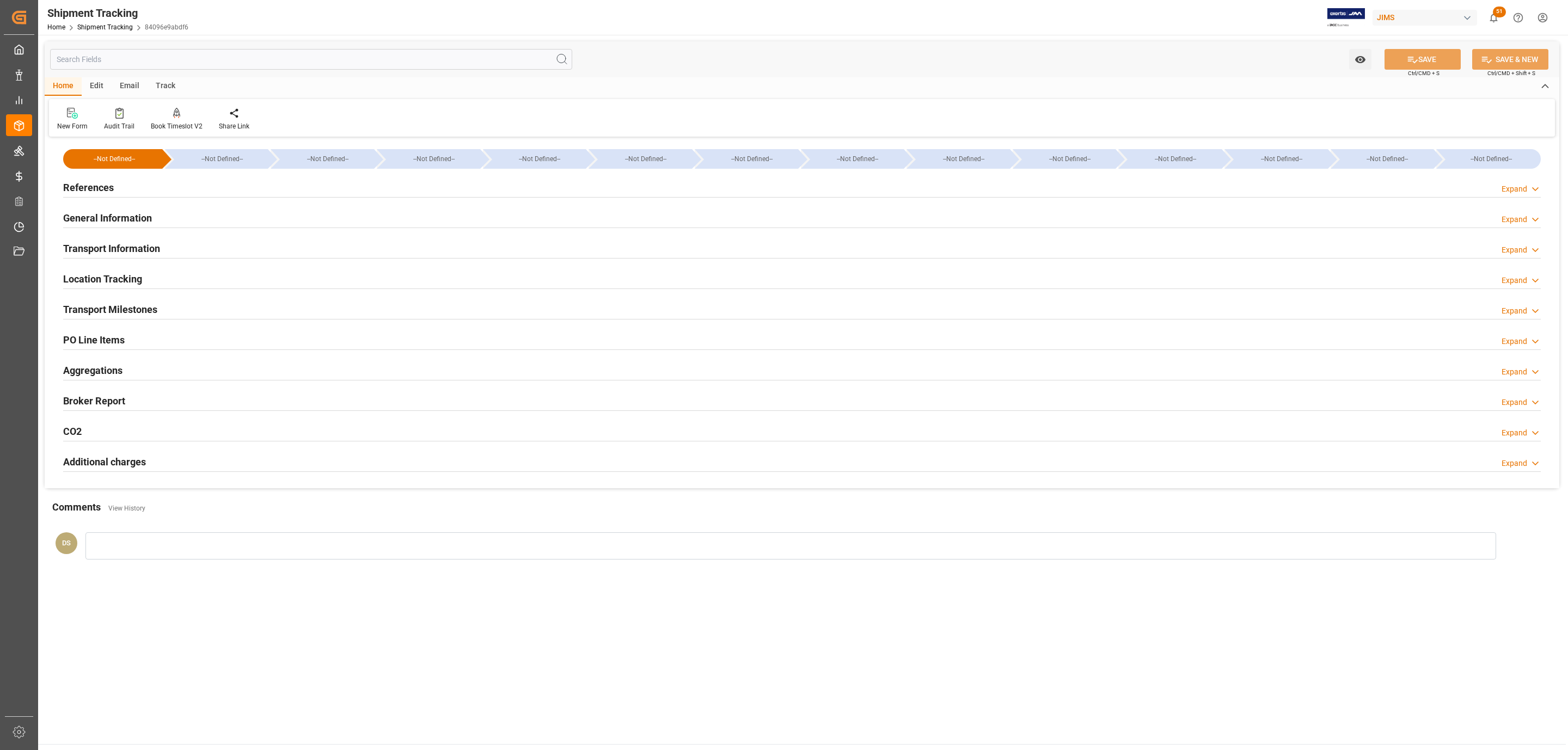
click at [123, 347] on h2 "PO Line Items" at bounding box center [93, 339] width 62 height 15
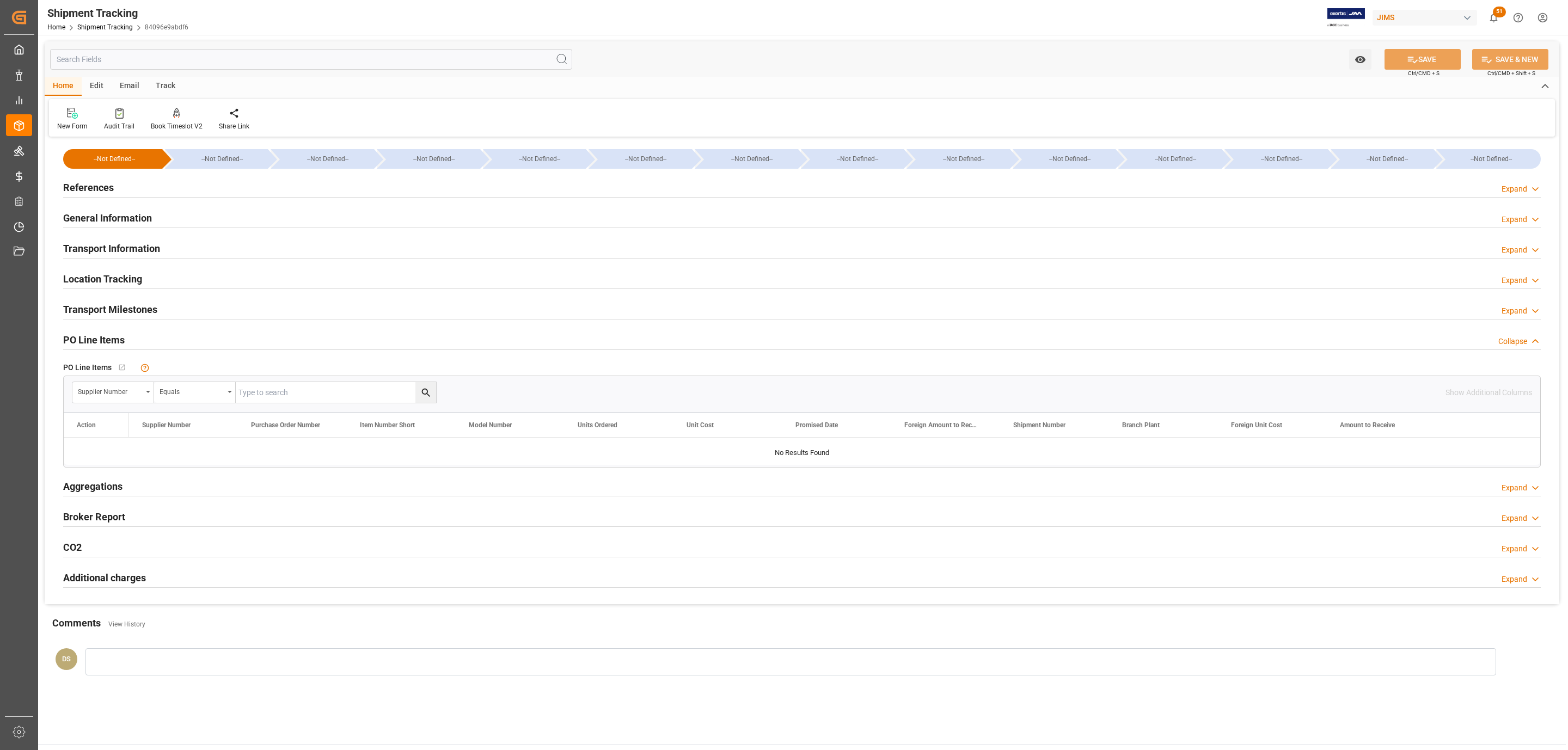
click at [127, 193] on div "References Expand" at bounding box center [802, 186] width 1478 height 20
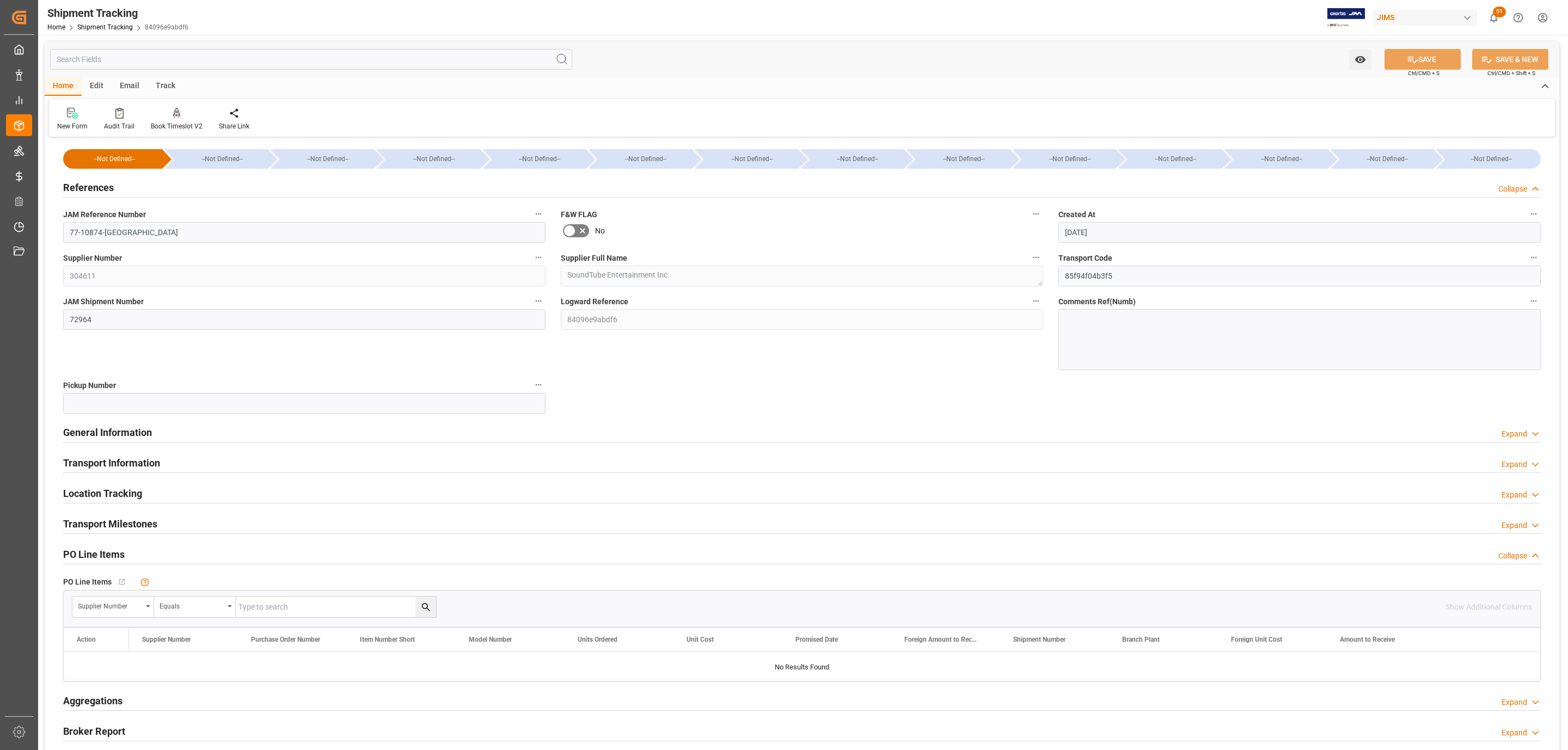
click at [127, 193] on div "References Collapse" at bounding box center [802, 186] width 1478 height 20
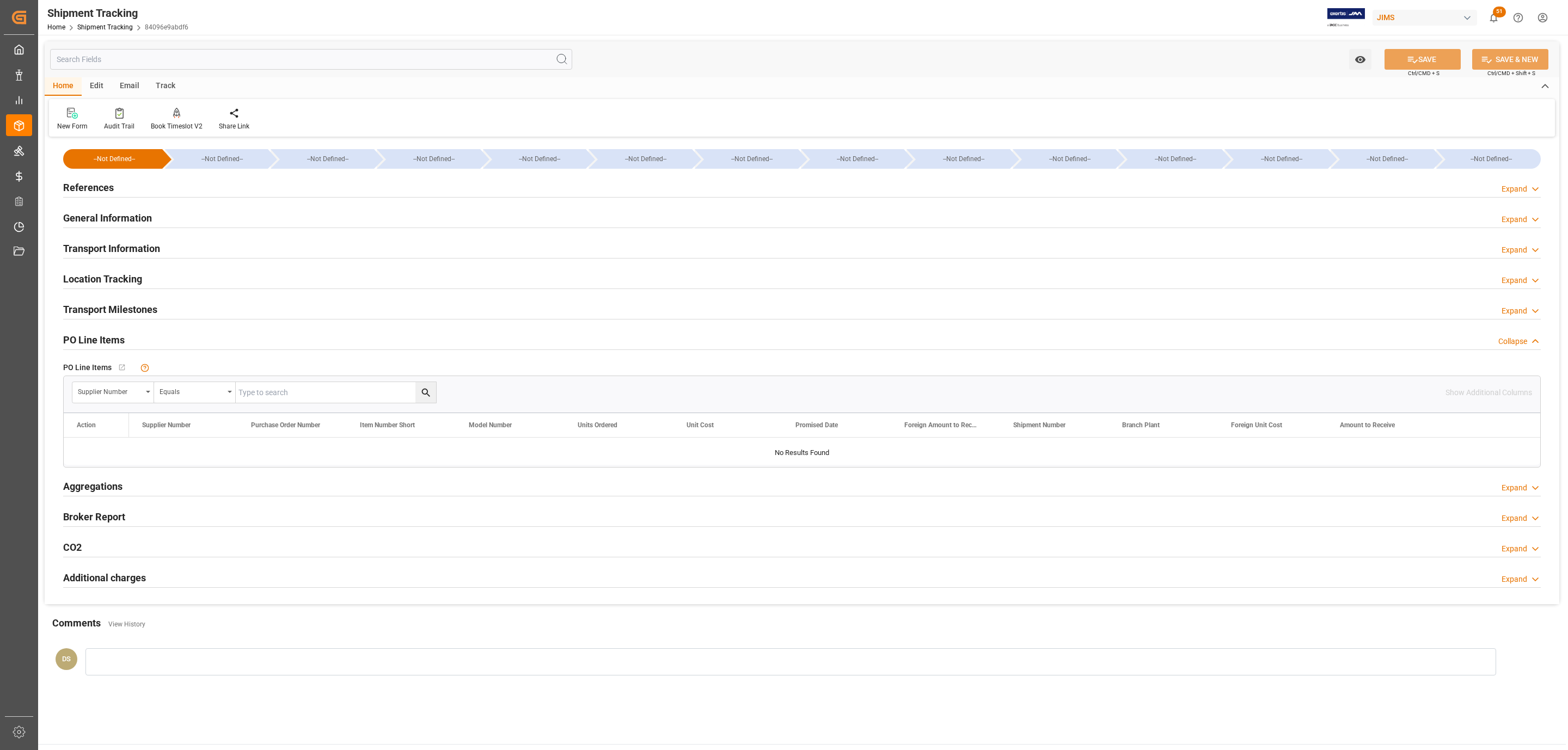
click at [121, 216] on h2 "General Information" at bounding box center [107, 218] width 88 height 15
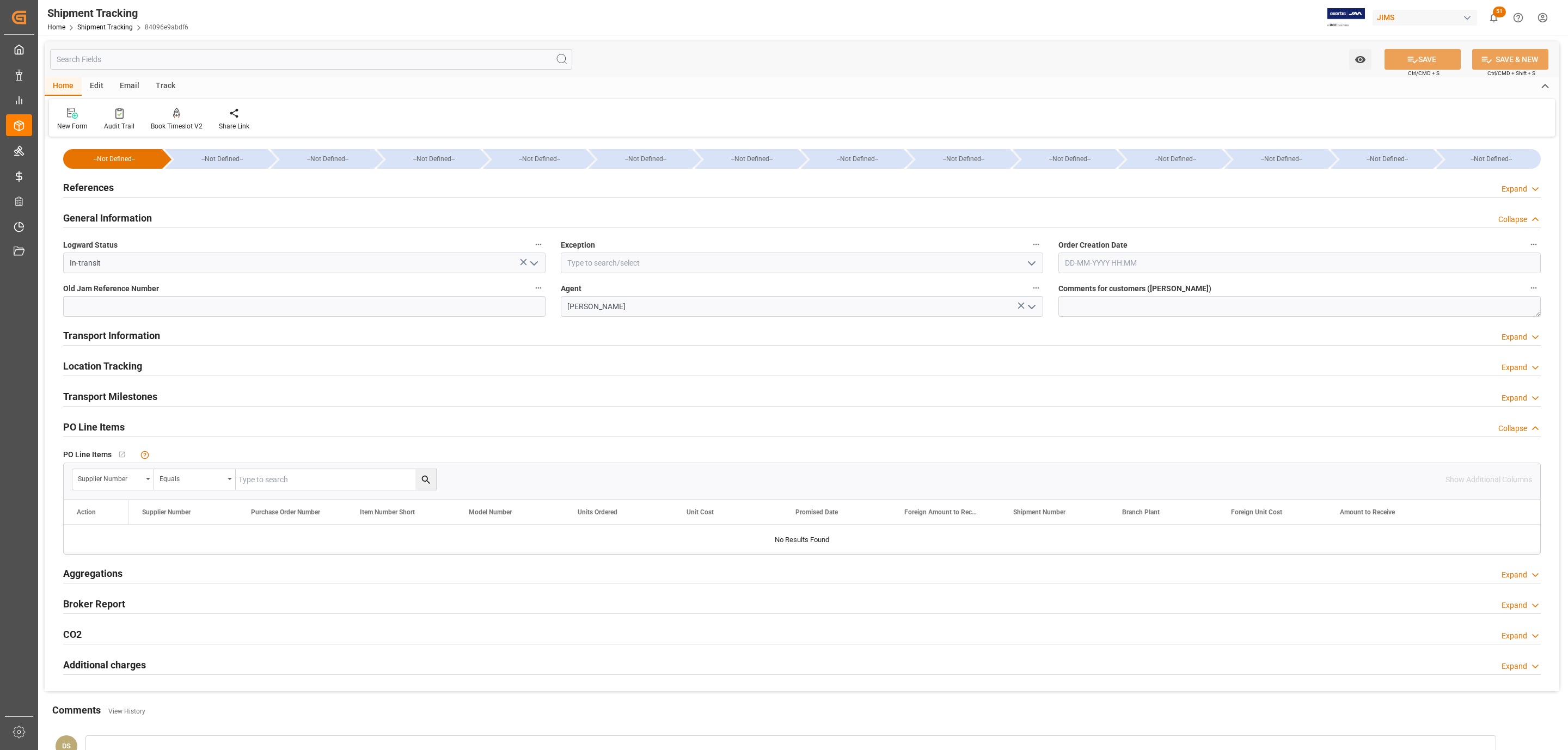
click at [121, 216] on h2 "General Information" at bounding box center [107, 218] width 88 height 15
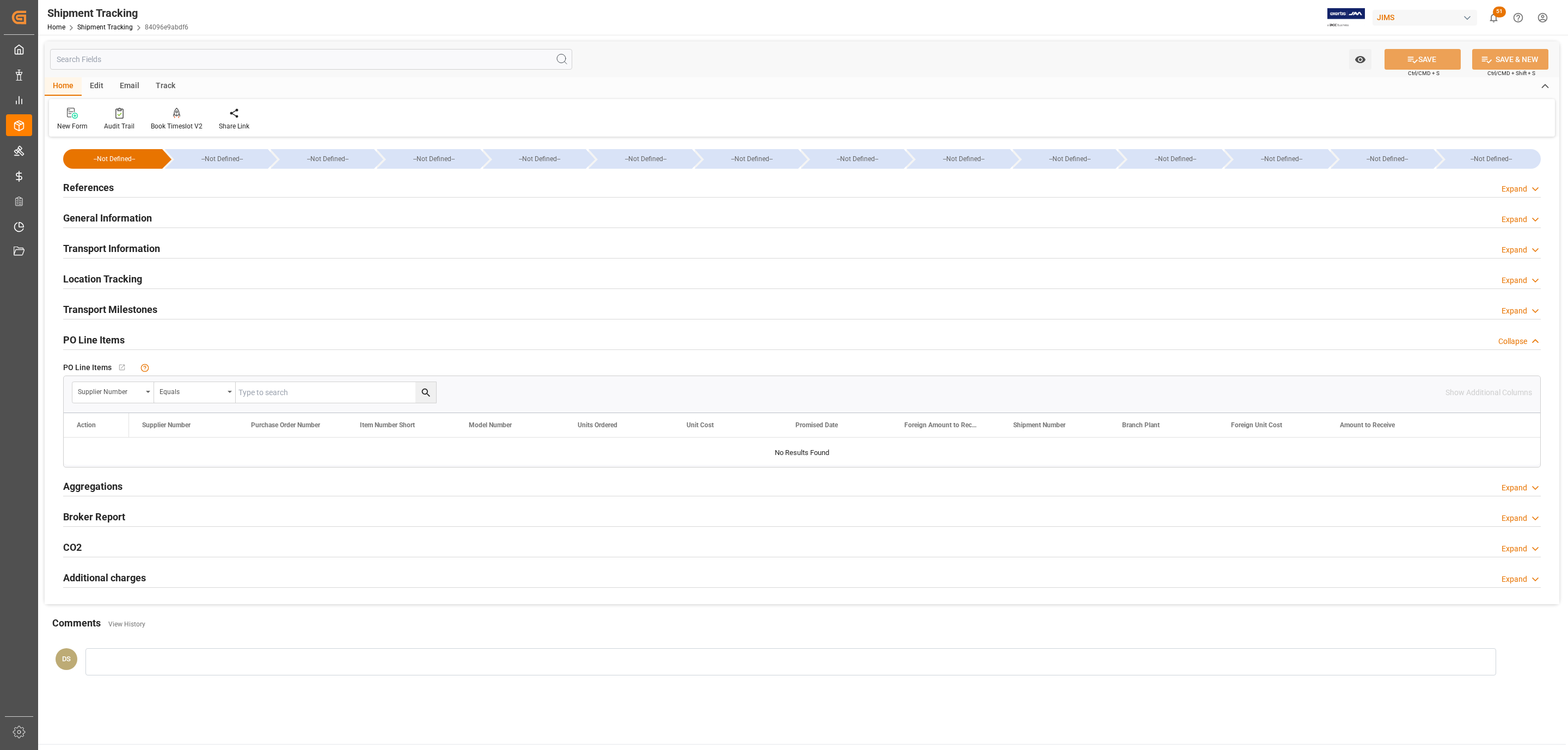
click at [110, 247] on h2 "Transport Information" at bounding box center [111, 248] width 97 height 15
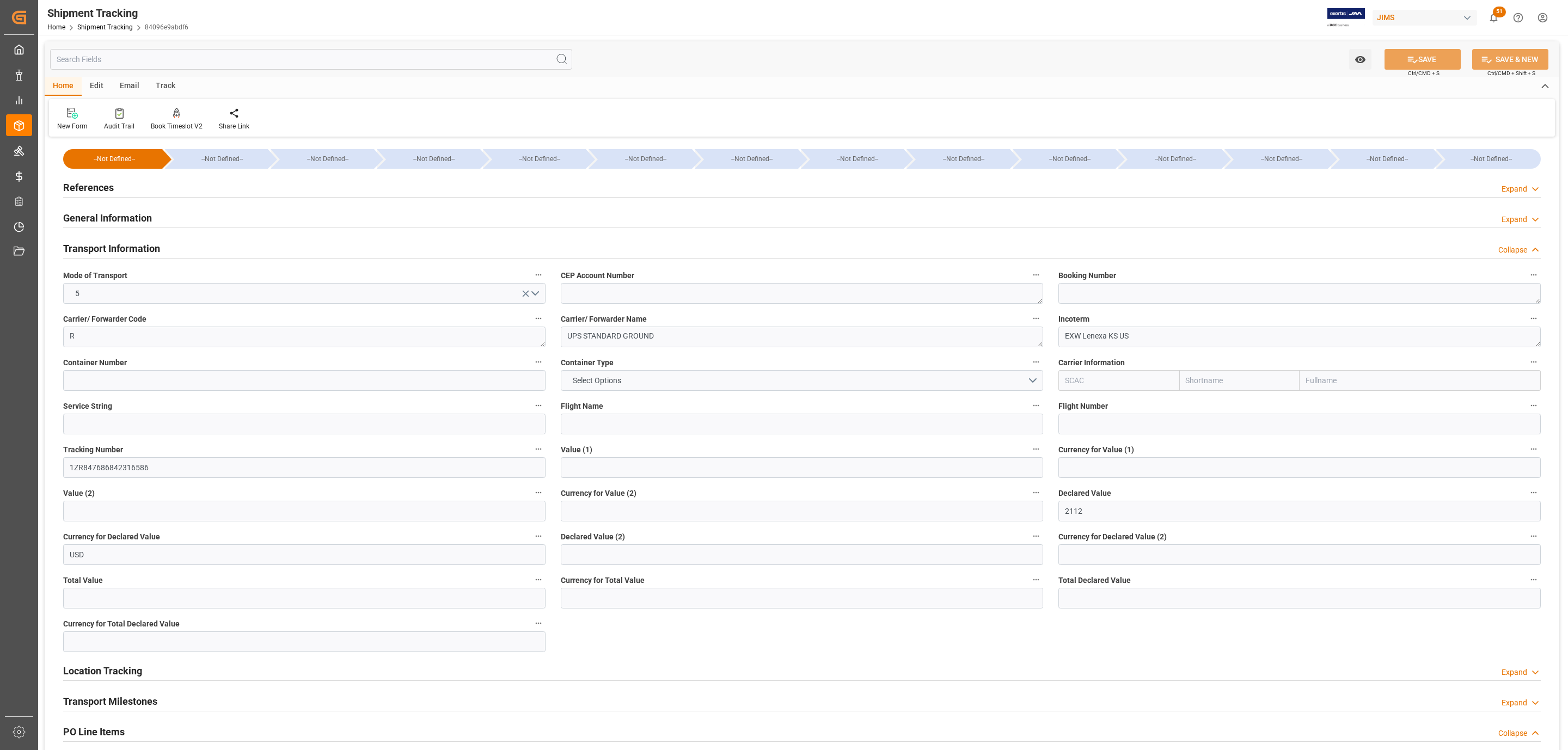
click at [110, 247] on h2 "Transport Information" at bounding box center [111, 248] width 97 height 15
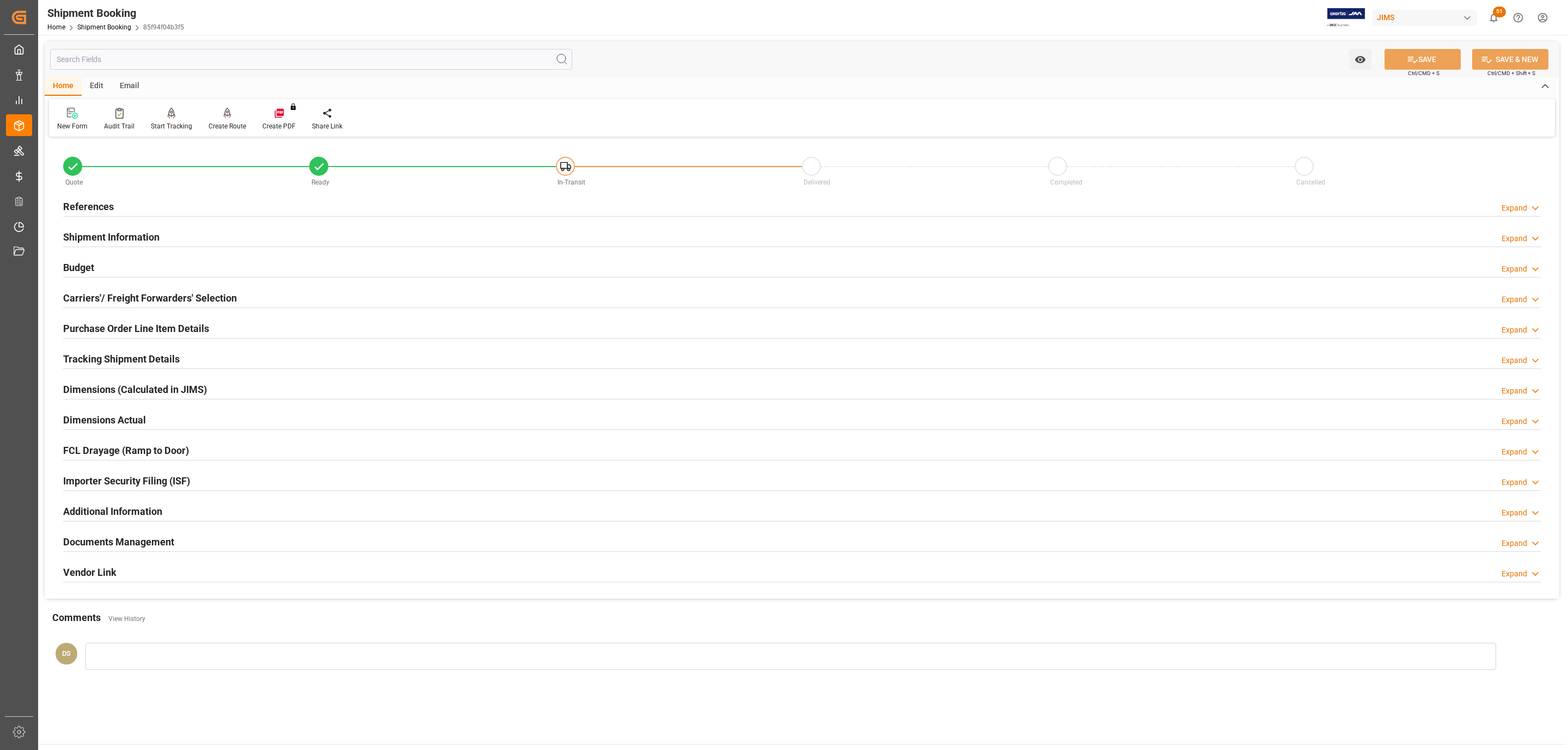
click at [134, 544] on h2 "Documents Management" at bounding box center [118, 541] width 111 height 15
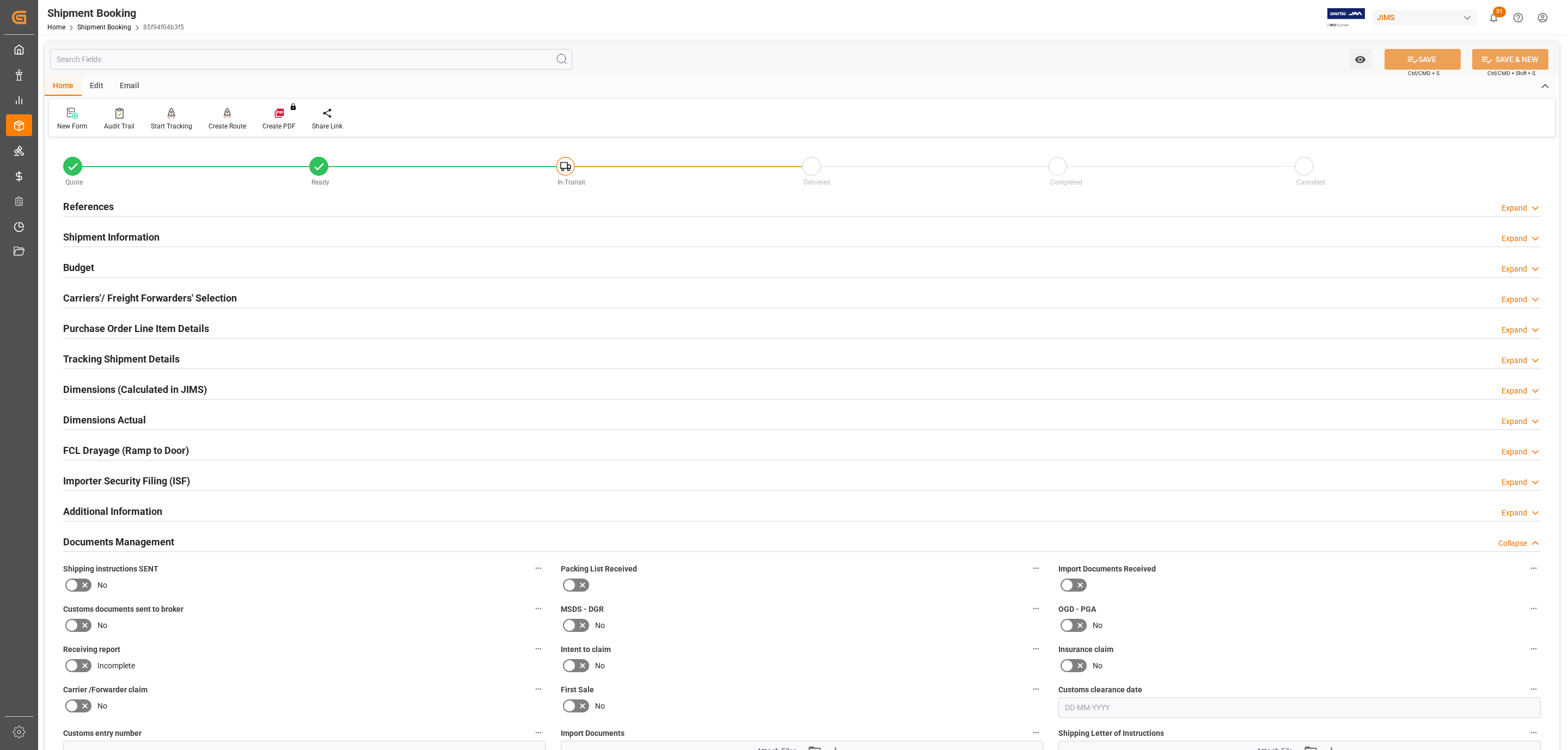
click at [93, 583] on div "No" at bounding box center [304, 585] width 482 height 18
click at [86, 588] on icon at bounding box center [85, 585] width 13 height 13
click at [0, 0] on input "checkbox" at bounding box center [0, 0] width 0 height 0
click at [95, 358] on h2 "Tracking Shipment Details" at bounding box center [121, 358] width 117 height 15
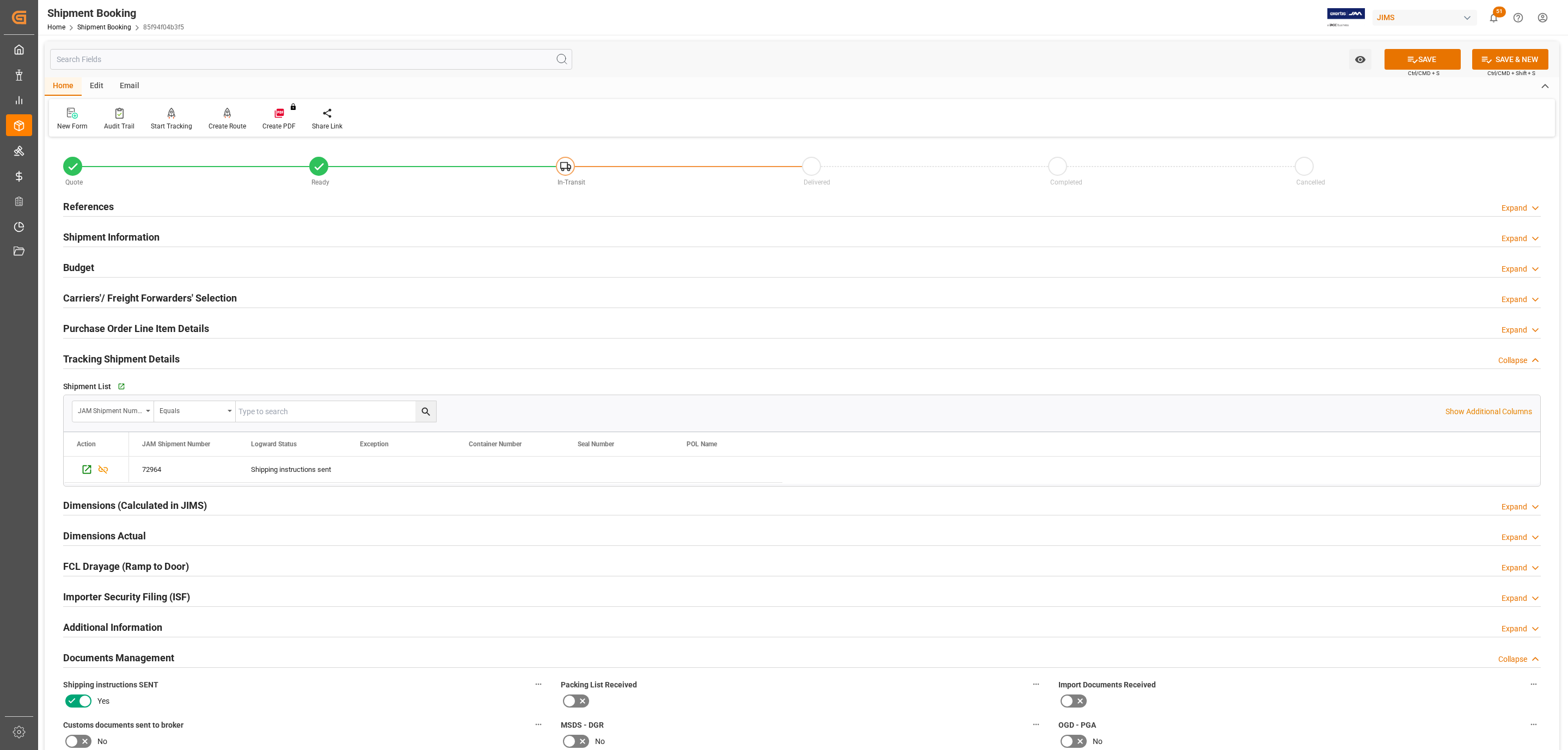
click at [108, 320] on div "Purchase Order Line Item Details" at bounding box center [136, 327] width 146 height 20
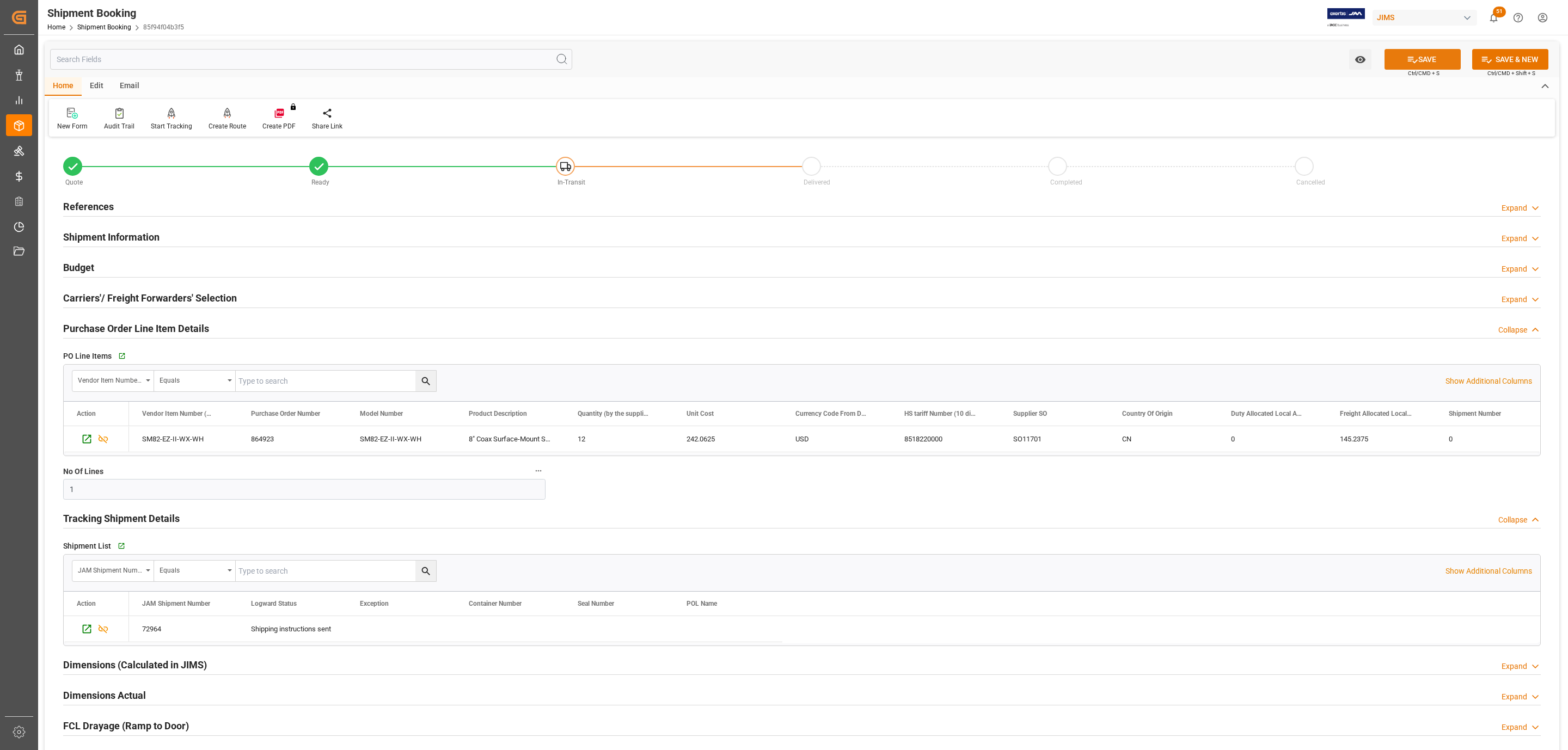
click at [1412, 54] on icon at bounding box center [1413, 59] width 11 height 11
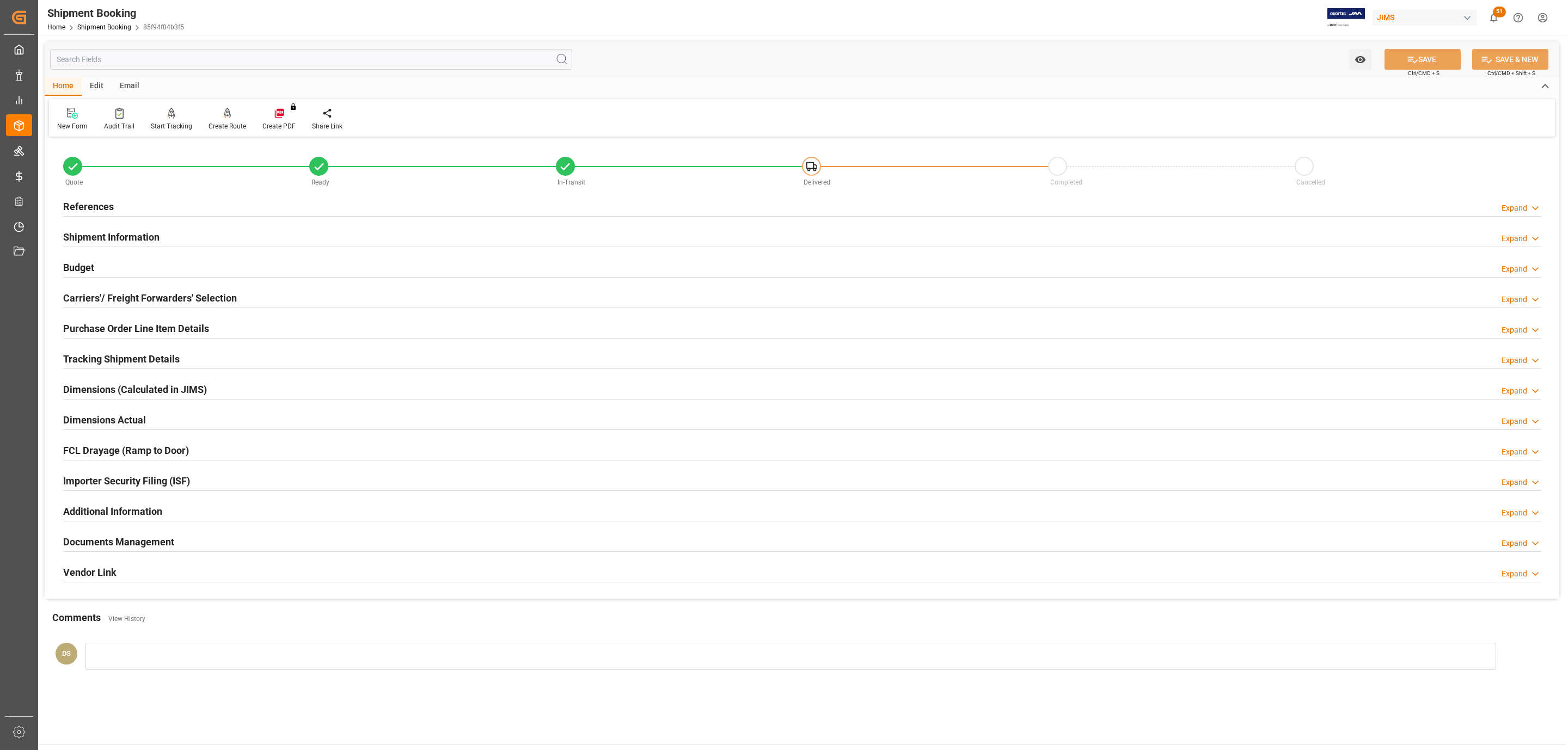
click at [168, 330] on h2 "Purchase Order Line Item Details" at bounding box center [136, 328] width 146 height 15
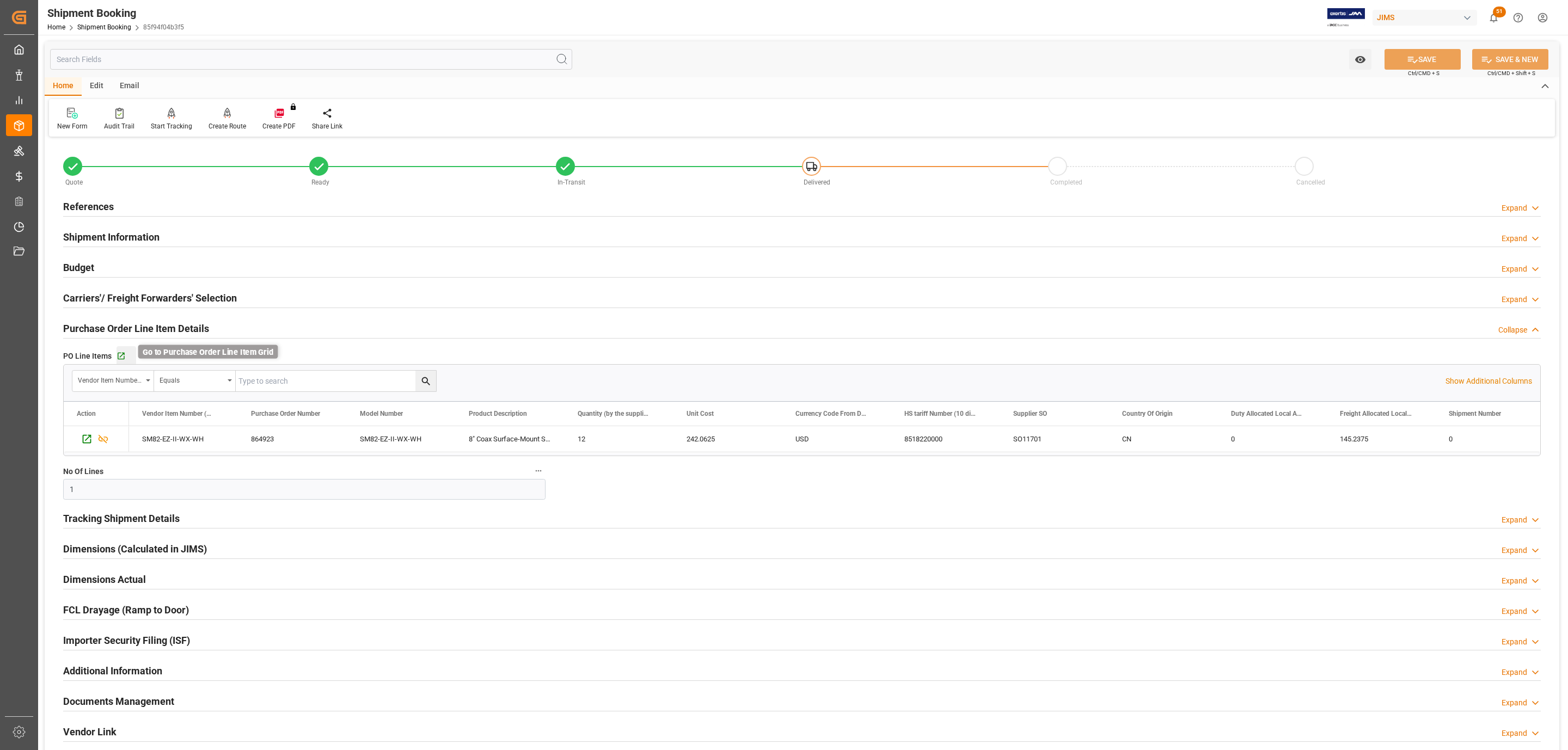
click at [120, 356] on icon "button" at bounding box center [121, 356] width 9 height 9
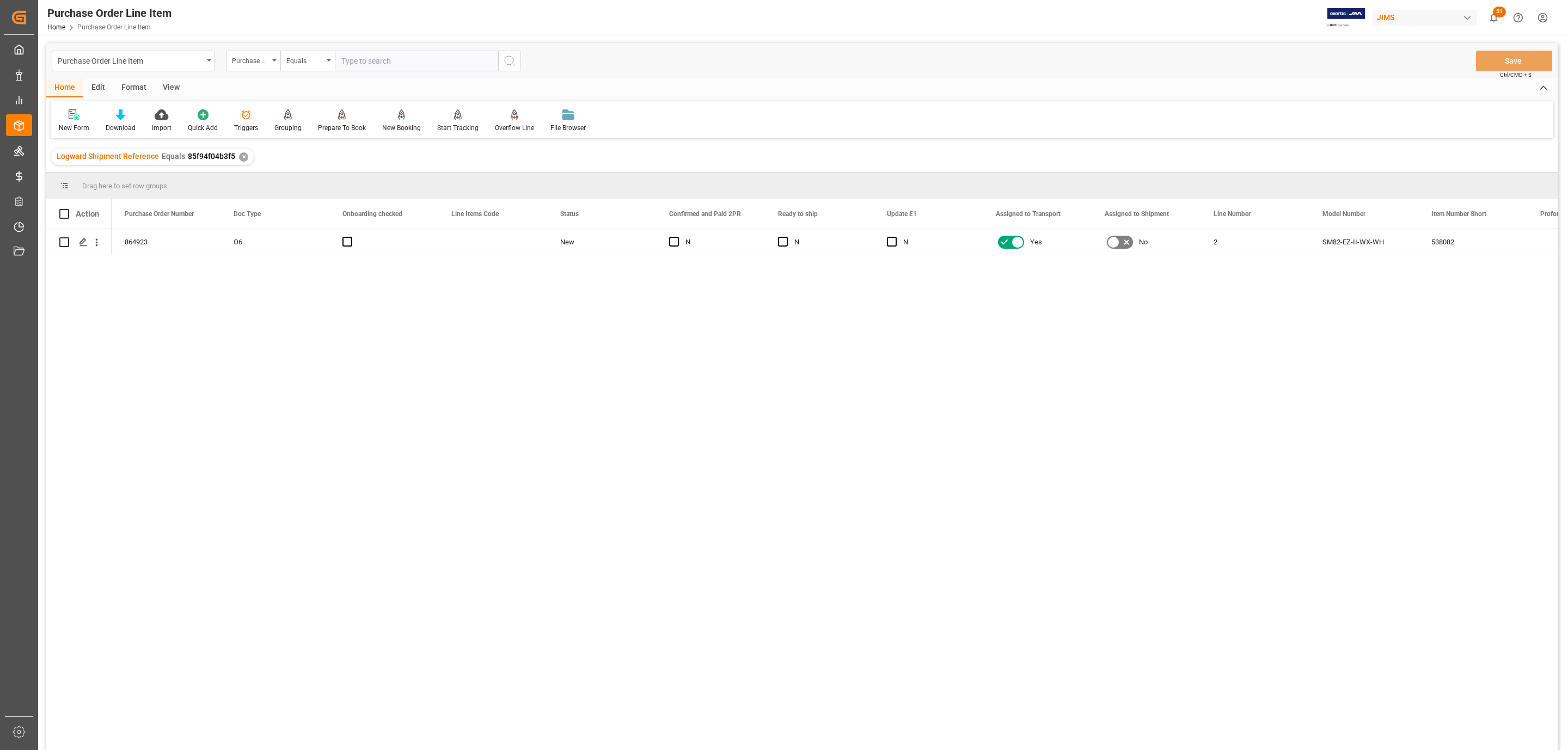
click at [167, 88] on div "View" at bounding box center [171, 88] width 33 height 18
click at [120, 112] on icon at bounding box center [123, 115] width 11 height 11
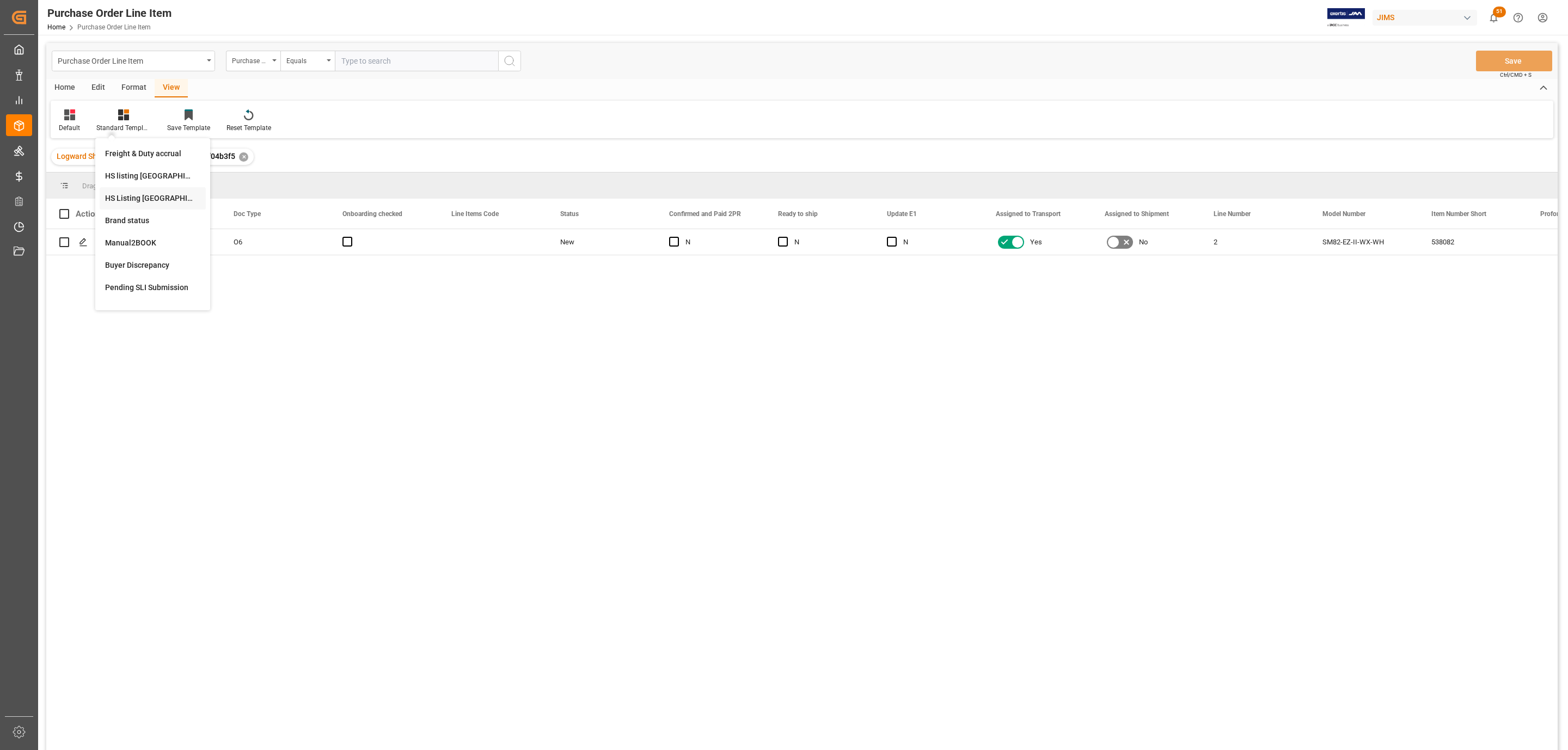
click at [175, 195] on div "HS Listing [GEOGRAPHIC_DATA]" at bounding box center [153, 199] width 95 height 11
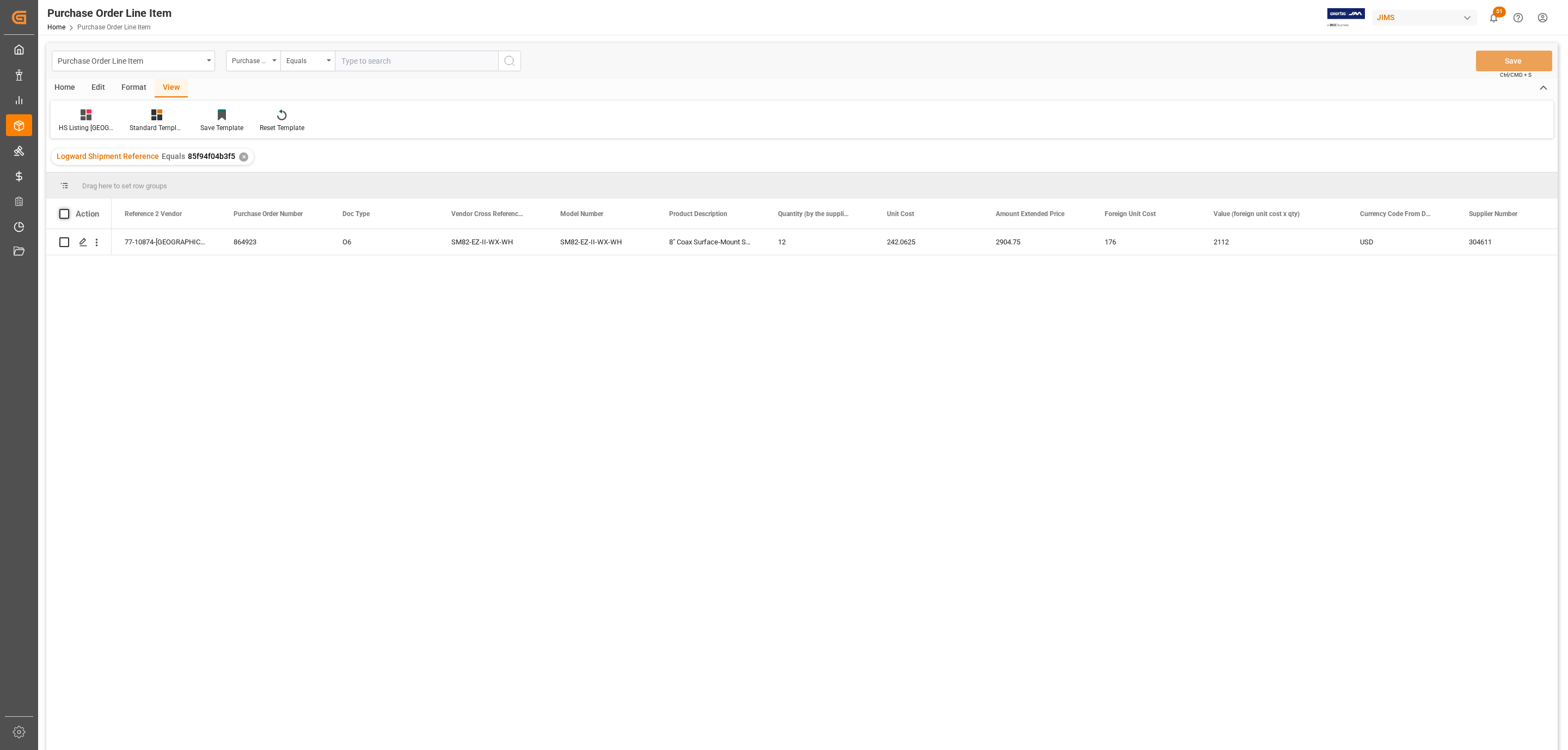
click at [64, 213] on span at bounding box center [64, 214] width 10 height 10
click at [67, 209] on input "checkbox" at bounding box center [67, 209] width 0 height 0
checkbox input "true"
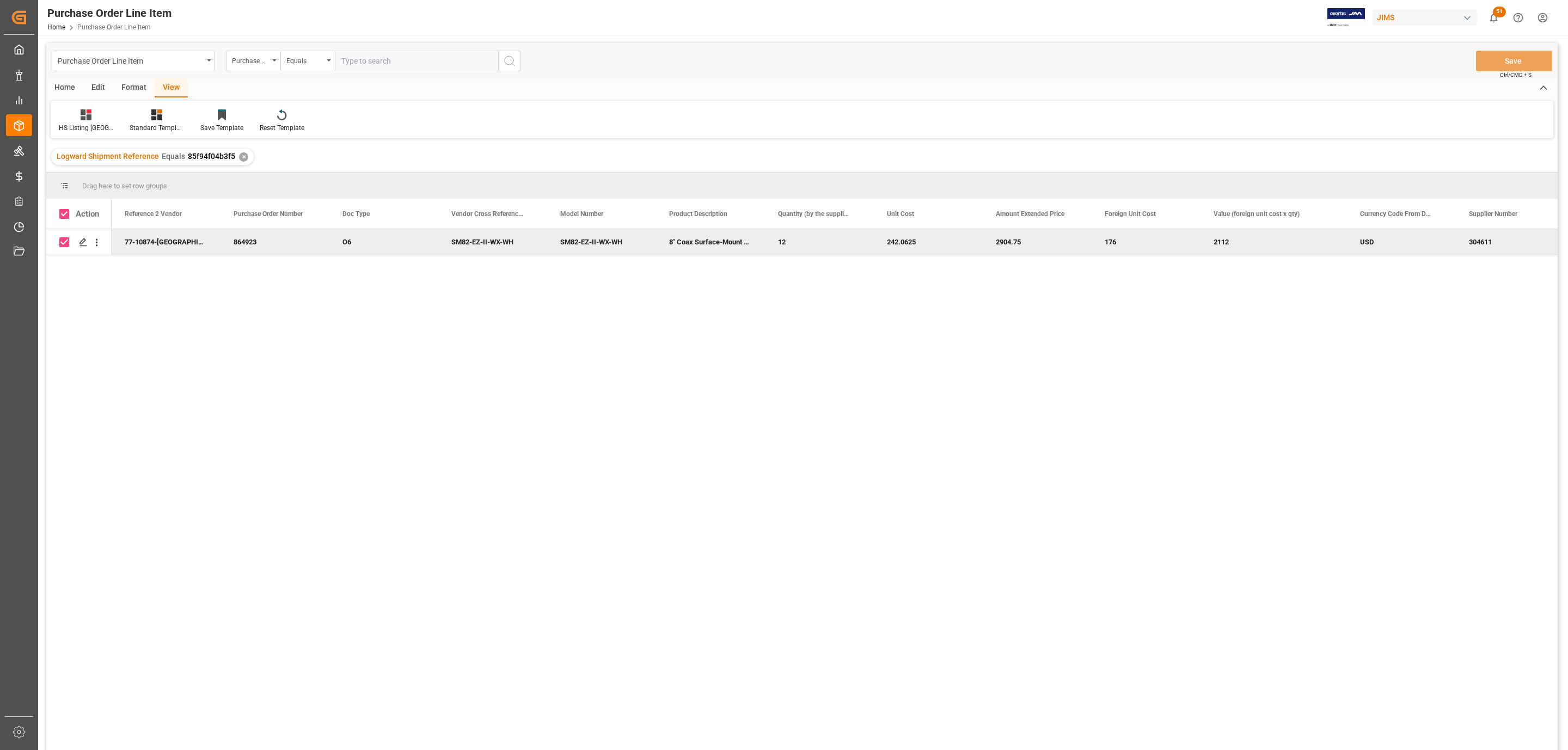
click at [67, 86] on div "Home" at bounding box center [64, 88] width 37 height 18
click at [120, 119] on icon at bounding box center [120, 115] width 9 height 11
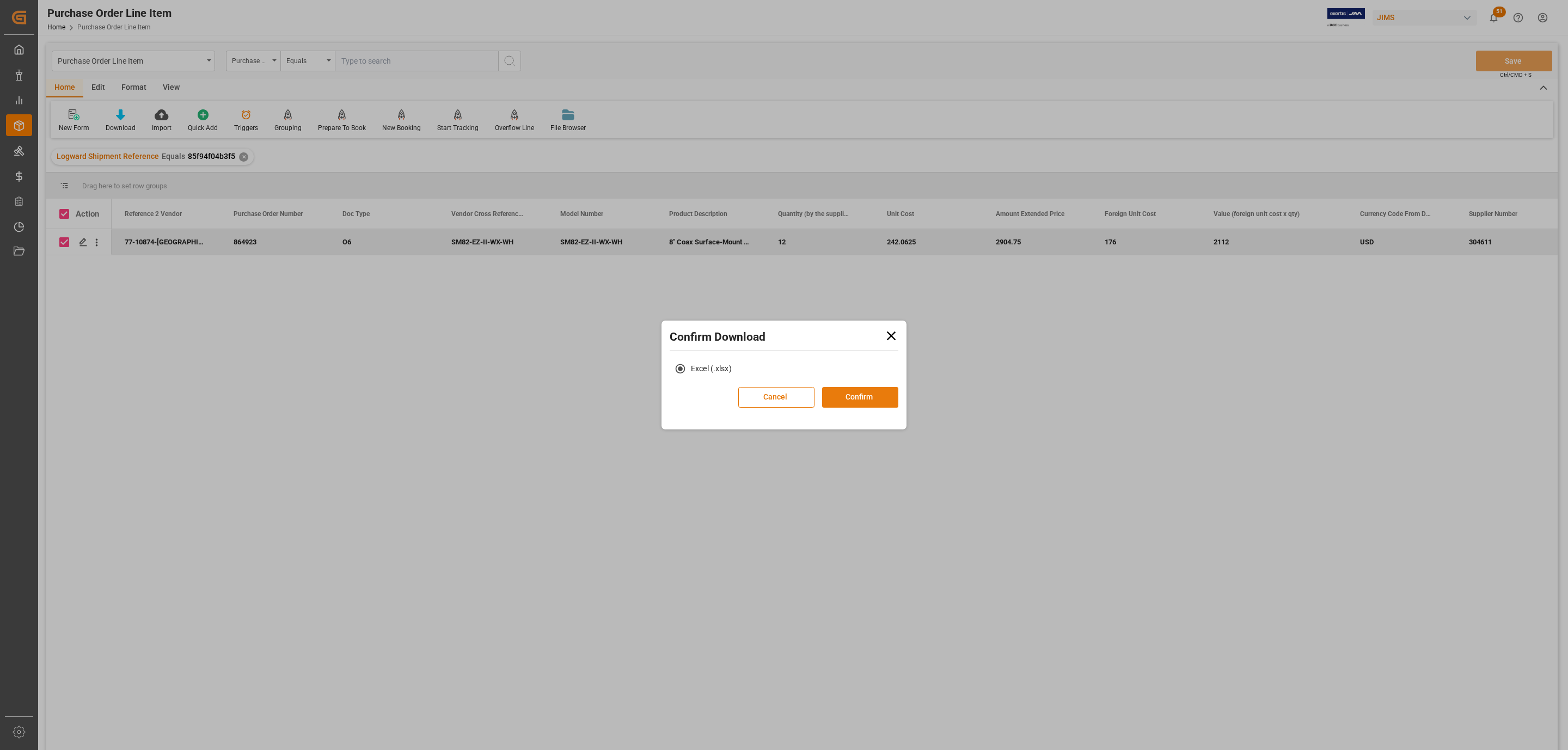
click at [839, 389] on button "Confirm" at bounding box center [861, 397] width 76 height 20
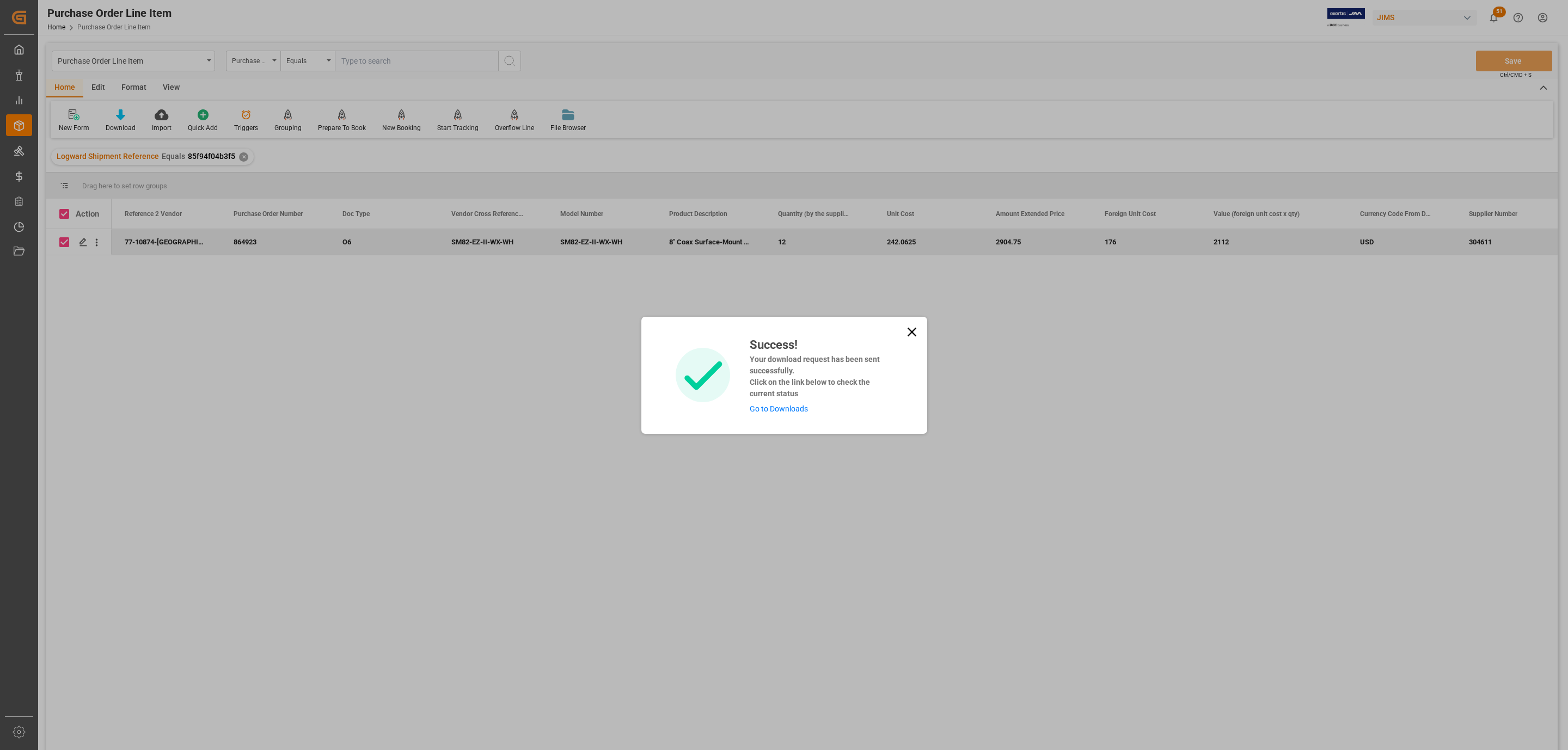
click at [791, 410] on link "Go to Downloads" at bounding box center [779, 409] width 58 height 8
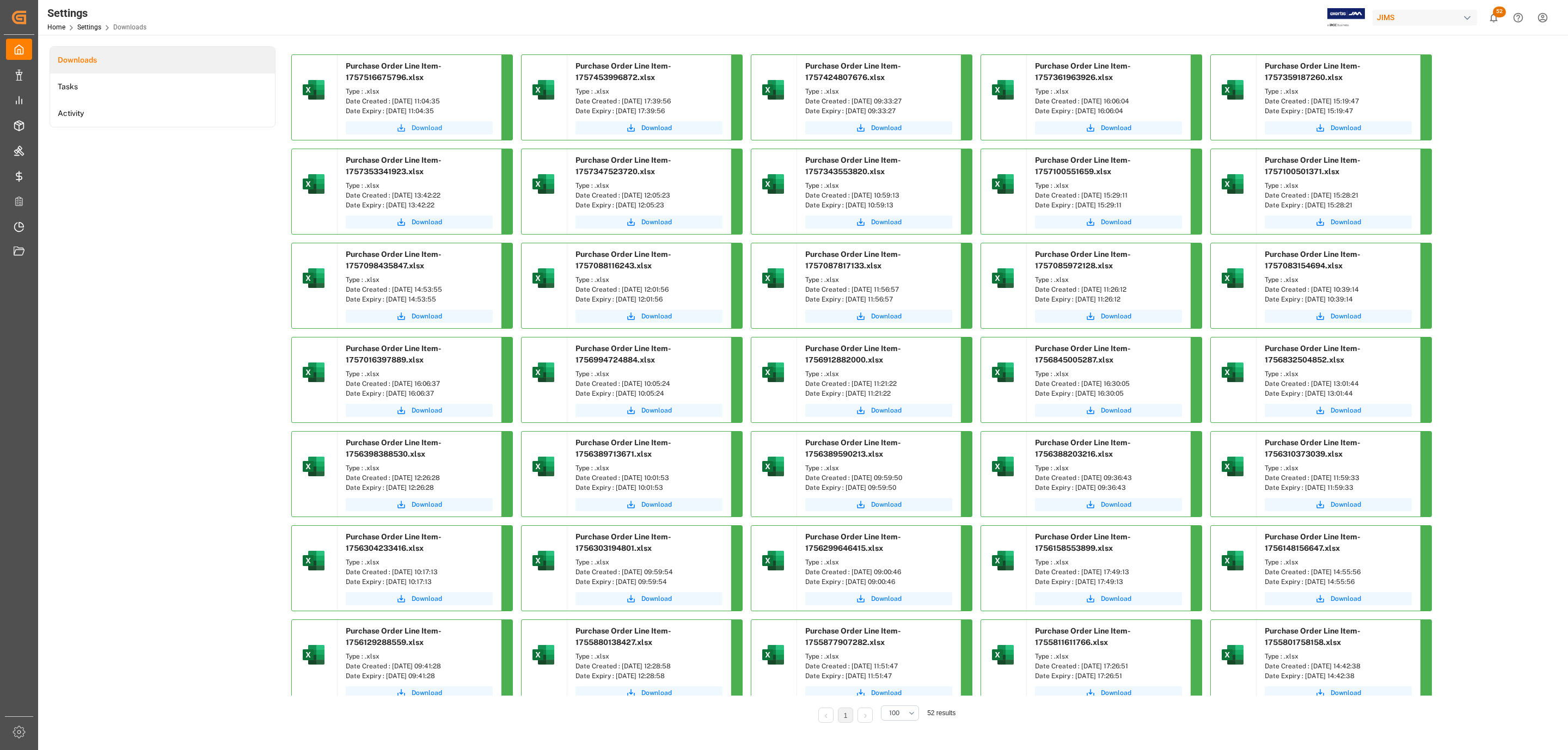
click at [441, 127] on button "Download" at bounding box center [419, 128] width 147 height 13
